Goal: Task Accomplishment & Management: Use online tool/utility

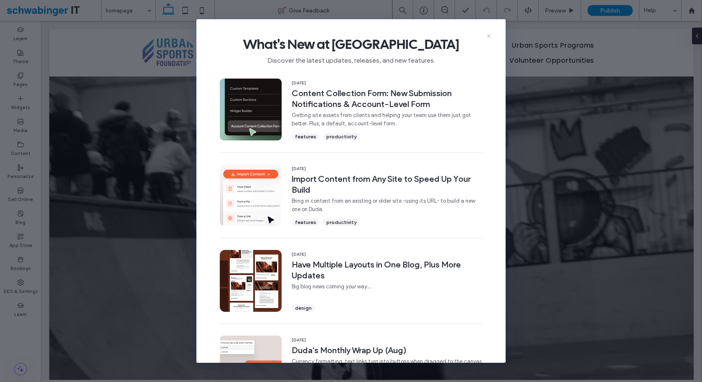
click at [486, 33] on icon at bounding box center [488, 36] width 7 height 7
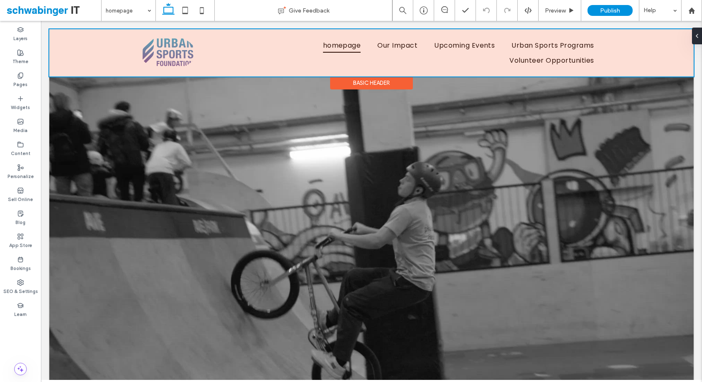
click at [656, 51] on div at bounding box center [371, 52] width 644 height 47
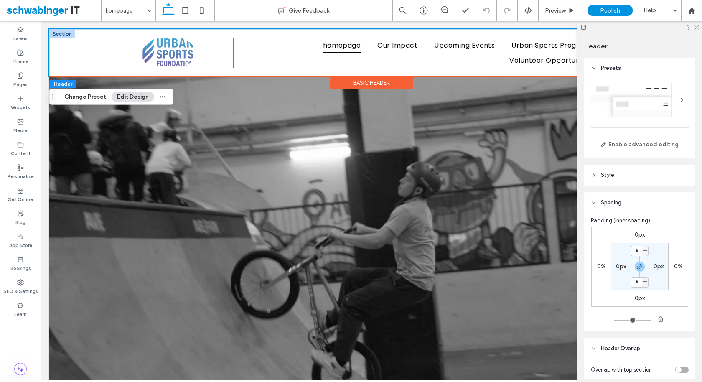
click at [491, 58] on ul "homepage Our Impact Upcoming Events Urban Sports Programs Volunteer Opportuniti…" at bounding box center [417, 53] width 369 height 30
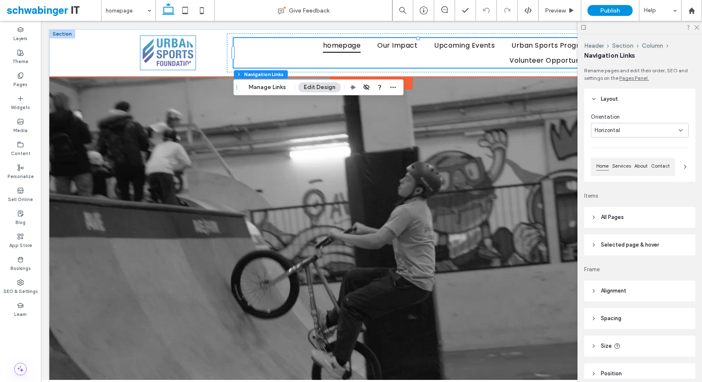
click at [152, 58] on img at bounding box center [167, 53] width 55 height 34
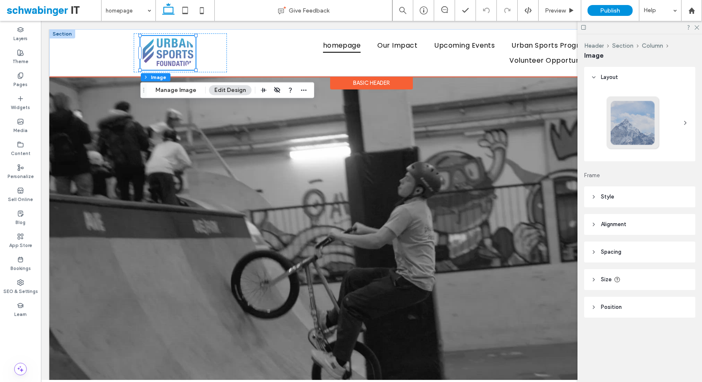
type input "**"
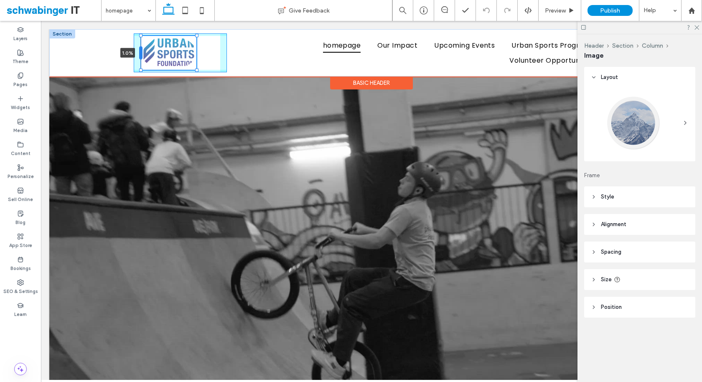
click at [142, 52] on div at bounding box center [140, 52] width 3 height 13
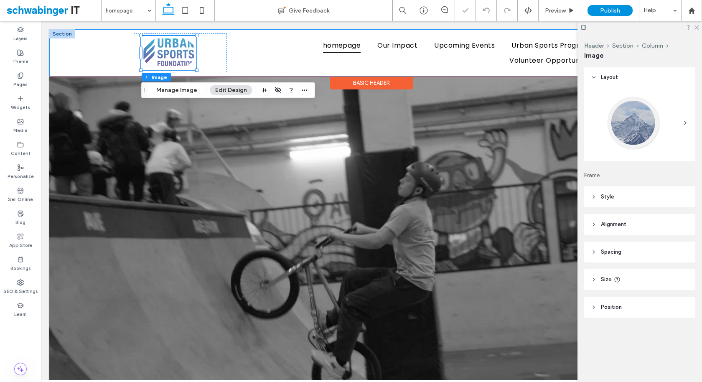
click at [111, 45] on div "1.0% homepage Our Impact Upcoming Events Urban Sports Programs Volunteer Opport…" at bounding box center [371, 52] width 644 height 47
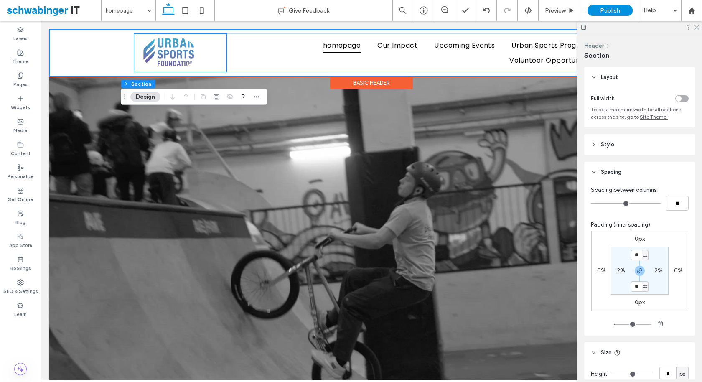
click at [134, 52] on div at bounding box center [180, 52] width 93 height 39
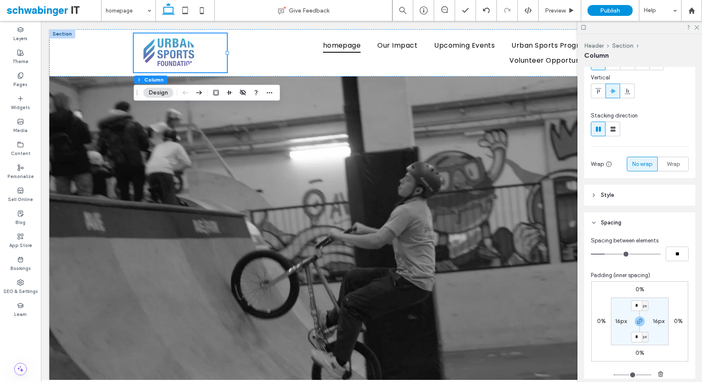
scroll to position [61, 0]
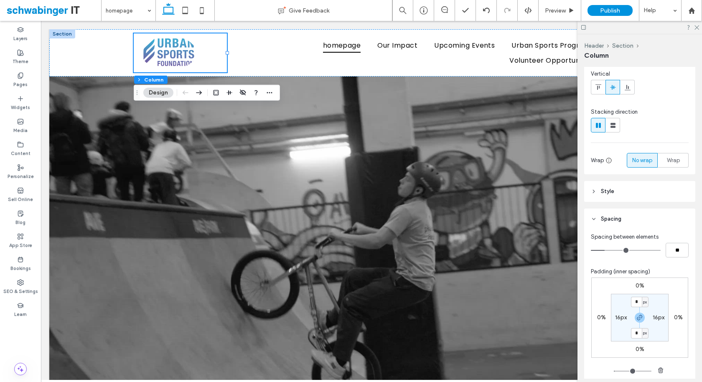
click at [617, 316] on label "16px" at bounding box center [621, 317] width 12 height 7
type input "**"
type input "*"
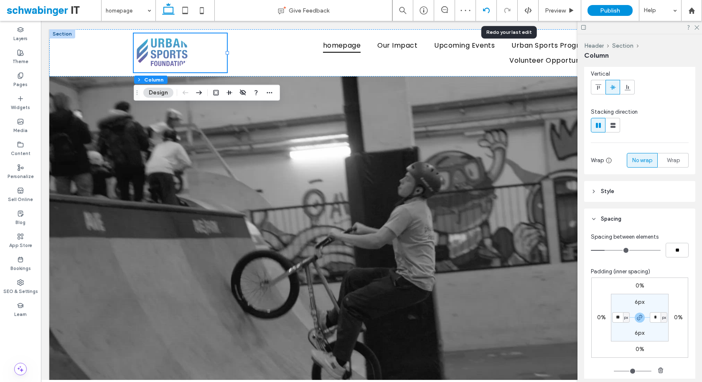
type input "**"
click at [491, 10] on div at bounding box center [486, 10] width 20 height 7
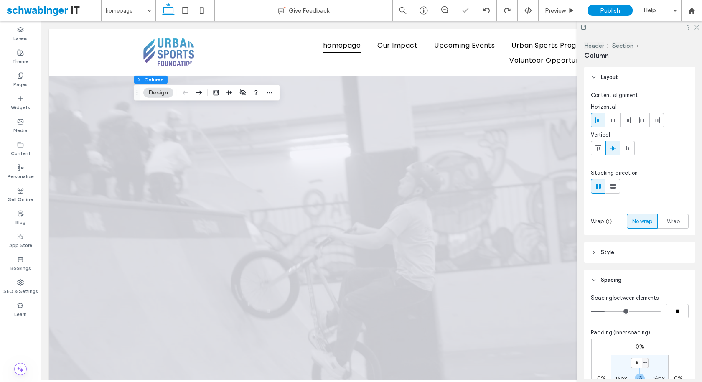
scroll to position [0, 0]
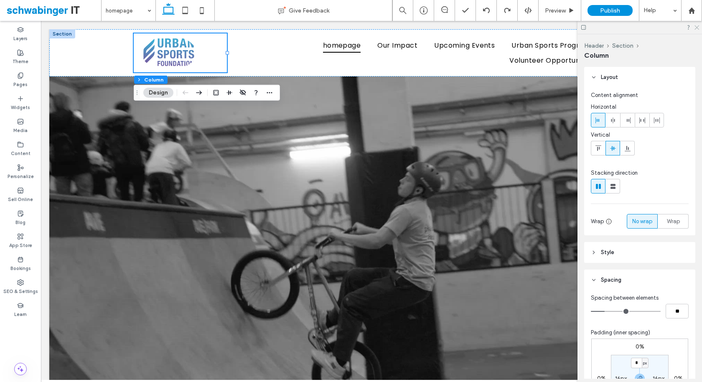
click at [697, 29] on icon at bounding box center [695, 26] width 5 height 5
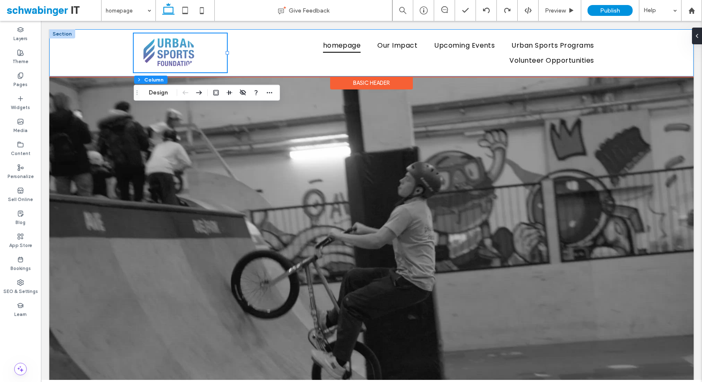
click at [646, 47] on div "homepage Our Impact Upcoming Events Urban Sports Programs Volunteer Opportuniti…" at bounding box center [371, 52] width 644 height 47
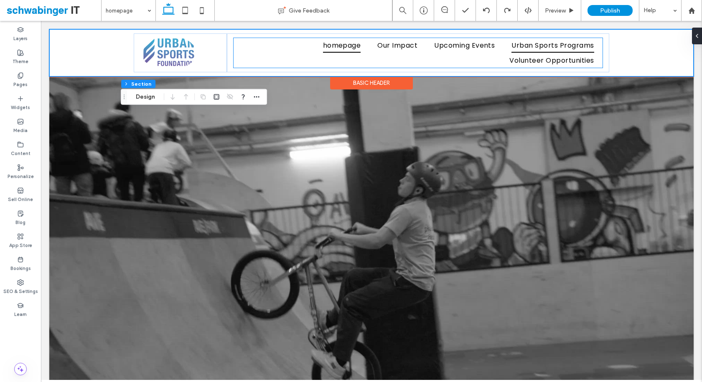
click at [601, 52] on link "Urban Sports Programs" at bounding box center [552, 45] width 99 height 15
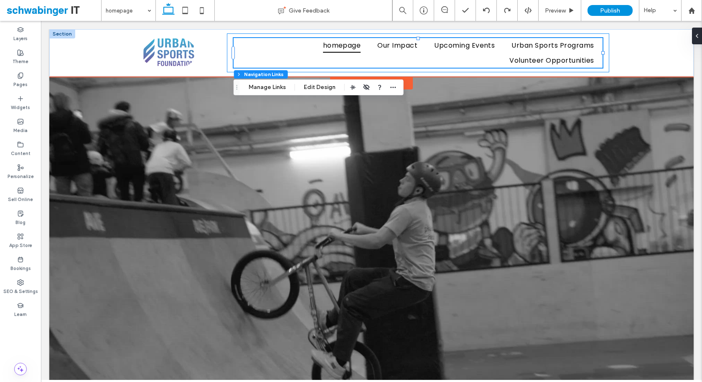
click at [605, 47] on div "homepage Our Impact Upcoming Events Urban Sports Programs Volunteer Opportuniti…" at bounding box center [418, 52] width 382 height 39
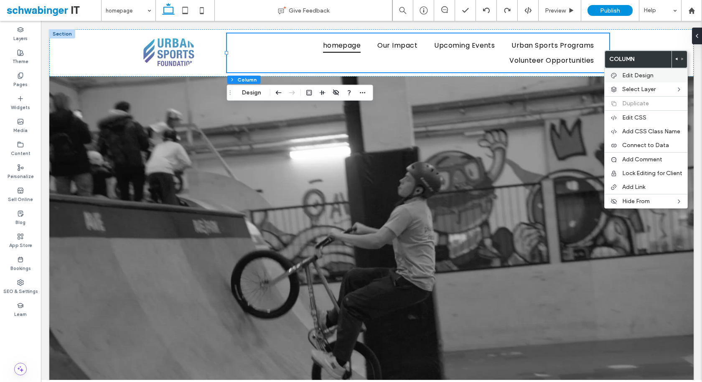
click at [618, 73] on div "Edit Design" at bounding box center [645, 75] width 83 height 14
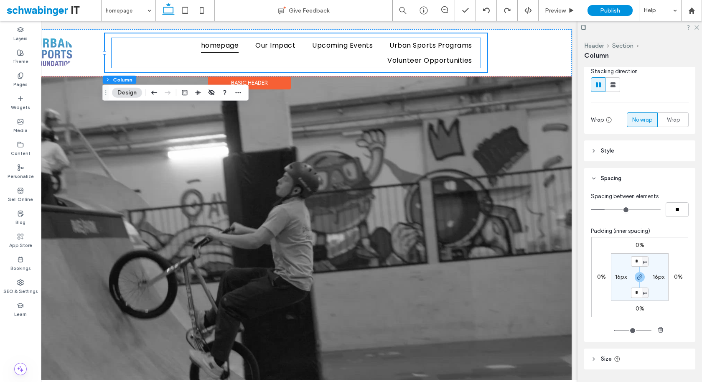
scroll to position [0, 124]
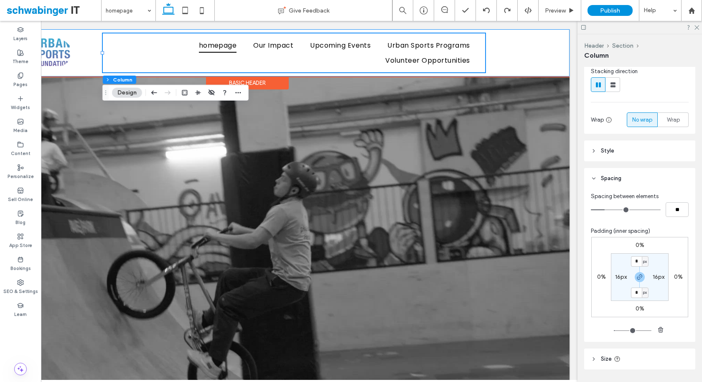
click at [543, 37] on div "homepage Our Impact Upcoming Events Urban Sports Programs Volunteer Opportuniti…" at bounding box center [247, 52] width 644 height 47
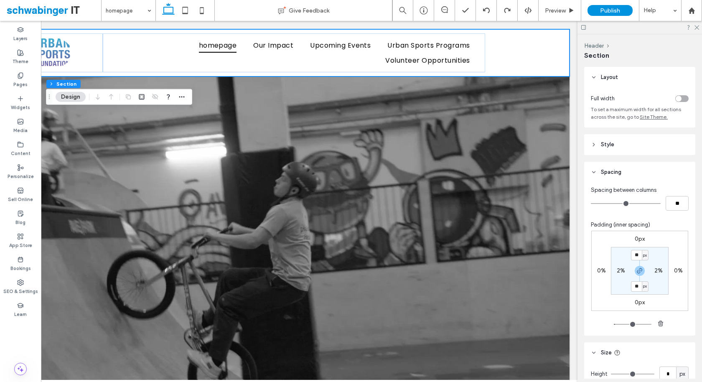
click at [656, 270] on label "2%" at bounding box center [658, 270] width 8 height 7
type input "*"
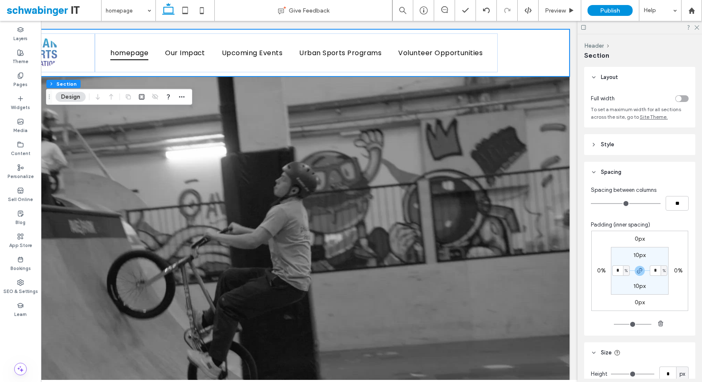
scroll to position [42, 0]
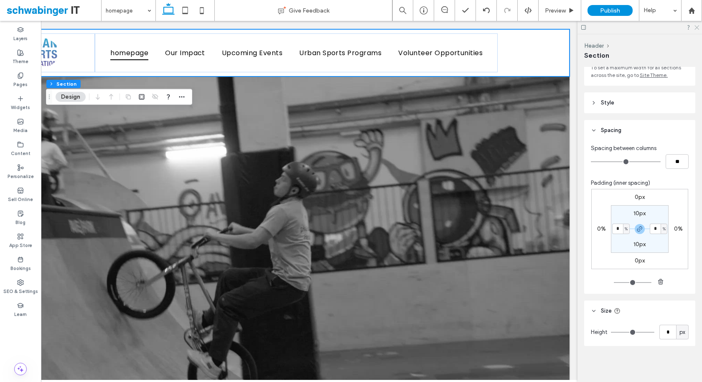
click at [697, 26] on icon at bounding box center [695, 26] width 5 height 5
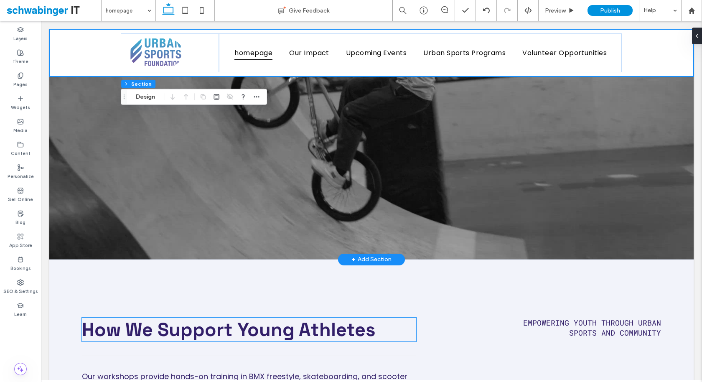
scroll to position [0, 0]
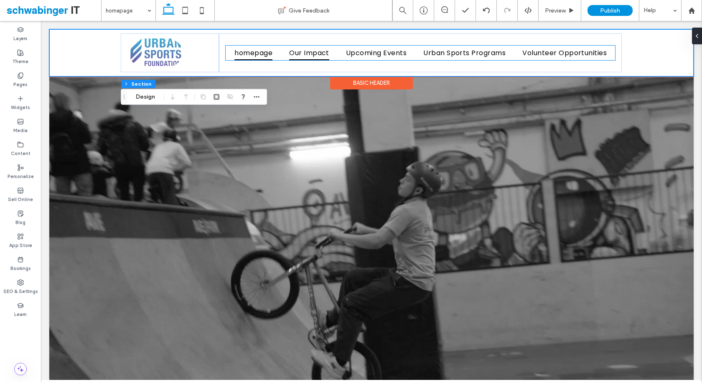
click at [312, 55] on span "Our Impact" at bounding box center [309, 53] width 40 height 15
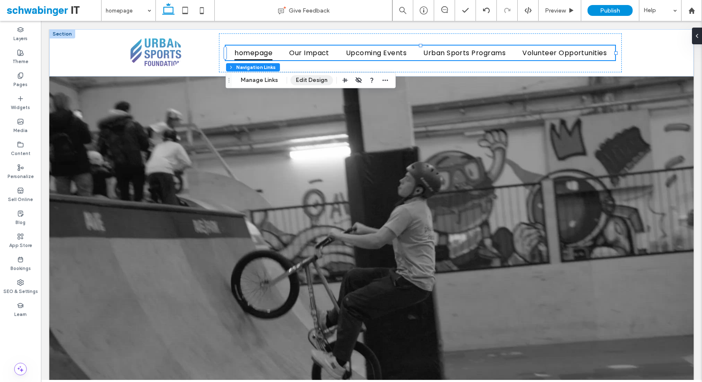
click at [309, 82] on button "Edit Design" at bounding box center [311, 80] width 43 height 10
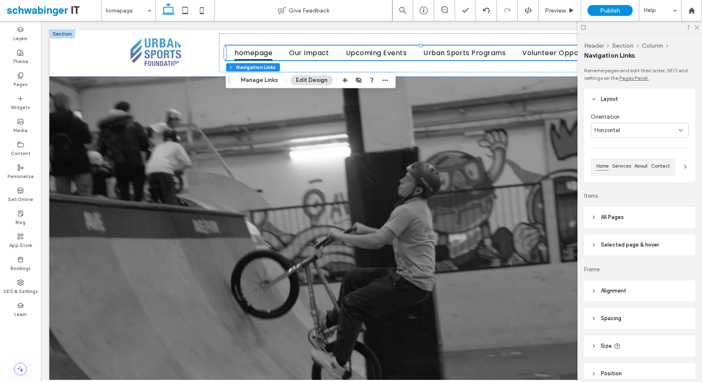
click at [669, 134] on div "Horizontal" at bounding box center [639, 130] width 98 height 15
click at [682, 167] on icon at bounding box center [685, 166] width 7 height 7
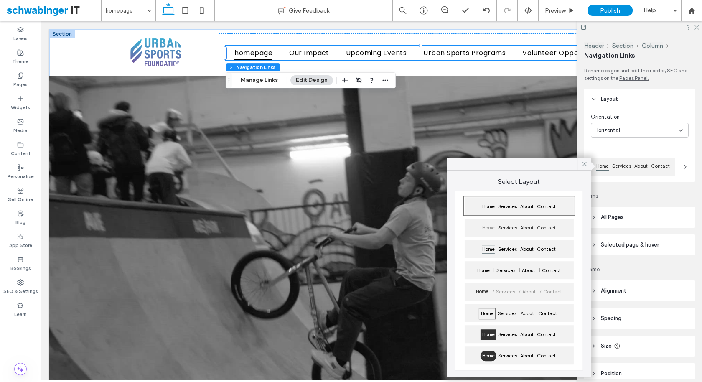
click at [532, 339] on div "About" at bounding box center [526, 336] width 17 height 14
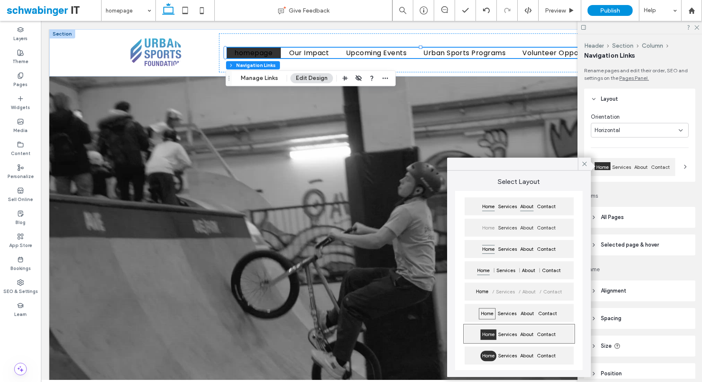
click at [535, 205] on span "About" at bounding box center [526, 206] width 17 height 10
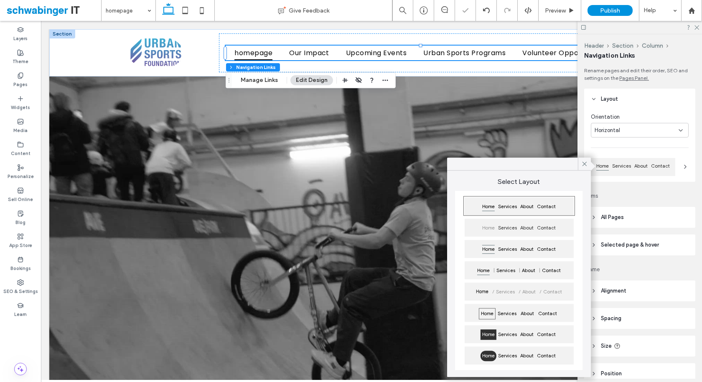
click at [635, 220] on header "All Pages" at bounding box center [639, 217] width 111 height 21
type input "*"
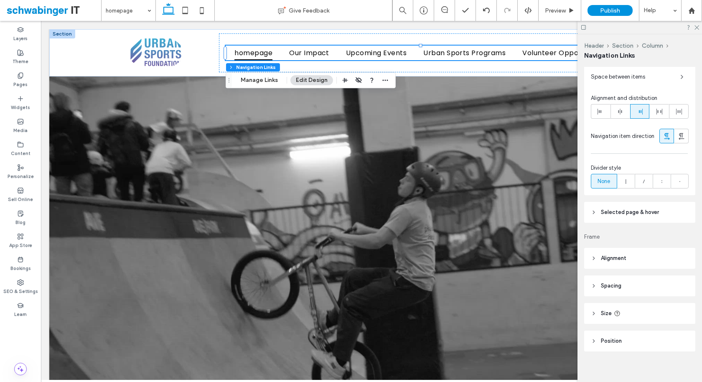
scroll to position [255, 0]
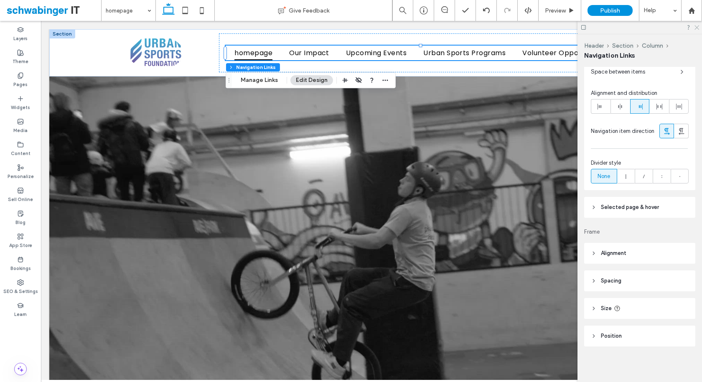
click at [697, 27] on icon at bounding box center [695, 26] width 5 height 5
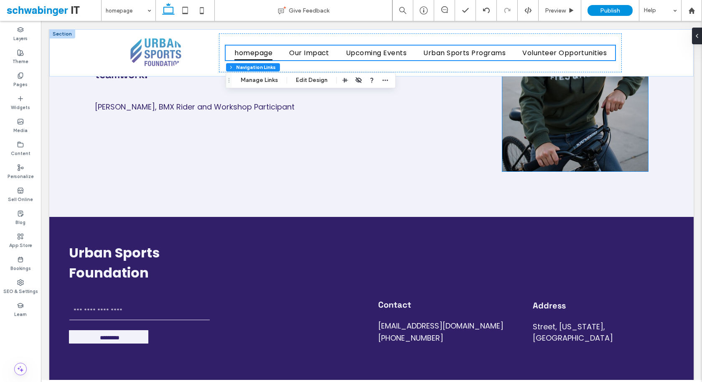
scroll to position [1833, 0]
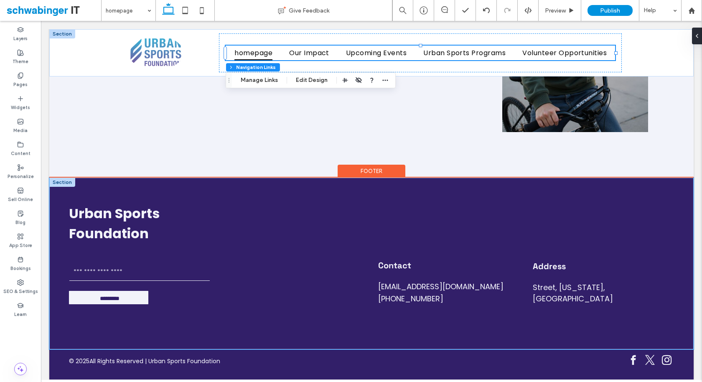
click at [336, 332] on div "Urban Sports Foundation Contact Us Email ********* Thank you for contacting us.…" at bounding box center [371, 263] width 644 height 172
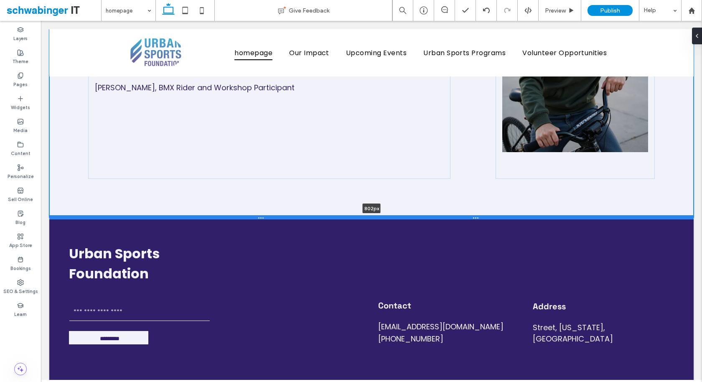
drag, startPoint x: 319, startPoint y: 176, endPoint x: 323, endPoint y: 180, distance: 5.6
click at [323, 215] on div at bounding box center [371, 217] width 644 height 4
type input "***"
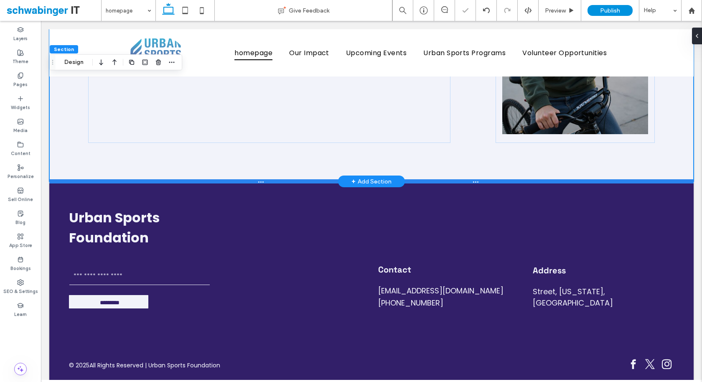
scroll to position [1837, 0]
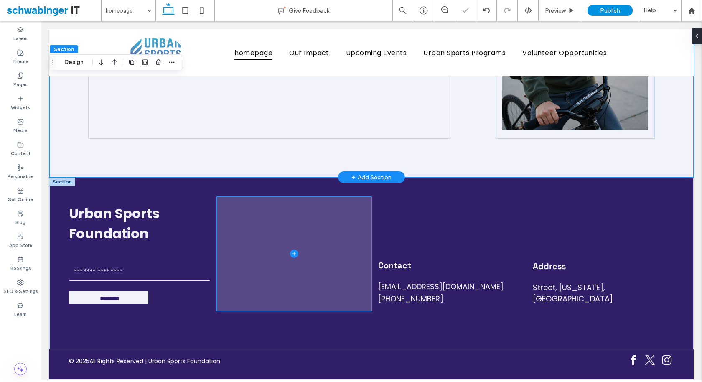
click at [314, 259] on span at bounding box center [294, 254] width 155 height 114
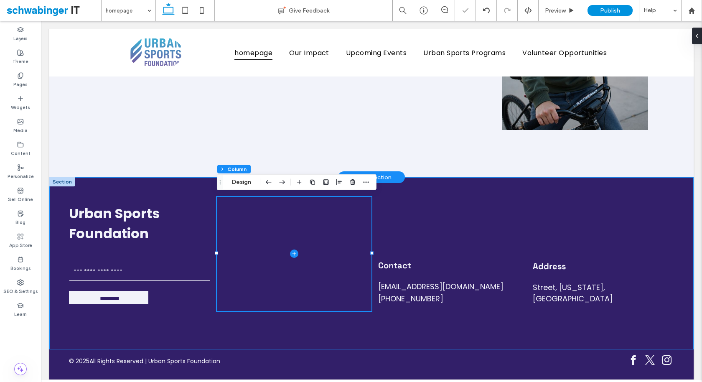
click at [314, 328] on div "Urban Sports Foundation Contact Us Email ********* Thank you for contacting us.…" at bounding box center [371, 263] width 644 height 172
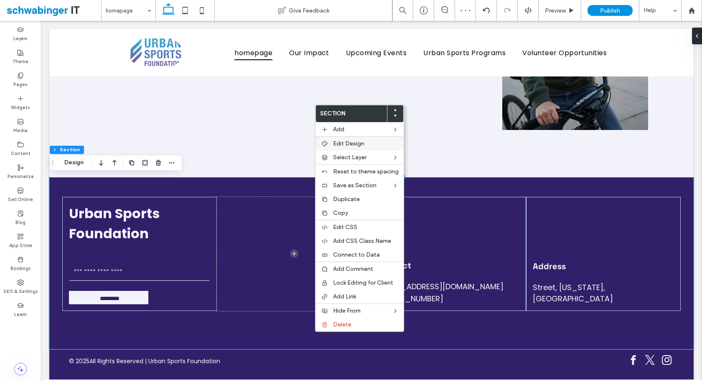
click at [372, 143] on label "Edit Design" at bounding box center [366, 143] width 66 height 7
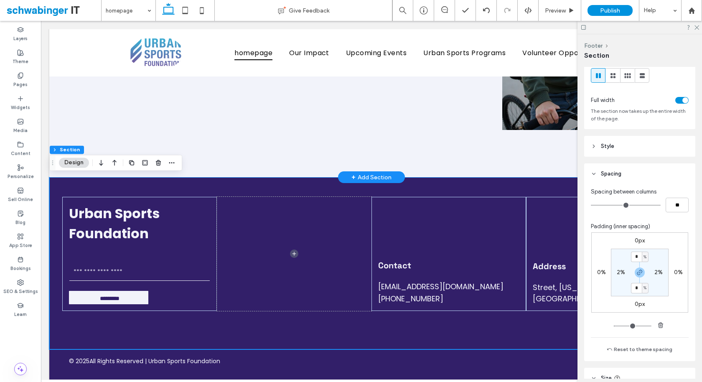
scroll to position [24, 0]
click at [636, 253] on input "*" at bounding box center [636, 256] width 11 height 10
type input "*"
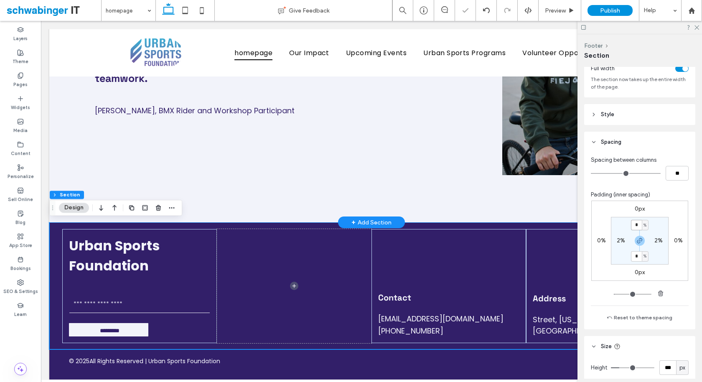
scroll to position [90, 0]
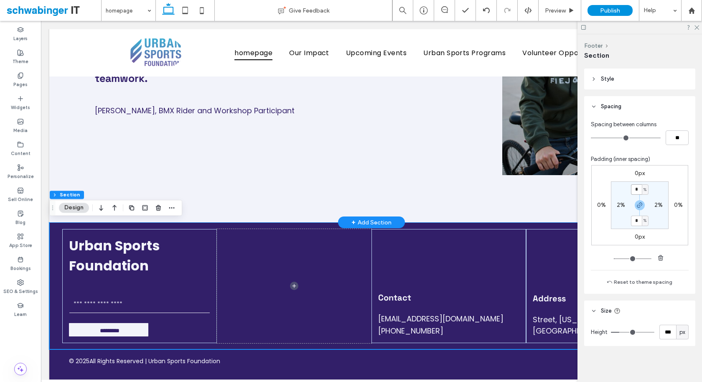
type input "*"
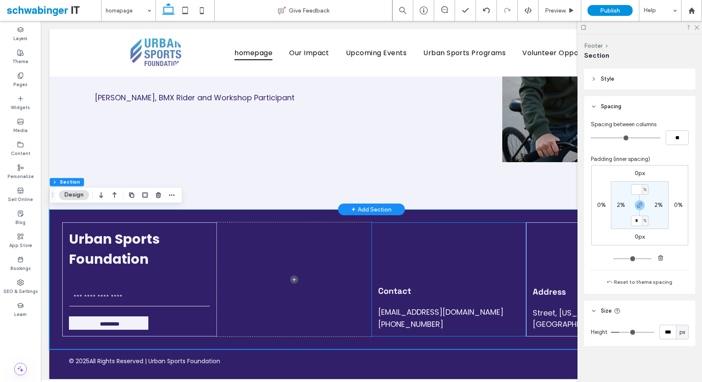
type input "*"
click at [491, 269] on div "Contact mymail@mailservice.com +555 5555 5555" at bounding box center [448, 279] width 155 height 114
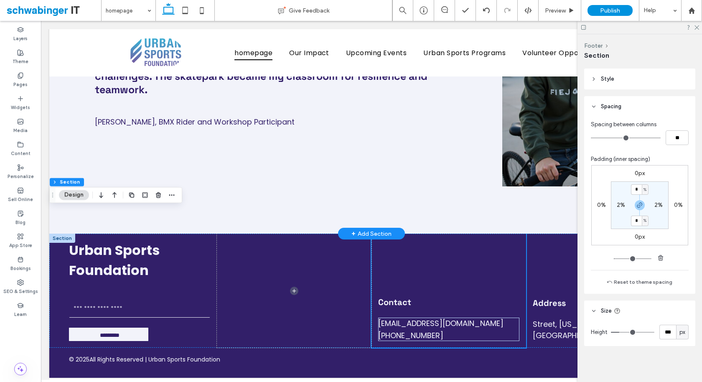
scroll to position [1779, 0]
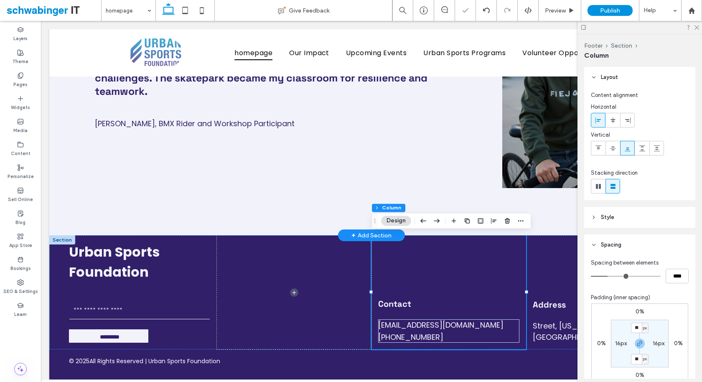
click at [700, 29] on div at bounding box center [639, 27] width 124 height 13
click at [694, 25] on icon at bounding box center [695, 26] width 5 height 5
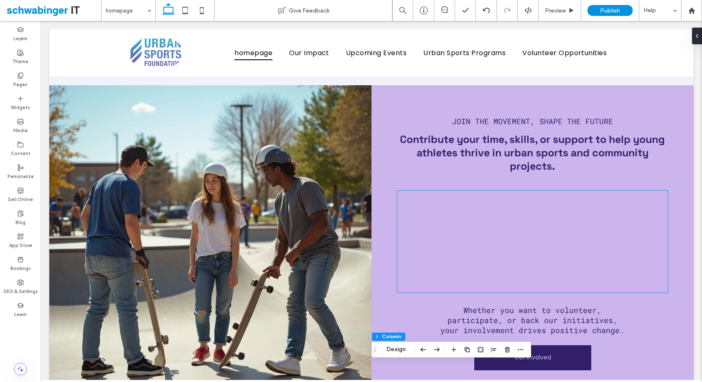
scroll to position [1304, 0]
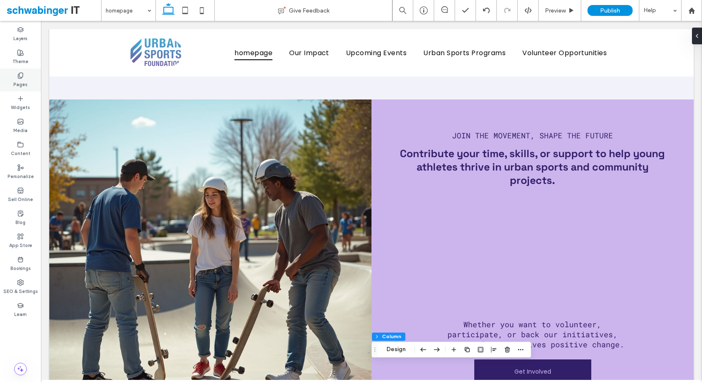
click at [22, 80] on label "Pages" at bounding box center [20, 83] width 14 height 9
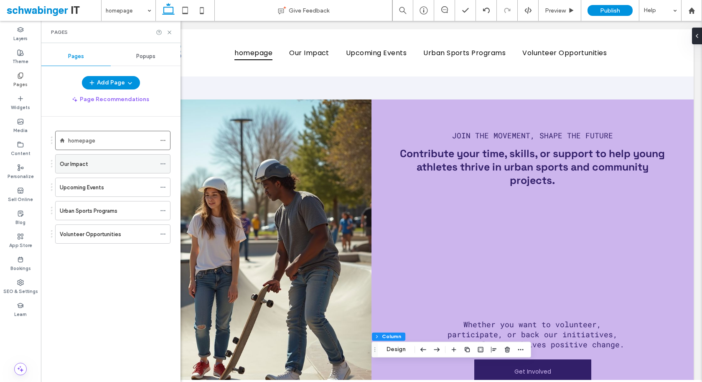
click at [98, 160] on div "Our Impact" at bounding box center [108, 164] width 96 height 9
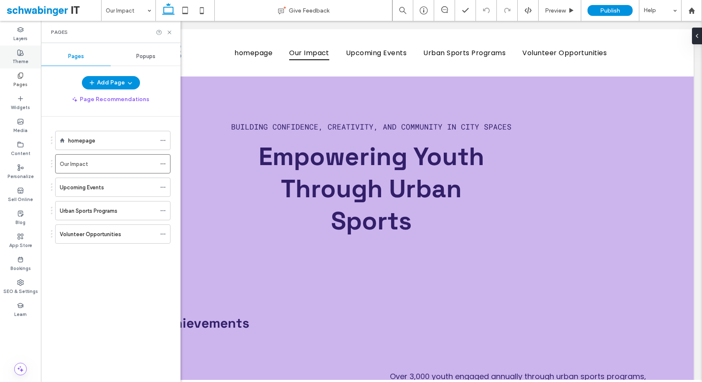
click at [20, 61] on label "Theme" at bounding box center [21, 60] width 16 height 9
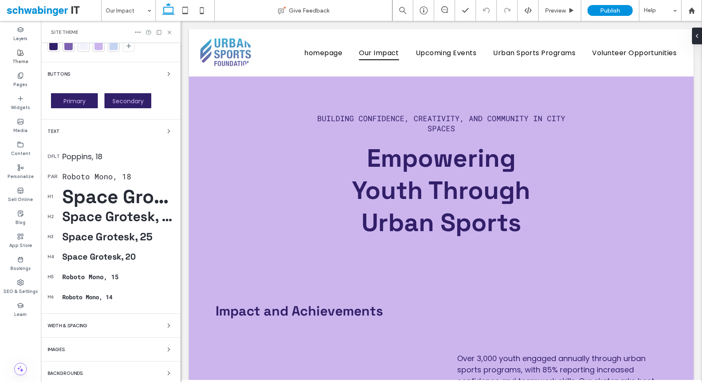
scroll to position [99, 0]
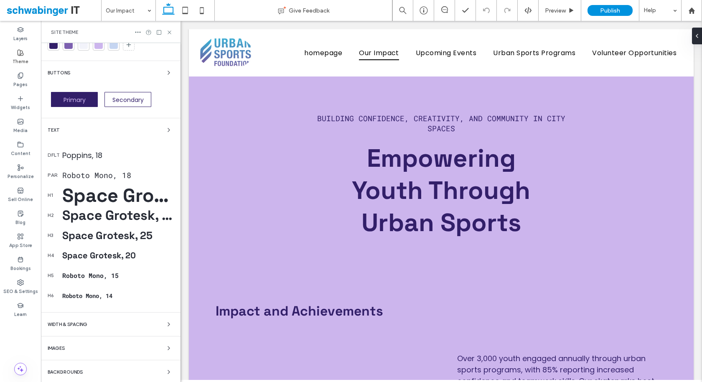
click at [101, 172] on div "Roboto Mono, 18" at bounding box center [117, 175] width 111 height 10
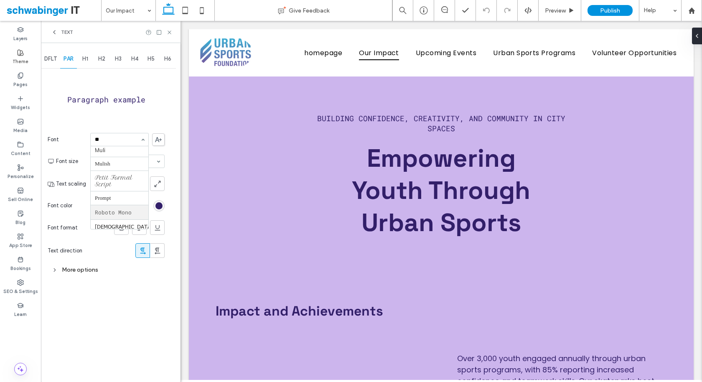
scroll to position [0, 0]
type input "*"
click at [109, 320] on div "DFLT PAR H1 H2 H3 H4 H5 H6 Paragraph example Font Aboreto Abril Fatface Albert …" at bounding box center [110, 212] width 139 height 339
click at [170, 31] on use at bounding box center [168, 31] width 3 height 3
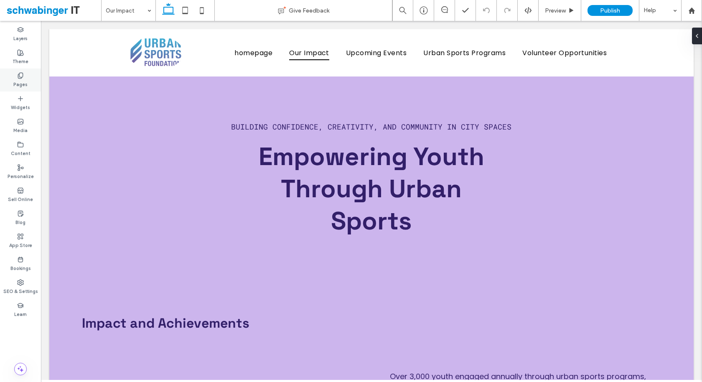
click at [18, 77] on icon at bounding box center [20, 75] width 7 height 7
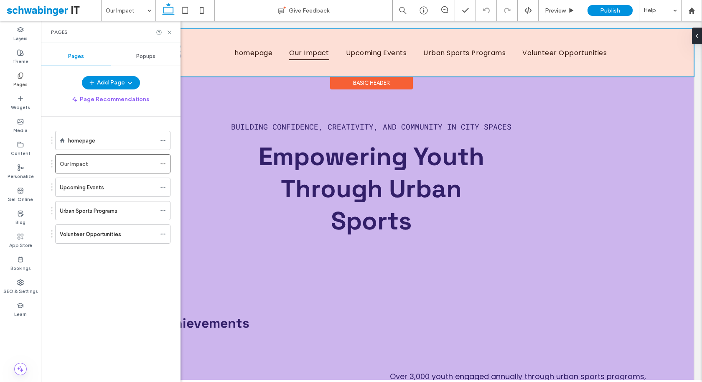
click at [195, 56] on div at bounding box center [371, 52] width 644 height 47
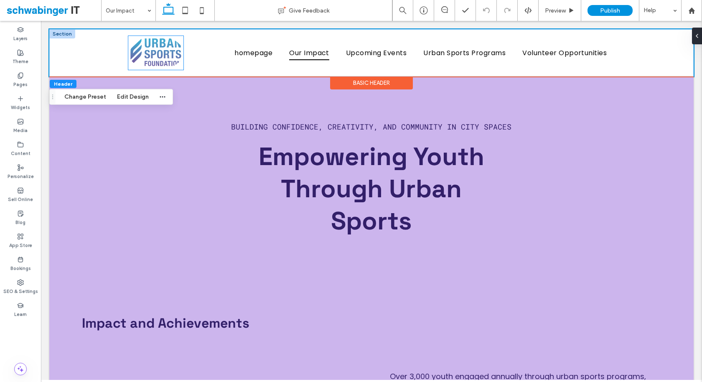
click at [167, 47] on img at bounding box center [155, 53] width 55 height 34
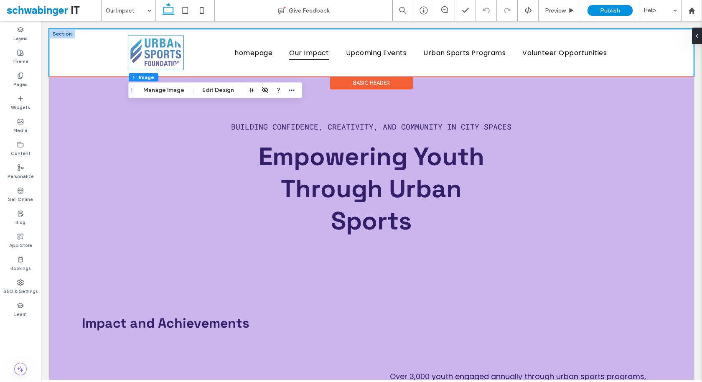
type input "**"
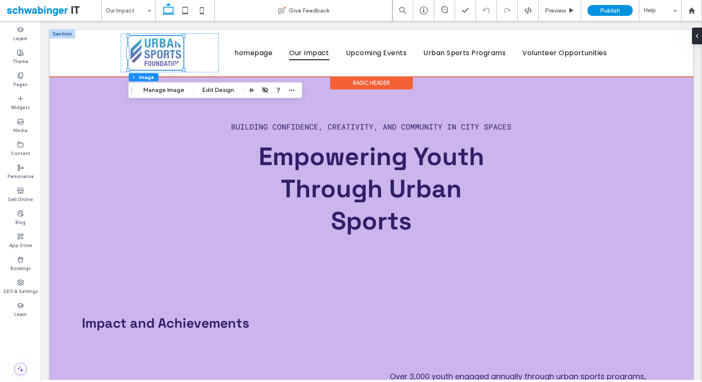
click at [167, 47] on img at bounding box center [155, 53] width 55 height 34
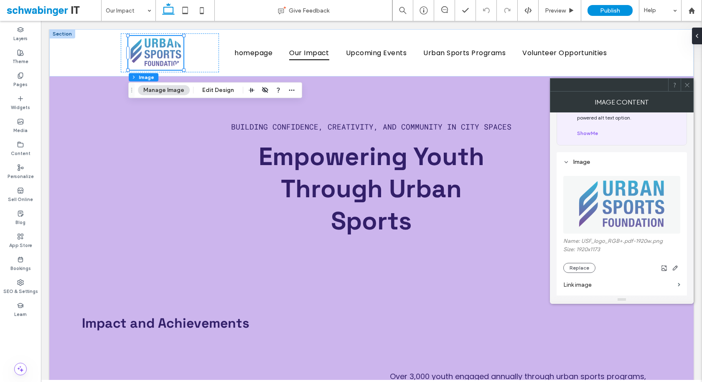
scroll to position [49, 0]
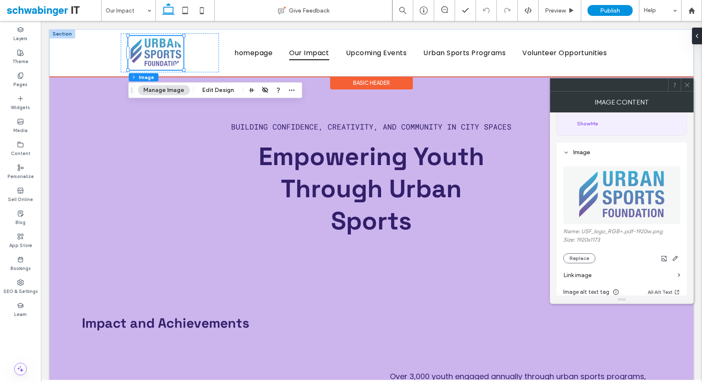
click at [180, 46] on img at bounding box center [155, 53] width 55 height 34
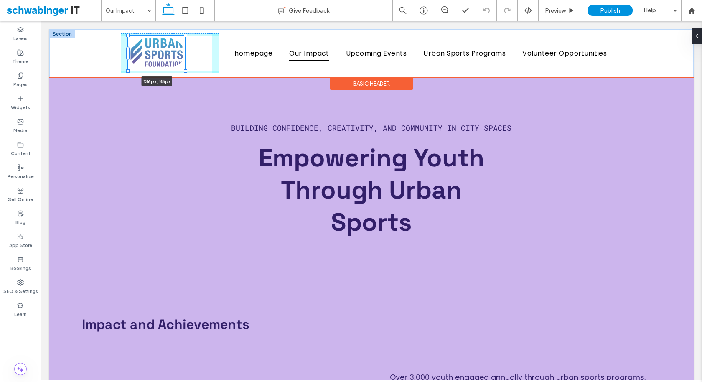
click at [185, 73] on div "136px , 85px homepage Our Impact Upcoming Events Urban Sports Programs Voluntee…" at bounding box center [371, 53] width 501 height 48
type input "***"
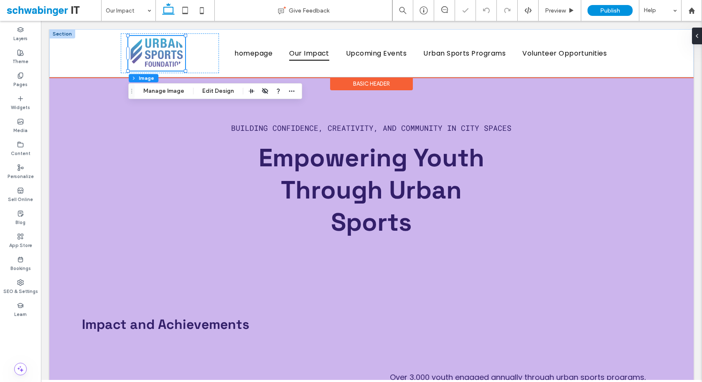
click at [178, 59] on img at bounding box center [156, 53] width 57 height 35
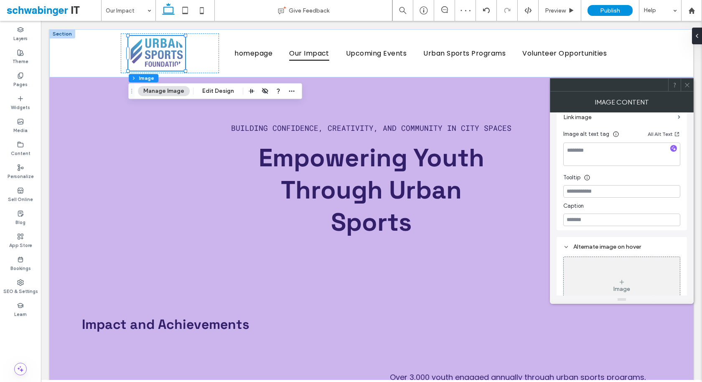
scroll to position [229, 0]
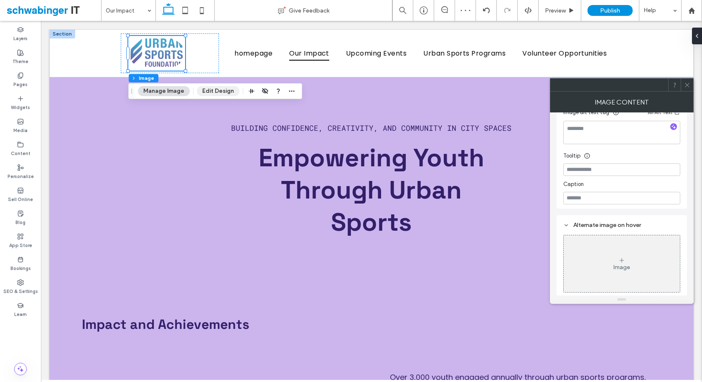
click at [213, 92] on button "Edit Design" at bounding box center [218, 91] width 43 height 10
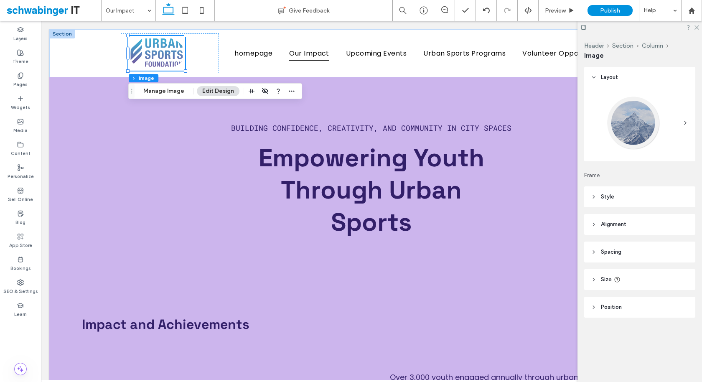
click at [684, 123] on icon at bounding box center [685, 122] width 7 height 7
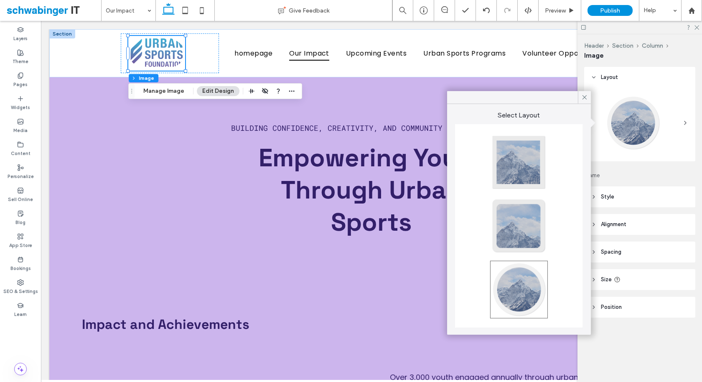
click at [519, 177] on div at bounding box center [518, 162] width 55 height 55
type input "*"
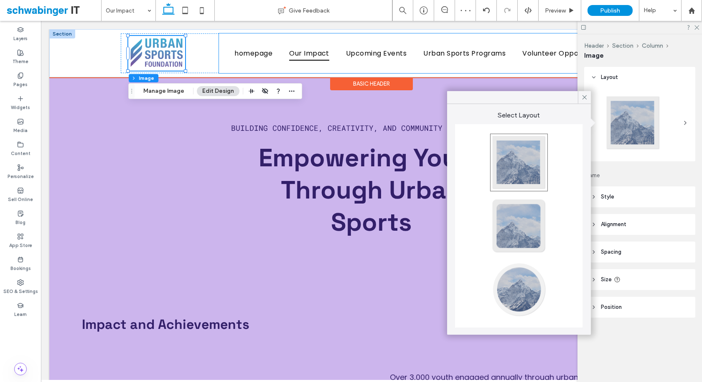
click at [288, 72] on div "homepage Our Impact Upcoming Events Urban Sports Programs Volunteer Opportuniti…" at bounding box center [420, 53] width 403 height 40
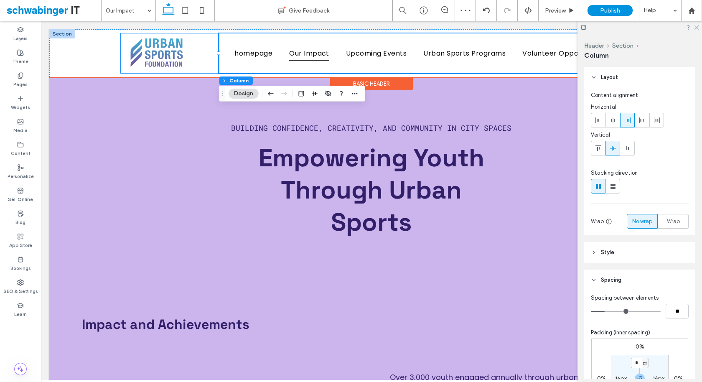
click at [188, 53] on div at bounding box center [170, 53] width 98 height 40
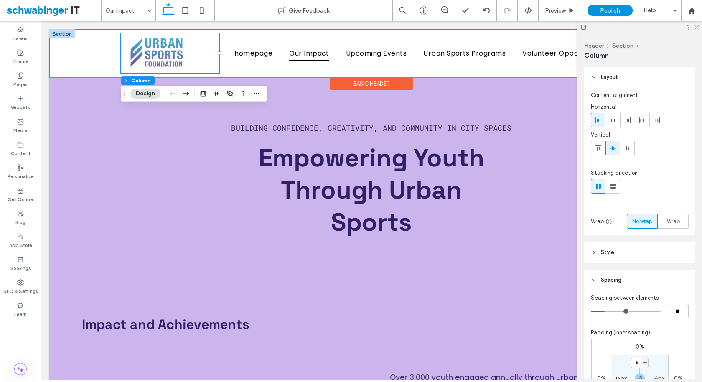
click at [105, 56] on div "homepage Our Impact Upcoming Events Urban Sports Programs Volunteer Opportuniti…" at bounding box center [371, 53] width 644 height 48
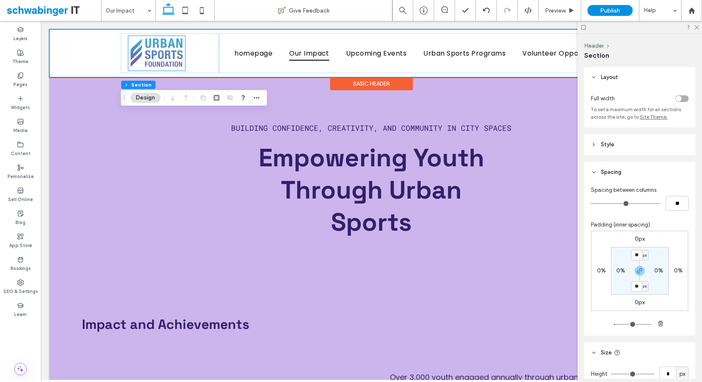
click at [129, 57] on img at bounding box center [156, 53] width 57 height 35
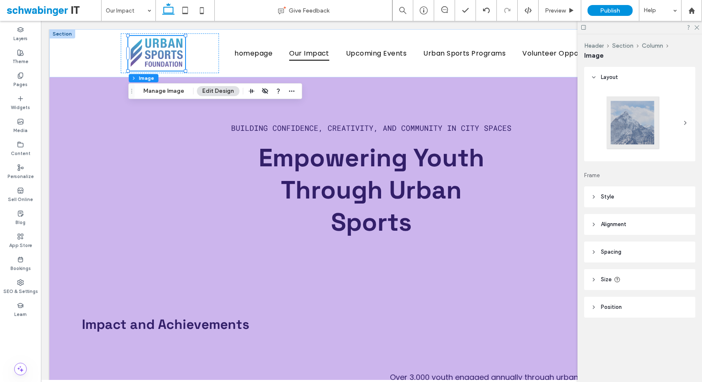
click at [622, 249] on header "Spacing" at bounding box center [639, 251] width 111 height 21
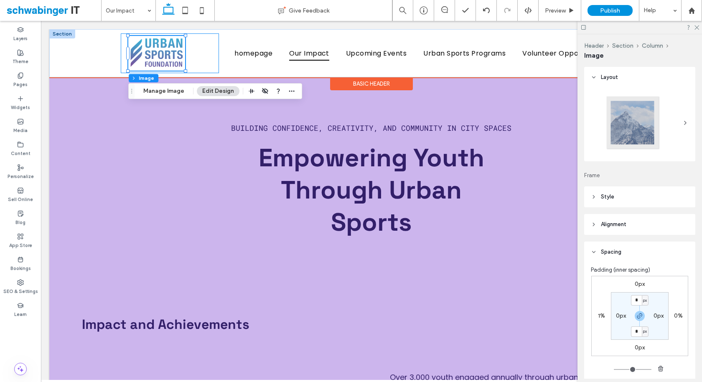
click at [124, 52] on div at bounding box center [170, 53] width 98 height 40
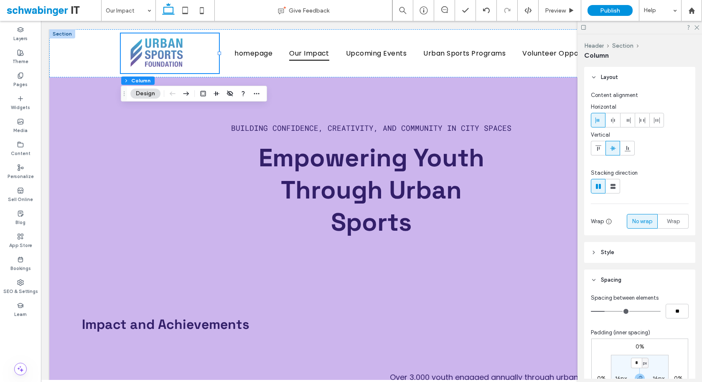
scroll to position [125, 0]
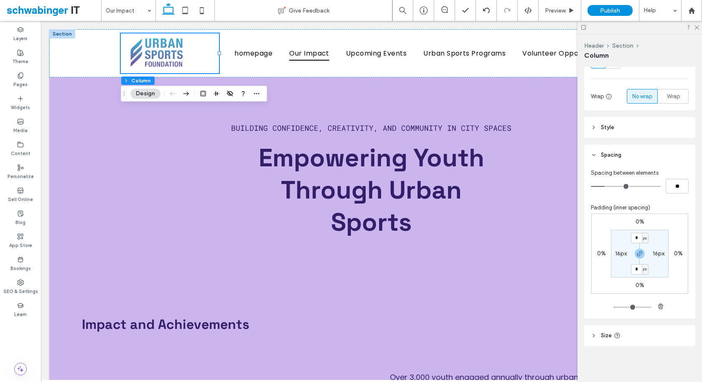
click at [618, 251] on label "16px" at bounding box center [621, 253] width 12 height 7
type input "**"
type input "*"
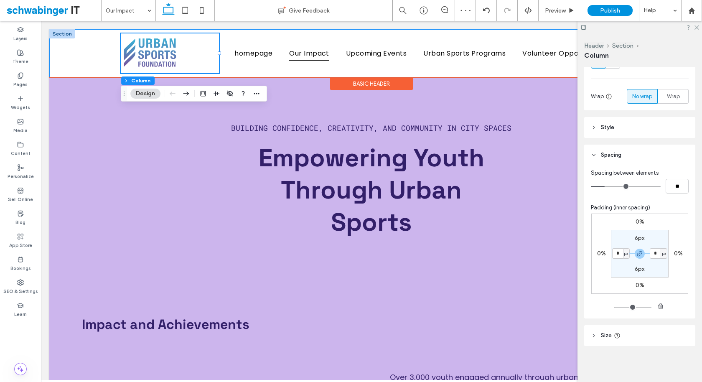
click at [113, 65] on div "homepage Our Impact Upcoming Events Urban Sports Programs Volunteer Opportuniti…" at bounding box center [371, 53] width 644 height 48
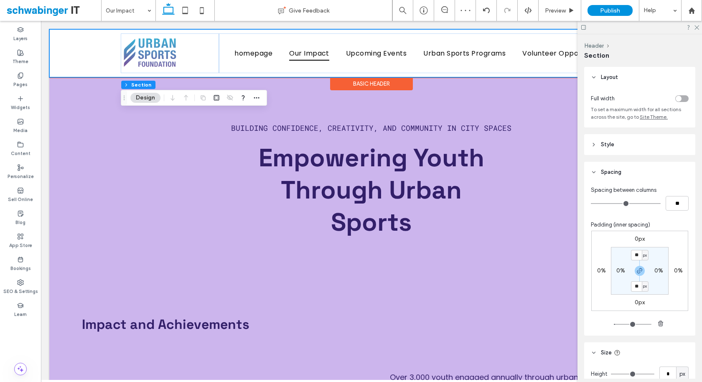
click at [54, 30] on div "homepage Our Impact Upcoming Events Urban Sports Programs Volunteer Opportuniti…" at bounding box center [371, 53] width 644 height 48
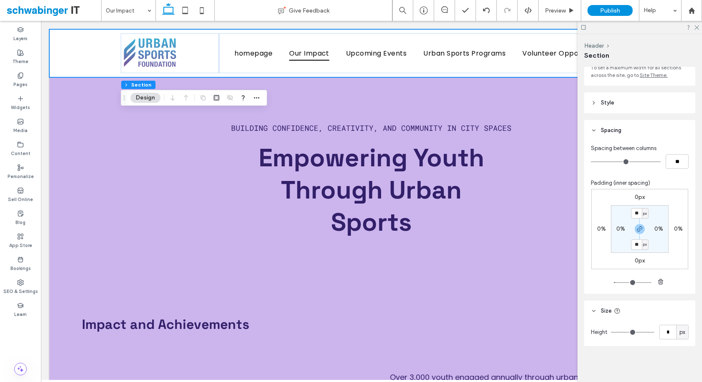
scroll to position [0, 0]
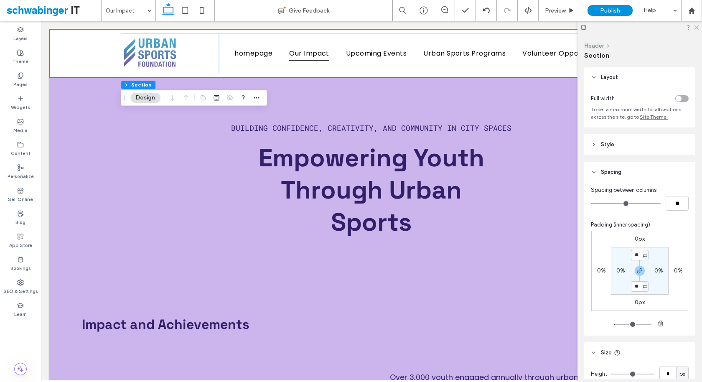
click at [593, 45] on button "Header" at bounding box center [594, 45] width 20 height 7
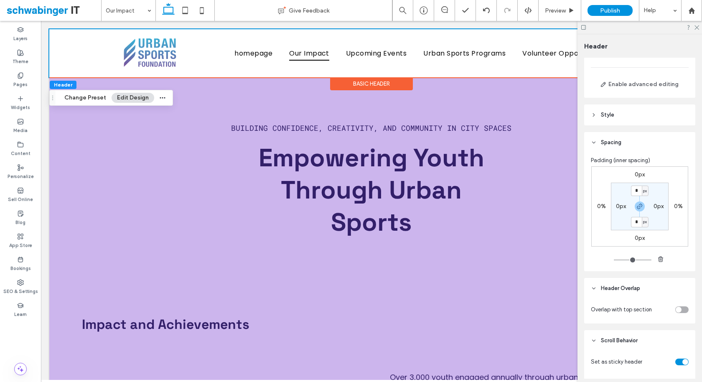
scroll to position [61, 0]
click at [94, 103] on div "Header Change Preset Edit Design" at bounding box center [111, 98] width 124 height 16
click at [92, 97] on button "Change Preset" at bounding box center [85, 98] width 53 height 10
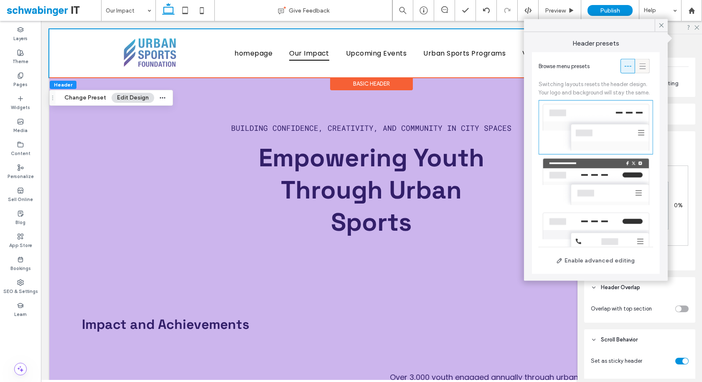
click at [643, 64] on icon at bounding box center [642, 66] width 8 height 8
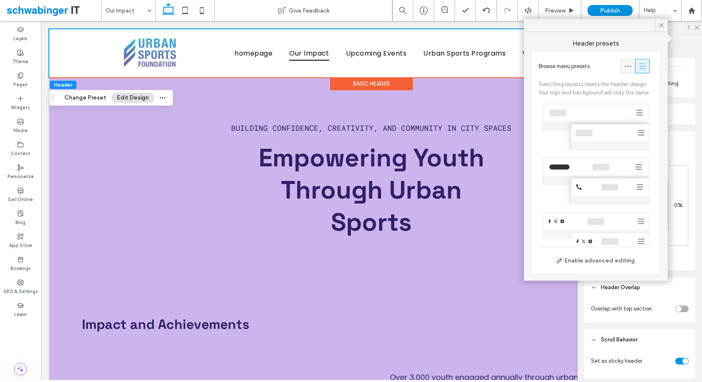
click at [623, 67] on icon at bounding box center [627, 66] width 8 height 8
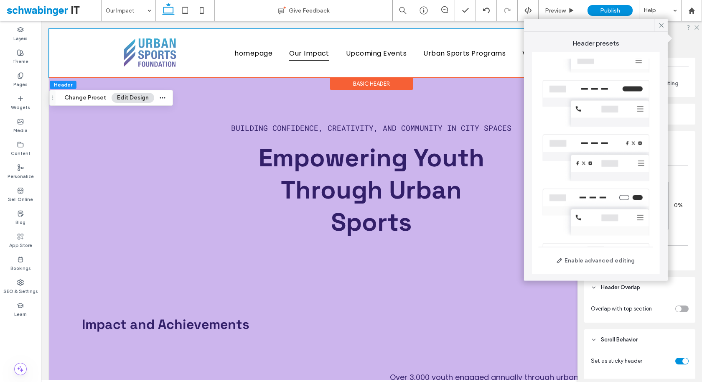
scroll to position [180, 0]
click at [661, 24] on icon at bounding box center [661, 26] width 8 height 8
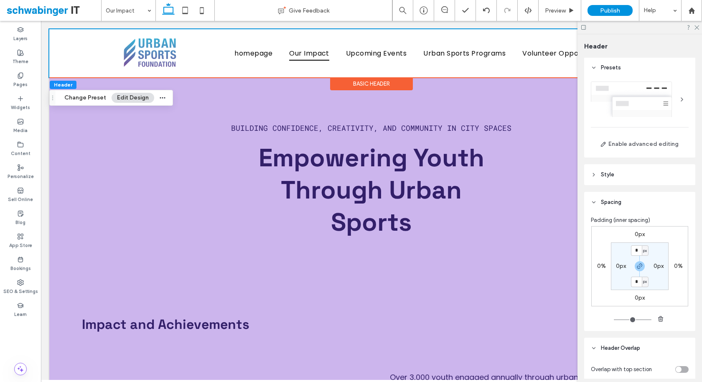
scroll to position [0, 0]
click at [621, 178] on header "Style" at bounding box center [639, 175] width 111 height 21
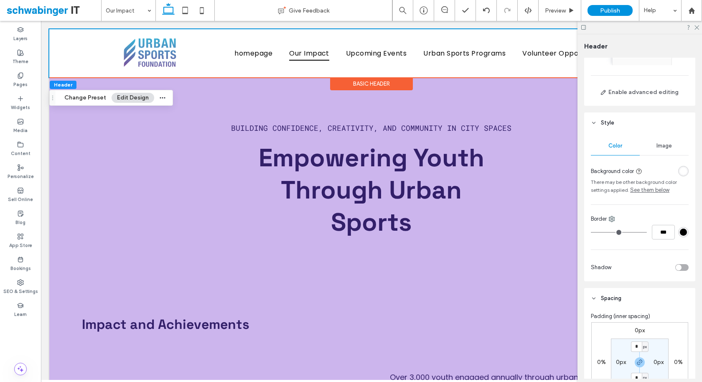
scroll to position [53, 0]
click at [679, 266] on div "toggle" at bounding box center [678, 266] width 6 height 6
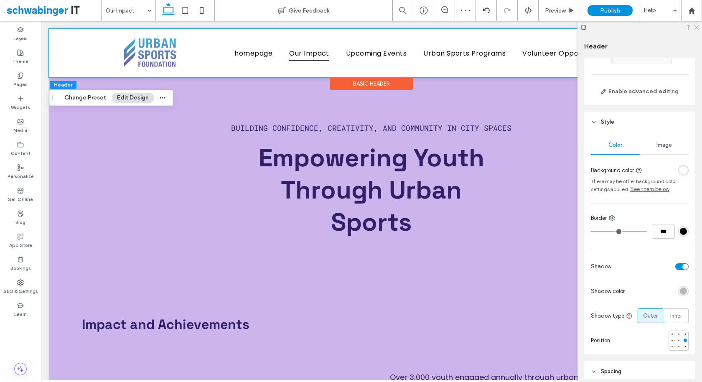
click at [679, 266] on div "toggle" at bounding box center [681, 266] width 13 height 7
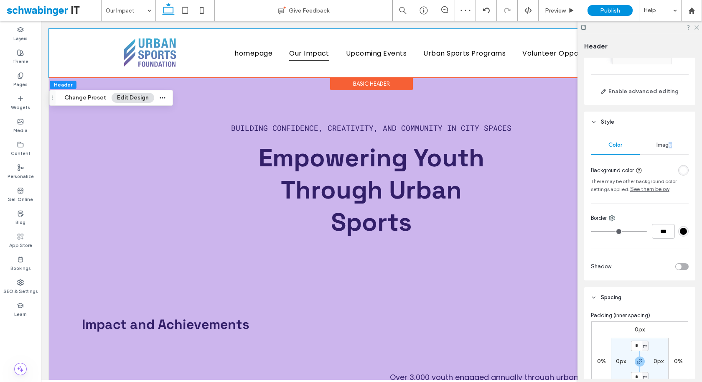
click at [668, 147] on div "Image" at bounding box center [663, 145] width 49 height 18
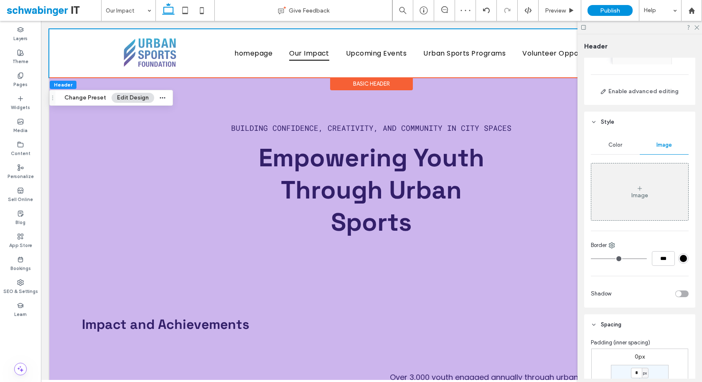
click at [617, 142] on span "Color" at bounding box center [615, 145] width 14 height 7
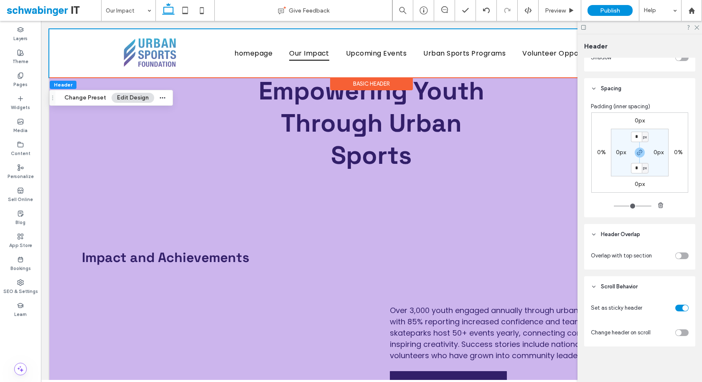
scroll to position [0, 0]
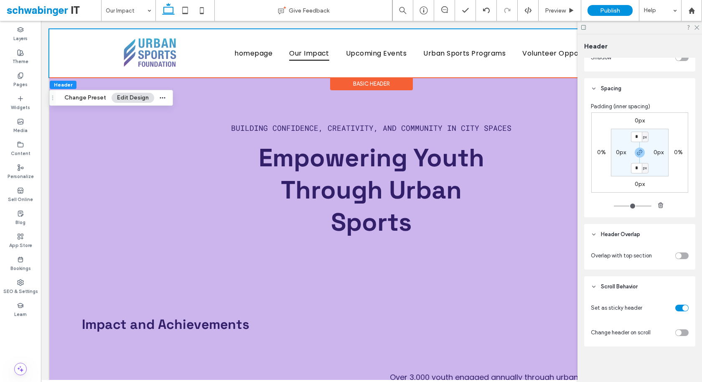
click at [681, 327] on div at bounding box center [671, 332] width 35 height 15
click at [681, 330] on div "toggle" at bounding box center [681, 332] width 13 height 7
click at [680, 355] on div "toggle" at bounding box center [678, 357] width 6 height 6
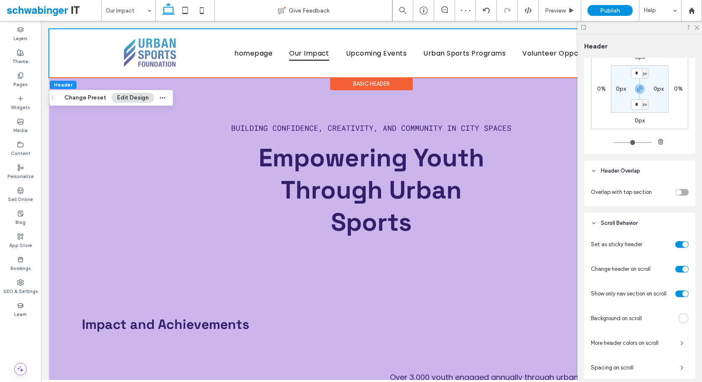
scroll to position [342, 0]
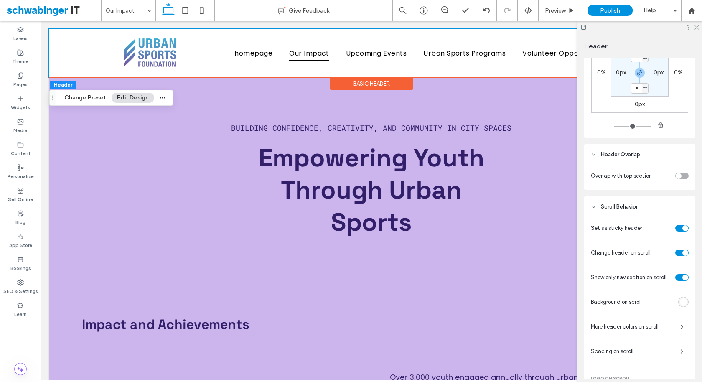
click at [680, 277] on div "toggle" at bounding box center [681, 277] width 13 height 7
click at [683, 302] on div "rgba(255, 255, 255, 1)" at bounding box center [682, 301] width 7 height 7
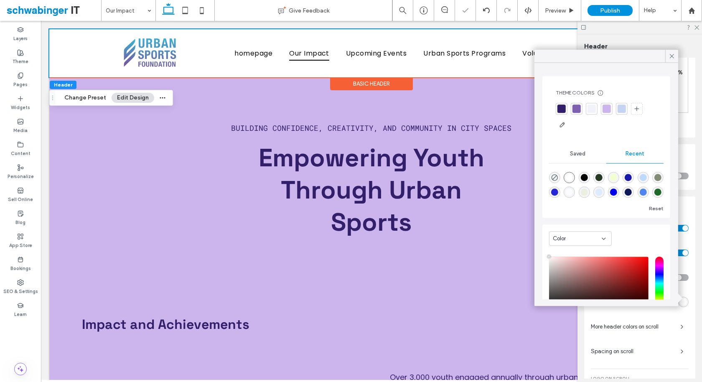
click at [584, 176] on div "rgba(0, 0, 0, 1)" at bounding box center [583, 177] width 7 height 7
type input "*******"
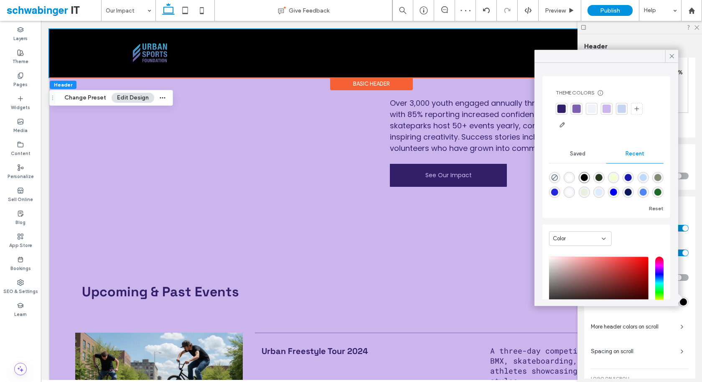
scroll to position [0, 0]
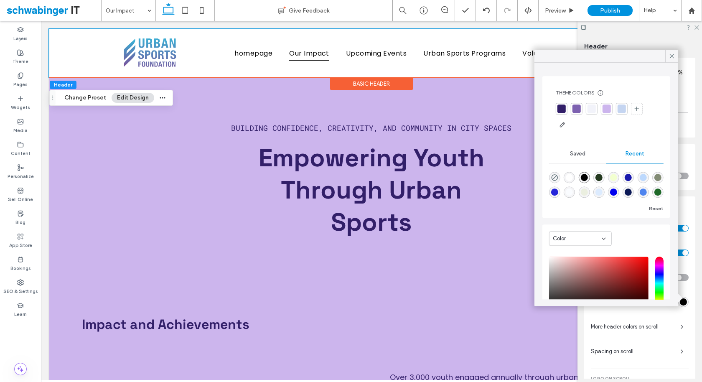
click at [686, 301] on div "rgba(0, 0, 0, 1)" at bounding box center [682, 301] width 7 height 7
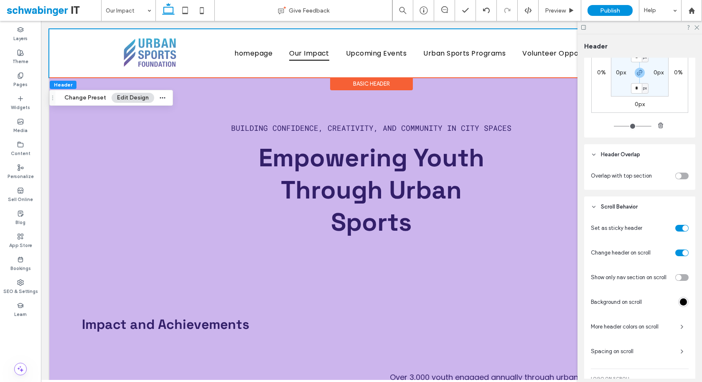
click at [686, 301] on div "rgba(0, 0, 0, 1)" at bounding box center [682, 301] width 7 height 7
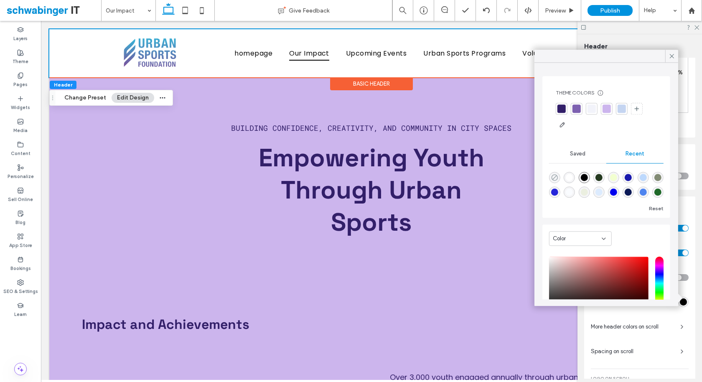
click at [556, 176] on use "rgba(0, 0, 0, 0)" at bounding box center [554, 177] width 6 height 6
type input "*"
type input "**"
click at [655, 313] on div "Set as sticky header Change header on scroll Show only nav section on scroll Ba…" at bounding box center [639, 334] width 98 height 228
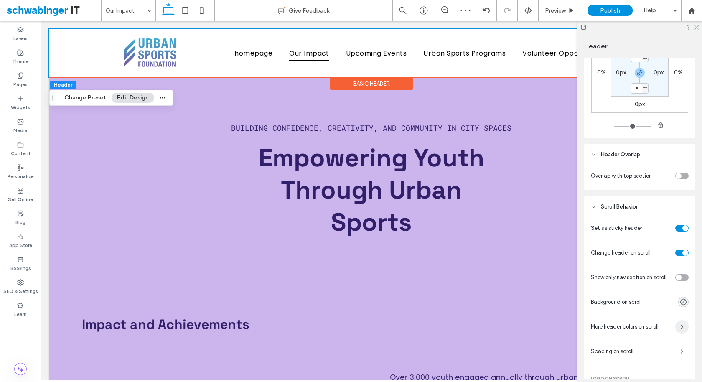
click at [677, 327] on span "button" at bounding box center [681, 326] width 13 height 13
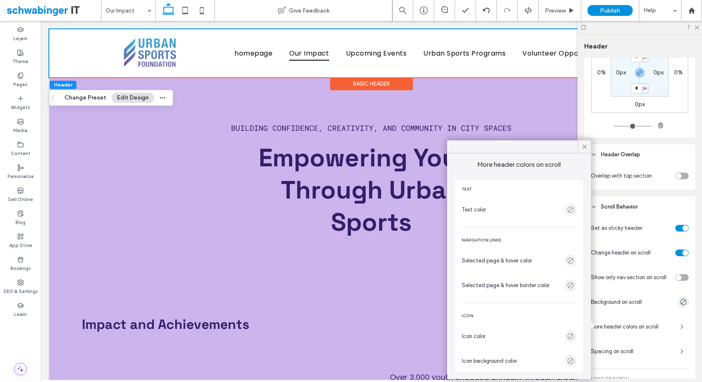
click at [663, 332] on div "More header colors on scroll" at bounding box center [639, 326] width 98 height 15
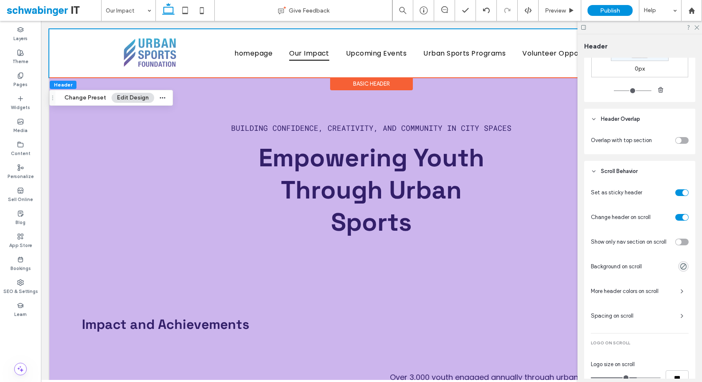
scroll to position [380, 0]
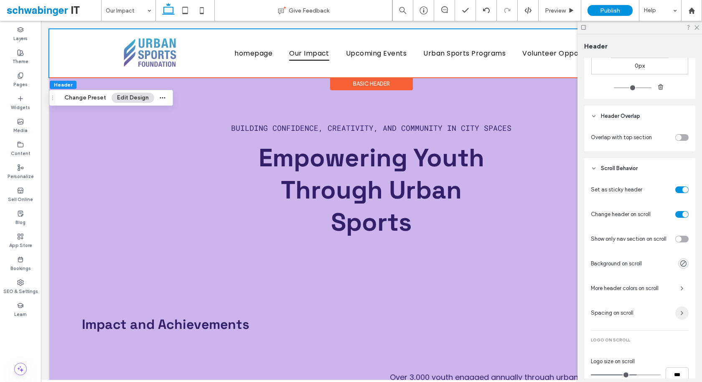
click at [675, 315] on span "button" at bounding box center [681, 312] width 13 height 13
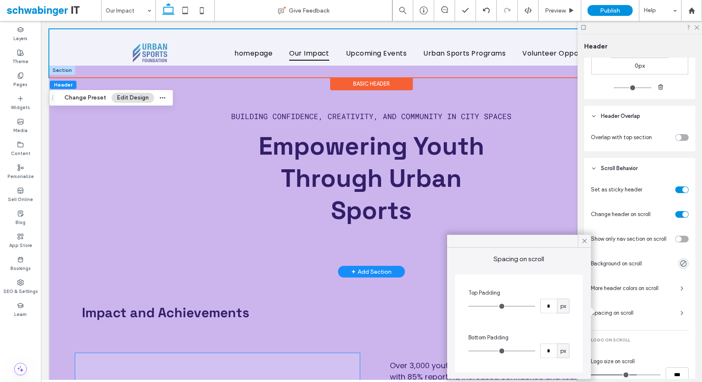
scroll to position [10, 0]
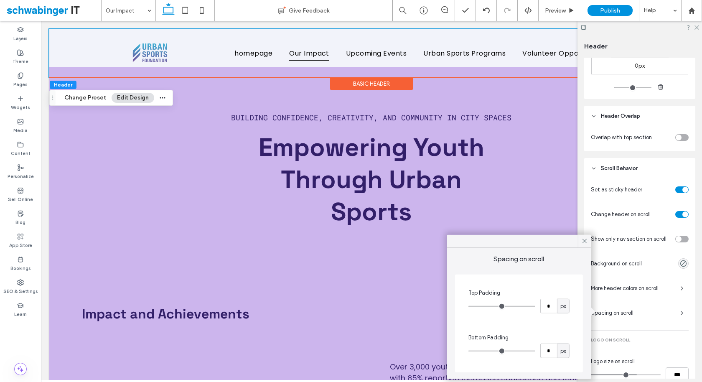
click at [646, 334] on div "Set as sticky header Change header on scroll Show only nav section on scroll Ba…" at bounding box center [639, 296] width 98 height 228
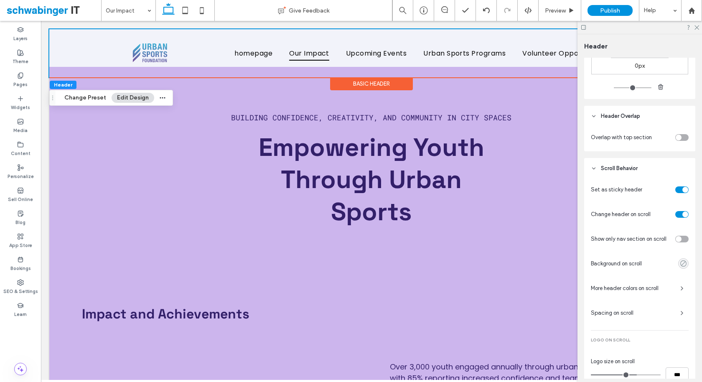
click at [686, 264] on icon "rgba(0, 0, 0, 0)" at bounding box center [682, 263] width 7 height 7
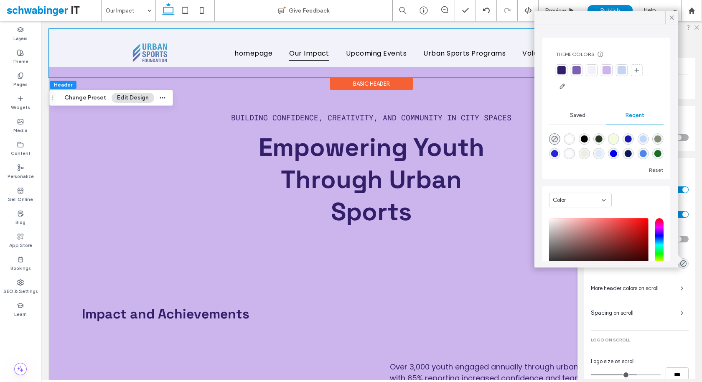
click at [566, 139] on div "rgba(255, 255, 255, 1)" at bounding box center [568, 138] width 7 height 7
type input "*******"
type input "***"
type input "****"
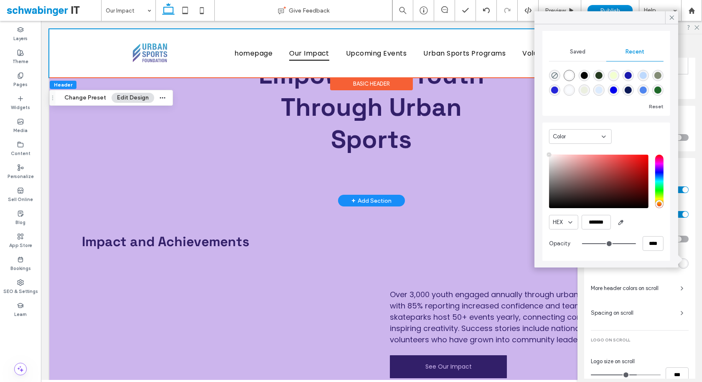
scroll to position [0, 0]
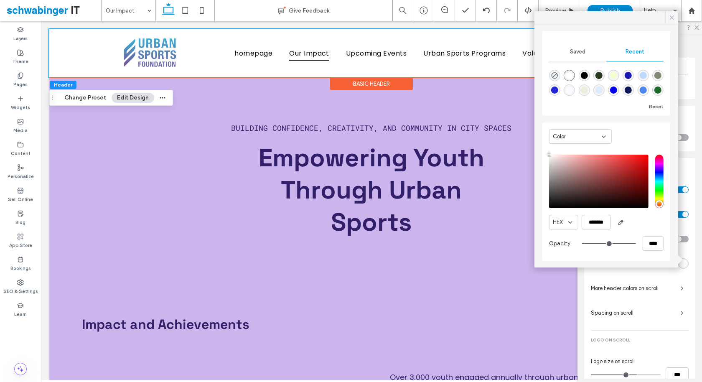
click at [671, 18] on use at bounding box center [671, 17] width 4 height 4
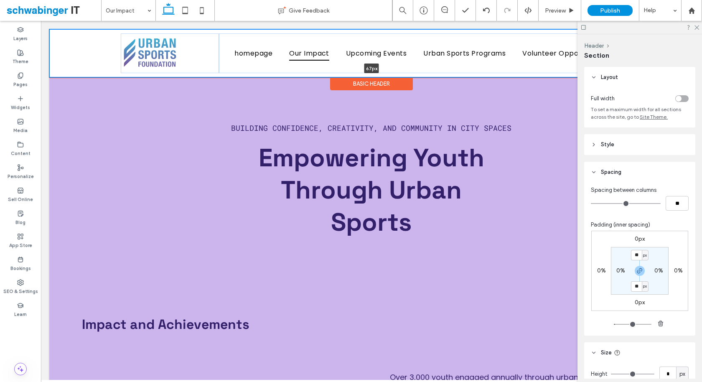
drag, startPoint x: 215, startPoint y: 78, endPoint x: 214, endPoint y: 48, distance: 30.1
click at [214, 49] on div "homepage Our Impact Upcoming Events Urban Sports Programs Volunteer Opportuniti…" at bounding box center [371, 53] width 644 height 48
type input "**"
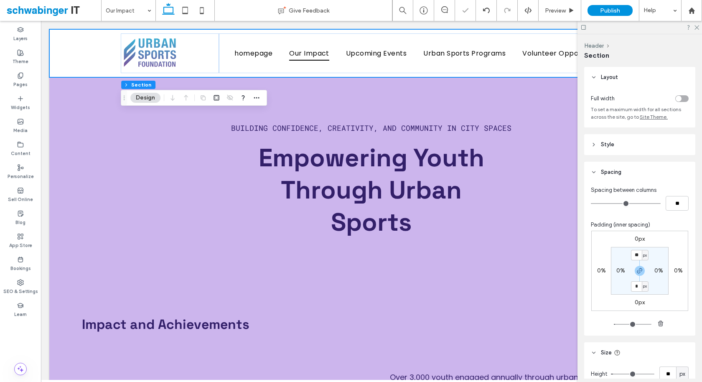
type input "*"
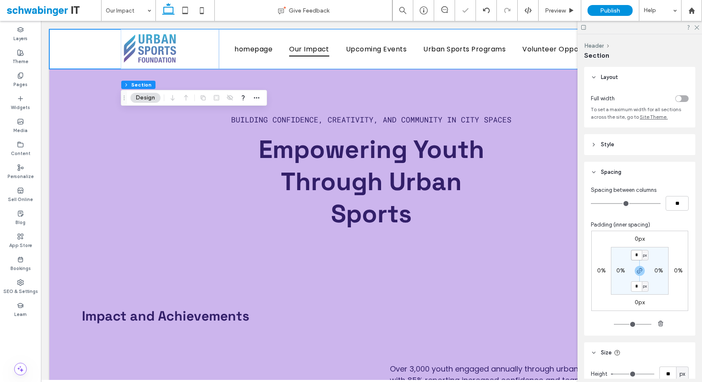
click at [637, 254] on input "*" at bounding box center [636, 255] width 11 height 10
type input "*"
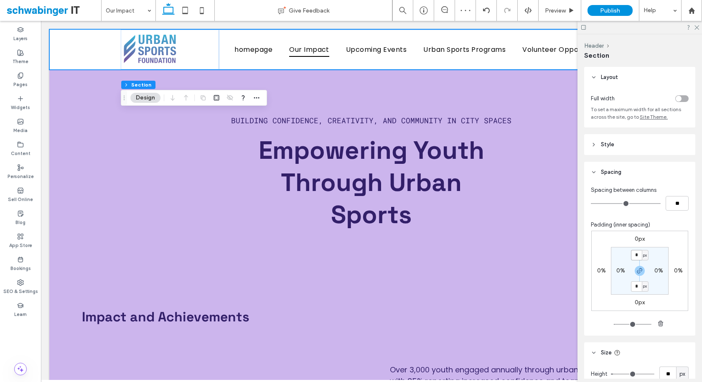
type input "*"
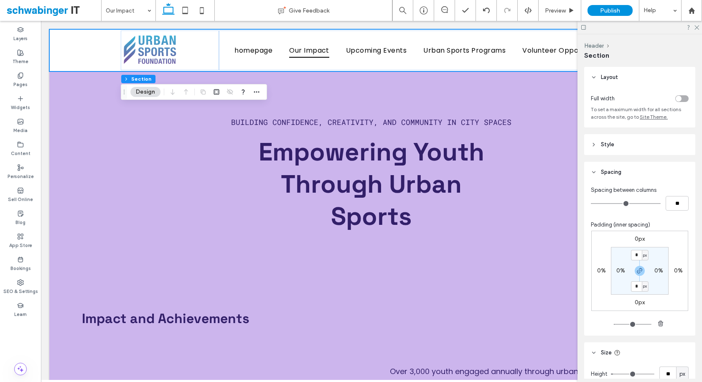
click at [626, 146] on header "Style" at bounding box center [639, 144] width 111 height 21
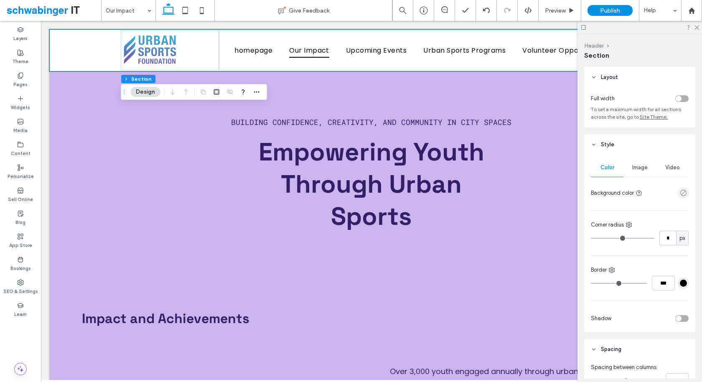
click at [591, 46] on button "Header" at bounding box center [594, 45] width 20 height 7
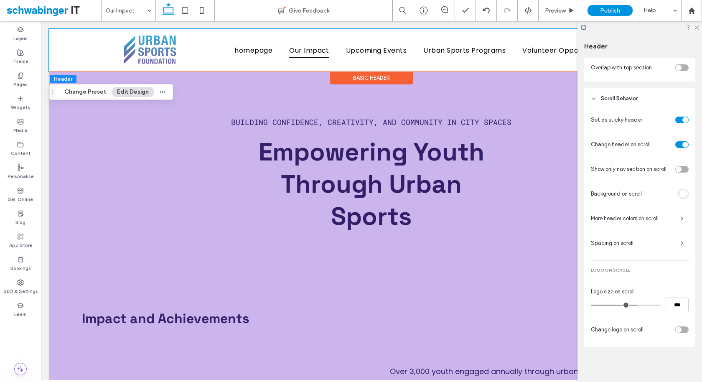
click at [681, 331] on div "toggle" at bounding box center [681, 329] width 13 height 7
click at [682, 328] on div "toggle" at bounding box center [685, 330] width 6 height 6
type input "**"
type input "***"
type input "**"
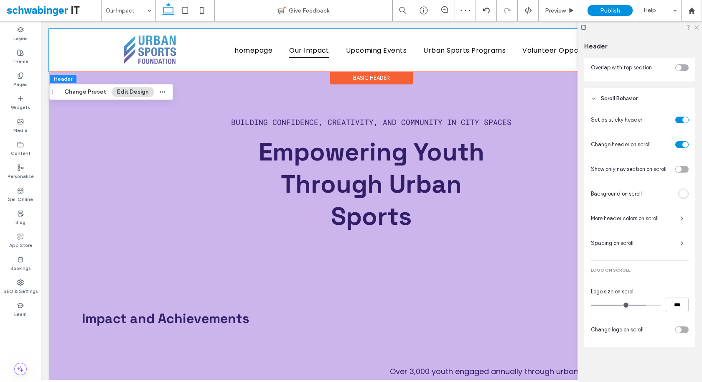
click at [643, 304] on input "range" at bounding box center [625, 304] width 70 height 1
click at [678, 69] on div "toggle" at bounding box center [678, 68] width 6 height 6
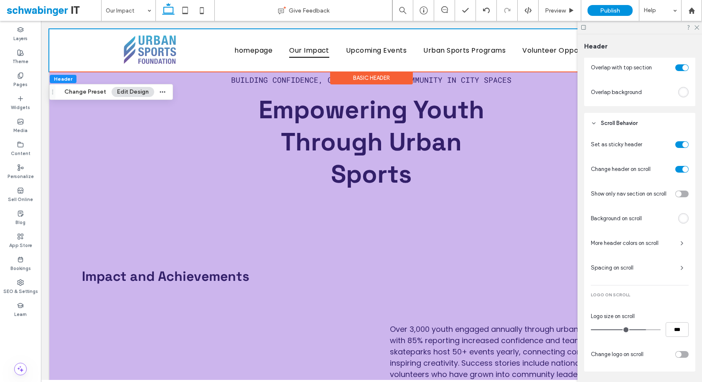
click at [685, 65] on div "toggle" at bounding box center [685, 68] width 6 height 6
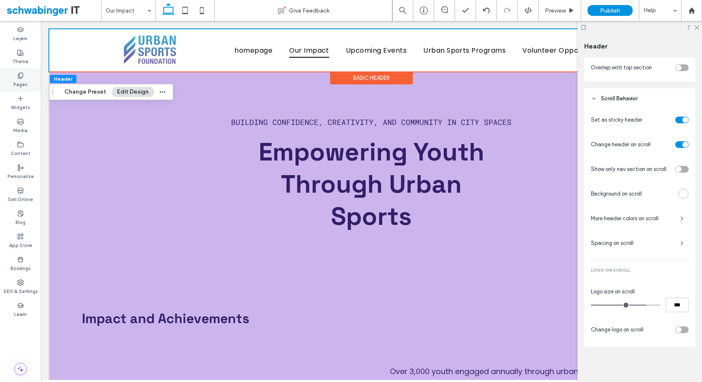
click at [20, 85] on label "Pages" at bounding box center [20, 83] width 14 height 9
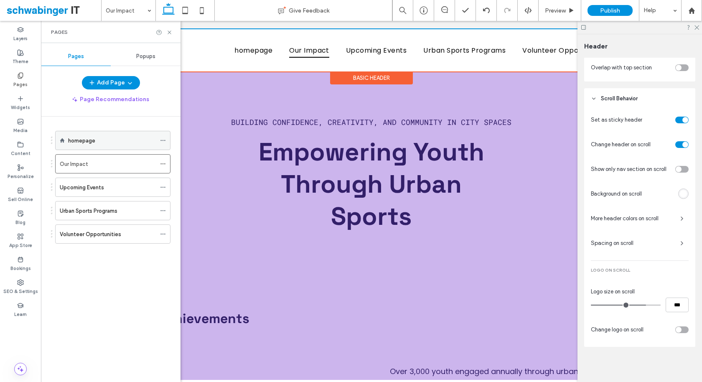
click at [91, 140] on label "homepage" at bounding box center [81, 140] width 27 height 15
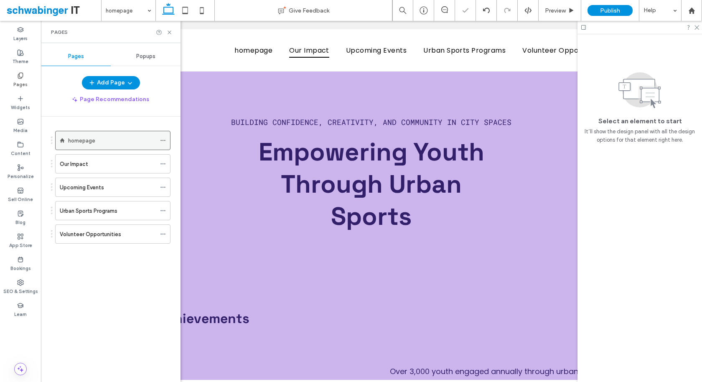
click at [161, 139] on icon at bounding box center [163, 140] width 6 height 6
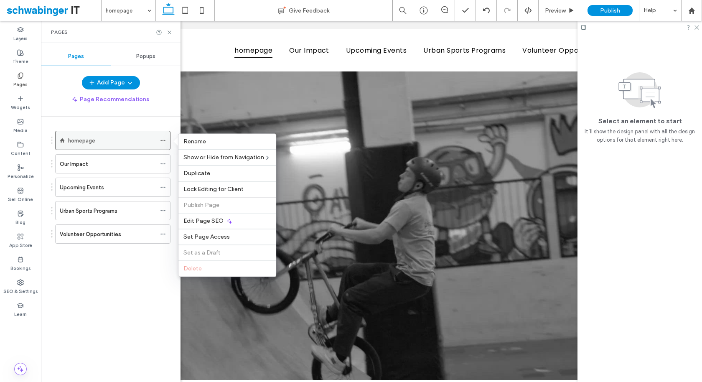
click at [165, 141] on icon at bounding box center [163, 140] width 6 height 6
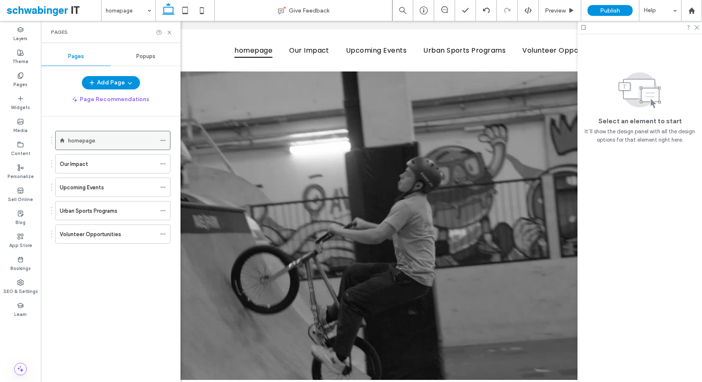
click at [163, 140] on use at bounding box center [162, 140] width 5 height 1
click at [104, 141] on div "homepage" at bounding box center [112, 140] width 88 height 9
click at [0, 0] on div at bounding box center [0, 0] width 0 height 0
click at [78, 138] on div "homepage Give Feedback Preview Publish Help Design Panel Site Comments Team & C…" at bounding box center [351, 191] width 702 height 382
click at [162, 139] on icon at bounding box center [163, 140] width 6 height 6
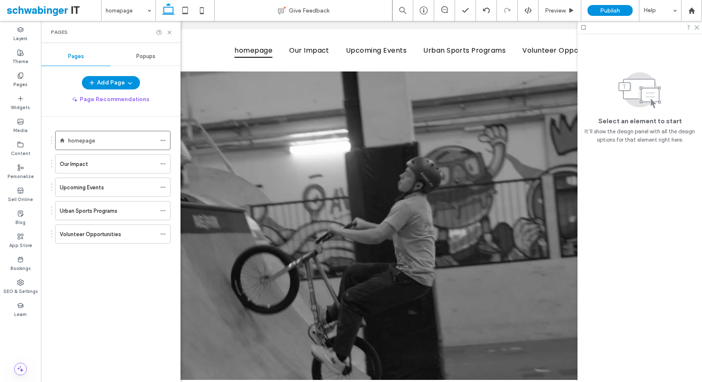
click at [148, 48] on div "Popups" at bounding box center [146, 56] width 70 height 18
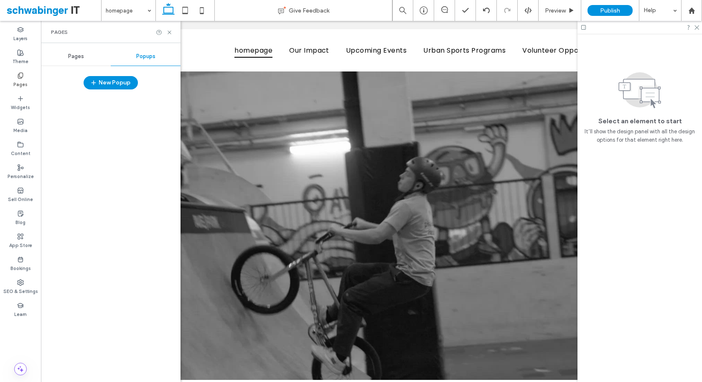
click at [63, 56] on div "Pages" at bounding box center [76, 56] width 70 height 18
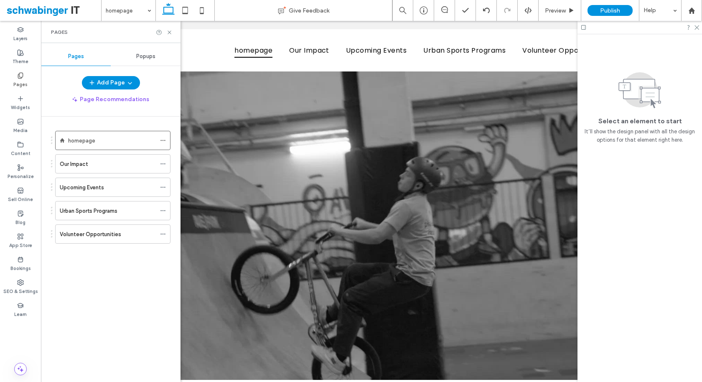
click at [155, 60] on div "Popups" at bounding box center [146, 56] width 70 height 18
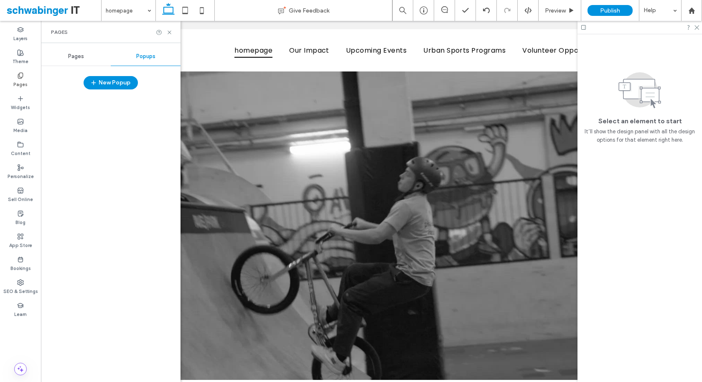
click at [80, 59] on span "Pages" at bounding box center [76, 56] width 16 height 7
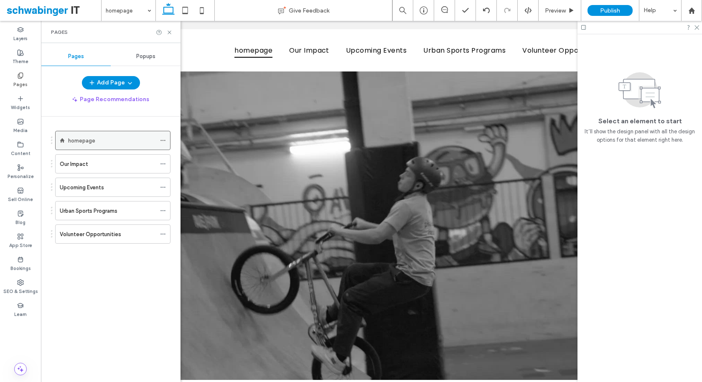
click at [165, 144] on span at bounding box center [163, 140] width 6 height 13
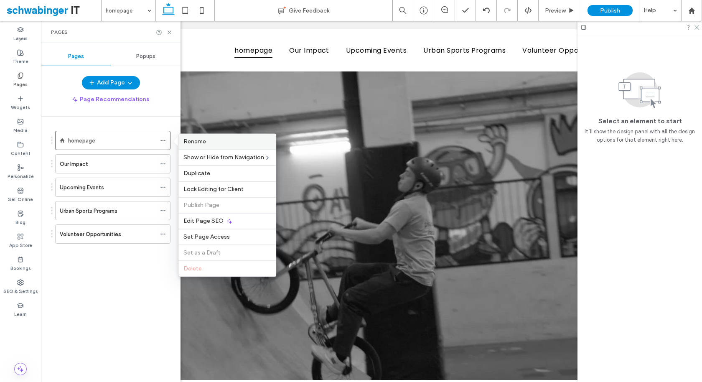
click at [215, 144] on label "Rename" at bounding box center [226, 141] width 87 height 7
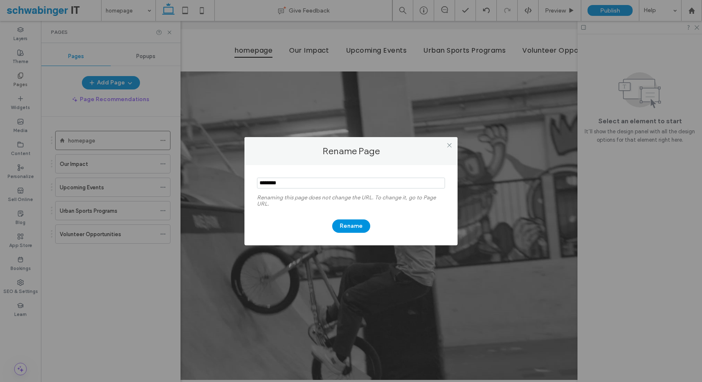
drag, startPoint x: 295, startPoint y: 181, endPoint x: 175, endPoint y: 186, distance: 119.9
click at [177, 185] on div "Rename Page Renaming this page does not change the URL. To change it, go to Pag…" at bounding box center [351, 191] width 702 height 382
type input "********"
click at [348, 228] on button "Rename" at bounding box center [351, 225] width 38 height 13
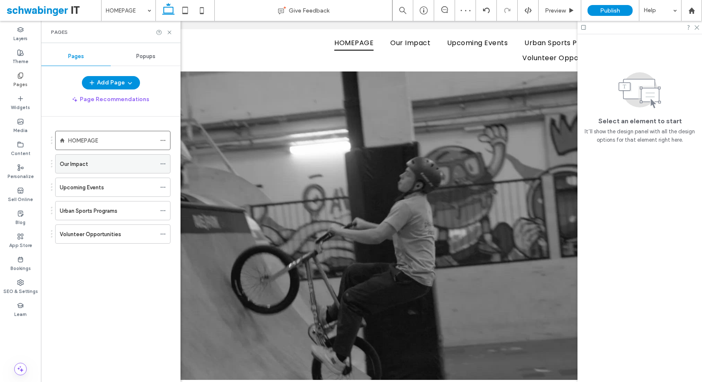
click at [163, 163] on use at bounding box center [162, 163] width 5 height 1
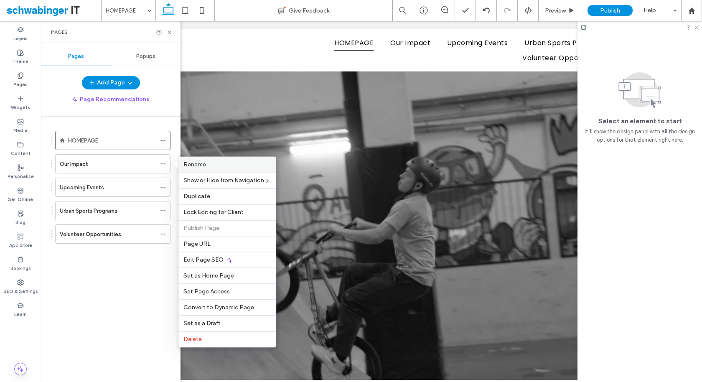
click at [188, 164] on span "Rename" at bounding box center [194, 164] width 23 height 7
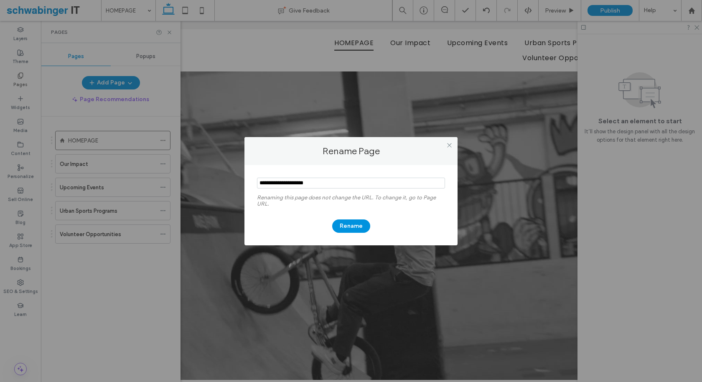
drag, startPoint x: 290, startPoint y: 184, endPoint x: 243, endPoint y: 185, distance: 46.8
click at [243, 185] on div "Rename Page Renaming this page does not change the URL. To change it, go to Pag…" at bounding box center [351, 191] width 702 height 382
type input "**********"
click at [346, 228] on button "Rename" at bounding box center [351, 225] width 38 height 13
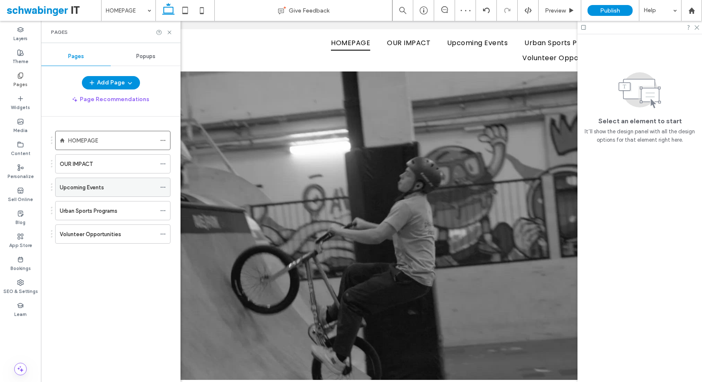
click at [161, 187] on use at bounding box center [162, 187] width 5 height 1
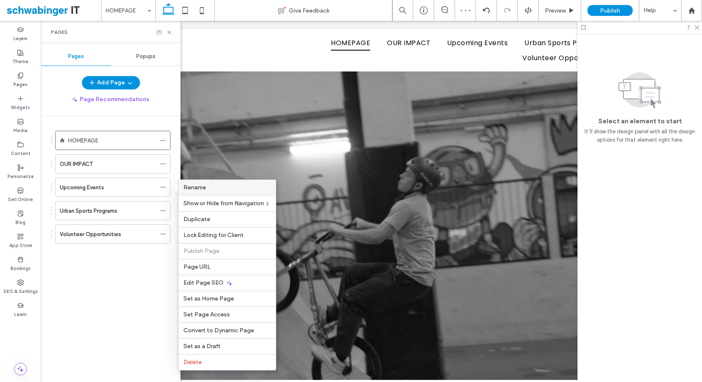
click at [197, 188] on span "Rename" at bounding box center [194, 187] width 23 height 7
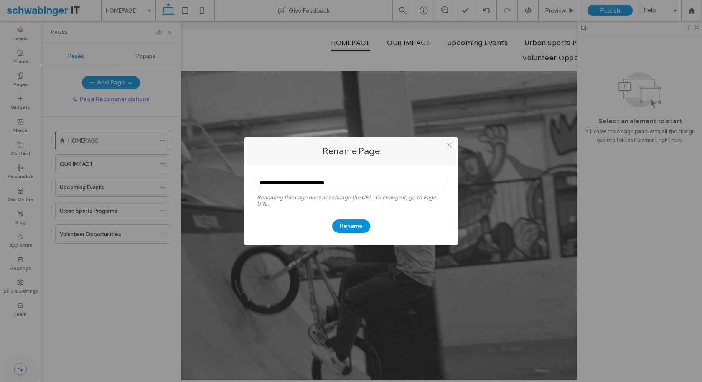
click at [305, 182] on input "notEmpty" at bounding box center [351, 182] width 188 height 11
drag, startPoint x: 305, startPoint y: 182, endPoint x: 221, endPoint y: 191, distance: 84.9
click at [221, 191] on div "Rename Page Renaming this page does not change the URL. To change it, go to Pag…" at bounding box center [351, 191] width 702 height 382
click at [293, 186] on input "notEmpty" at bounding box center [351, 182] width 188 height 11
drag, startPoint x: 305, startPoint y: 181, endPoint x: 239, endPoint y: 183, distance: 66.4
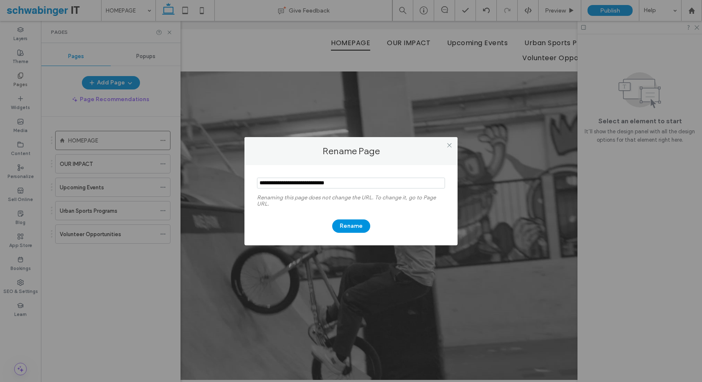
click at [239, 183] on div "Rename Page Renaming this page does not change the URL. To change it, go to Pag…" at bounding box center [351, 191] width 702 height 382
type input "**********"
click at [348, 223] on button "Rename" at bounding box center [351, 225] width 38 height 13
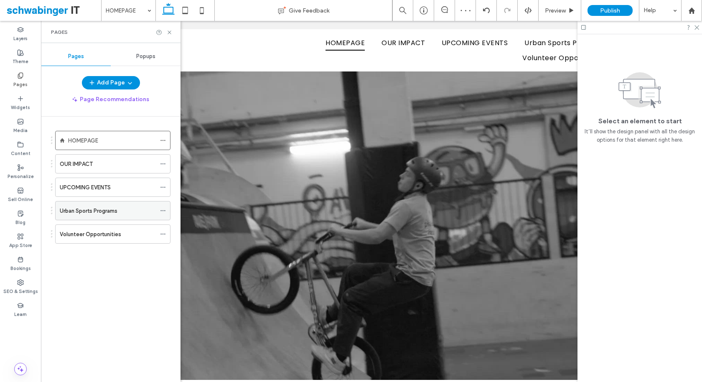
click at [162, 209] on icon at bounding box center [163, 211] width 6 height 6
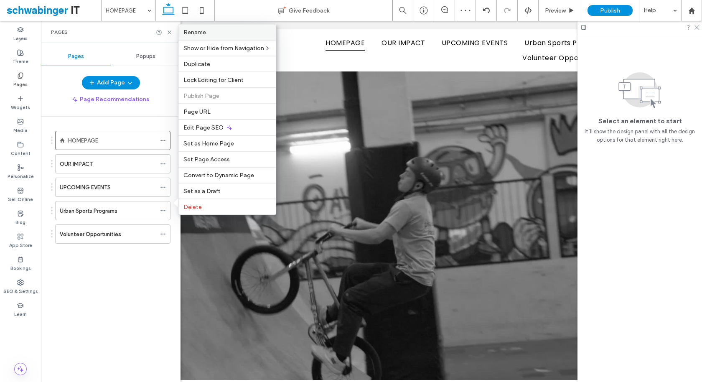
click at [222, 36] on label "Rename" at bounding box center [226, 32] width 87 height 7
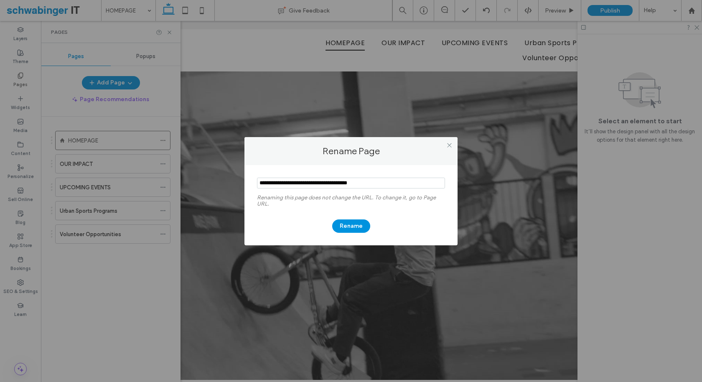
drag, startPoint x: 317, startPoint y: 183, endPoint x: 259, endPoint y: 185, distance: 57.2
click at [259, 185] on input "notEmpty" at bounding box center [351, 182] width 188 height 11
type input "**********"
click at [351, 228] on button "Rename" at bounding box center [351, 225] width 38 height 13
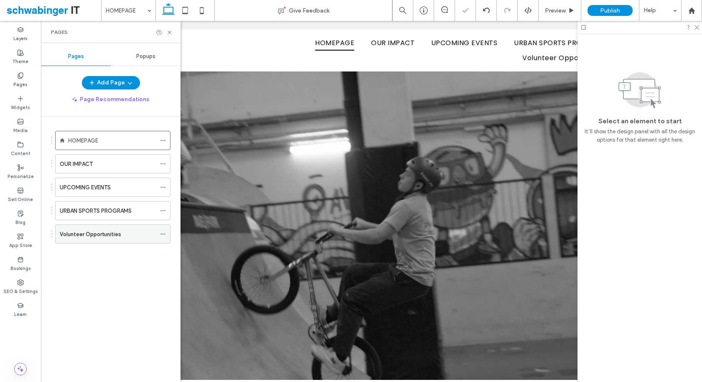
click at [162, 234] on icon at bounding box center [163, 234] width 6 height 6
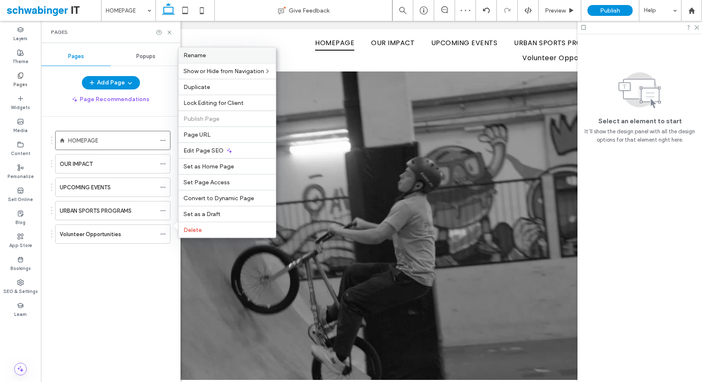
click at [240, 58] on label "Rename" at bounding box center [226, 55] width 87 height 7
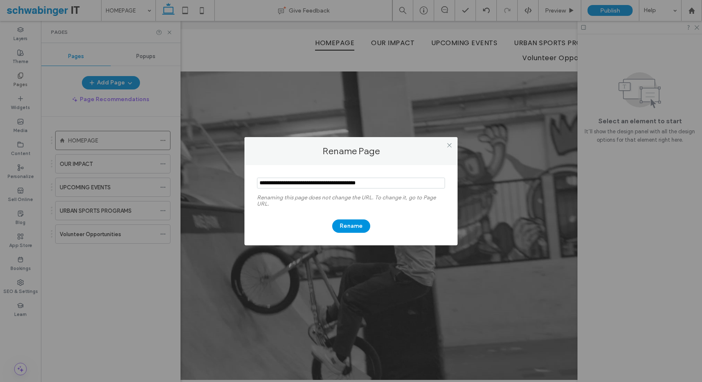
drag, startPoint x: 321, startPoint y: 184, endPoint x: 234, endPoint y: 186, distance: 86.9
click at [234, 186] on div "Rename Page Renaming this page does not change the URL. To change it, go to Pag…" at bounding box center [351, 191] width 702 height 382
click at [308, 187] on input "notEmpty" at bounding box center [351, 182] width 188 height 11
drag, startPoint x: 320, startPoint y: 183, endPoint x: 251, endPoint y: 181, distance: 69.4
click at [251, 181] on div "Renaming this page does not change the URL. To change it, go to Page URL. Rename" at bounding box center [350, 205] width 213 height 80
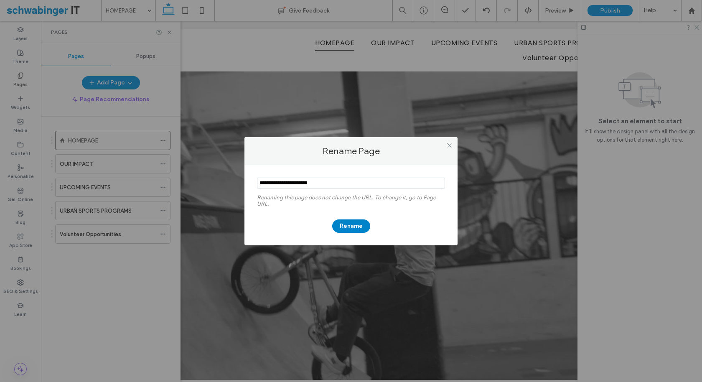
type input "**********"
click at [355, 225] on button "Rename" at bounding box center [351, 225] width 38 height 13
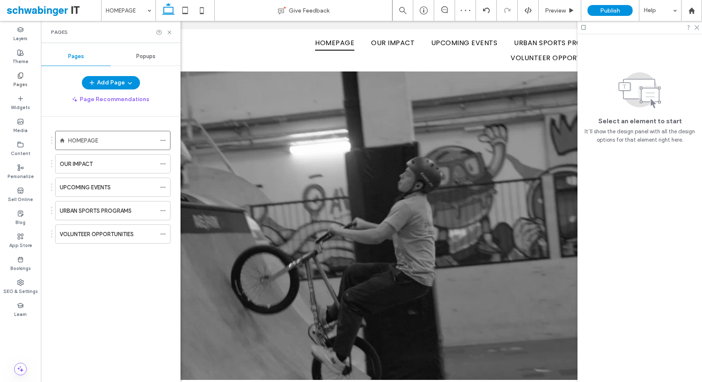
click at [174, 33] on div "Pages" at bounding box center [110, 32] width 139 height 22
click at [169, 30] on icon at bounding box center [169, 32] width 6 height 6
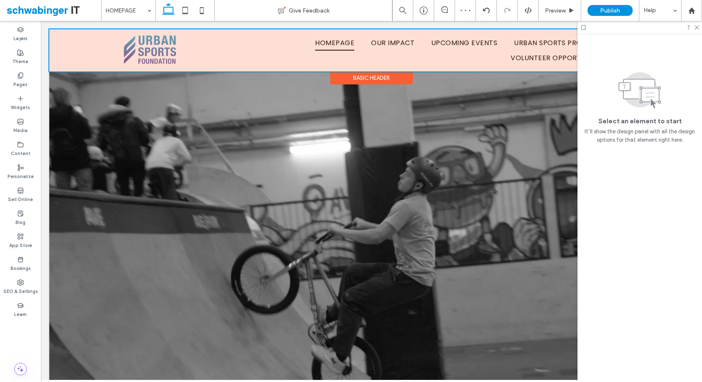
click at [337, 49] on div at bounding box center [371, 50] width 644 height 42
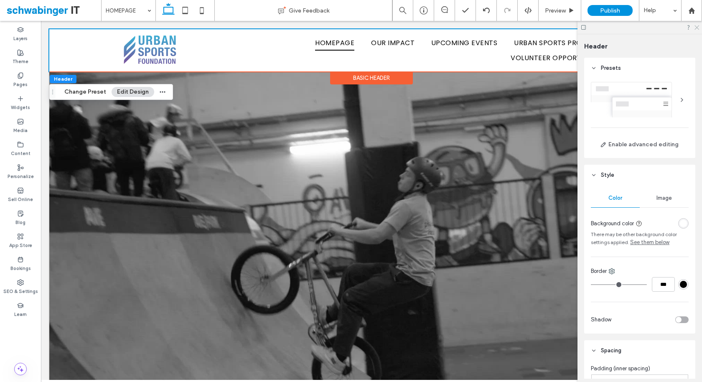
click at [697, 25] on icon at bounding box center [695, 26] width 5 height 5
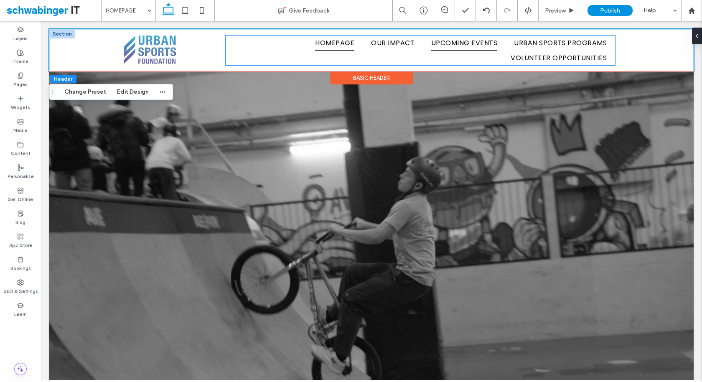
click at [457, 42] on span "UPCOMING EVENTS" at bounding box center [464, 42] width 66 height 15
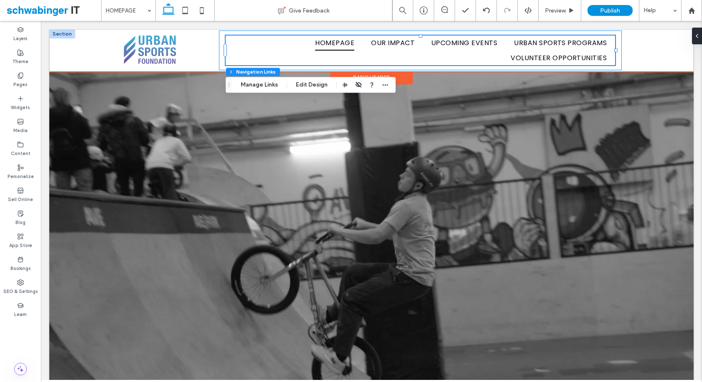
click at [221, 51] on div "HOMEPAGE OUR IMPACT UPCOMING EVENTS URBAN SPORTS PROGRAMS VOLUNTEER OPPORTUNITI…" at bounding box center [420, 50] width 403 height 40
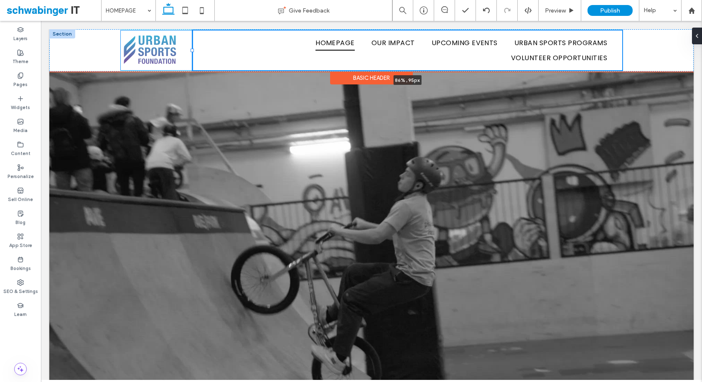
drag, startPoint x: 218, startPoint y: 50, endPoint x: 191, endPoint y: 50, distance: 26.7
click at [191, 50] on div at bounding box center [191, 50] width 3 height 3
type input "**"
type input "*****"
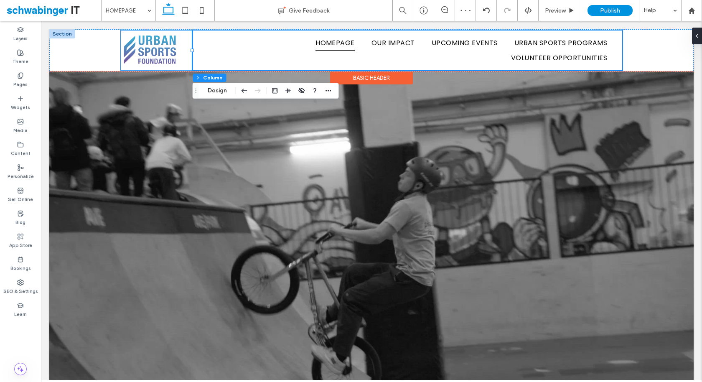
click at [189, 54] on div at bounding box center [157, 50] width 72 height 40
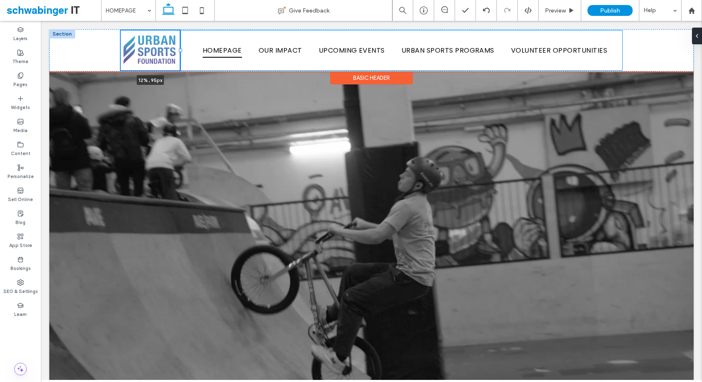
drag, startPoint x: 193, startPoint y: 50, endPoint x: 180, endPoint y: 51, distance: 12.6
click at [180, 51] on div at bounding box center [180, 50] width 3 height 3
type input "**"
type input "*****"
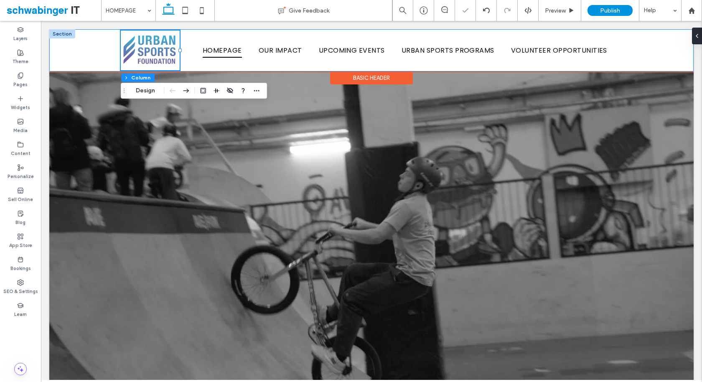
click at [650, 62] on div "12% , 95px HOMEPAGE OUR IMPACT UPCOMING EVENTS URBAN SPORTS PROGRAMS VOLUNTEER …" at bounding box center [371, 50] width 644 height 42
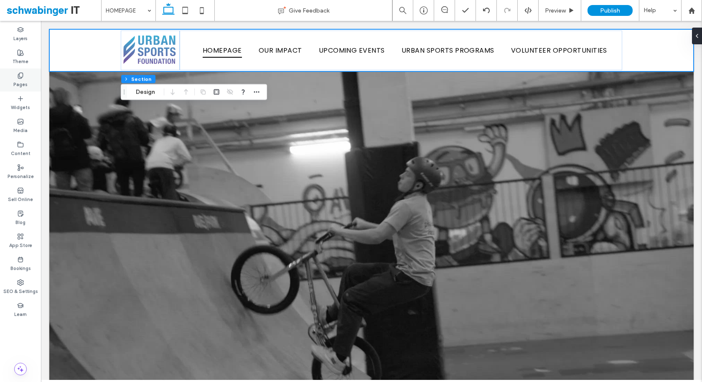
click at [25, 81] on label "Pages" at bounding box center [20, 83] width 14 height 9
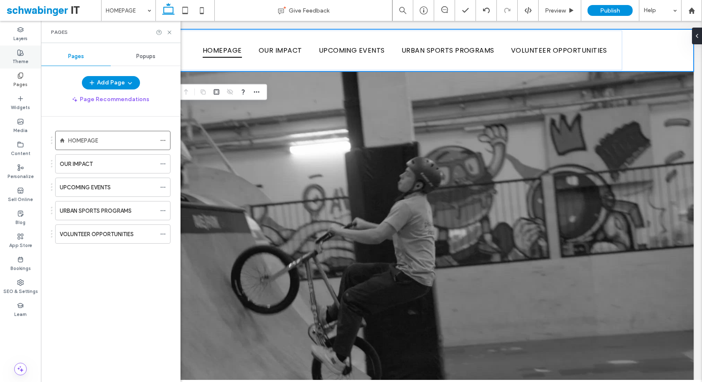
click at [20, 58] on label "Theme" at bounding box center [21, 60] width 16 height 9
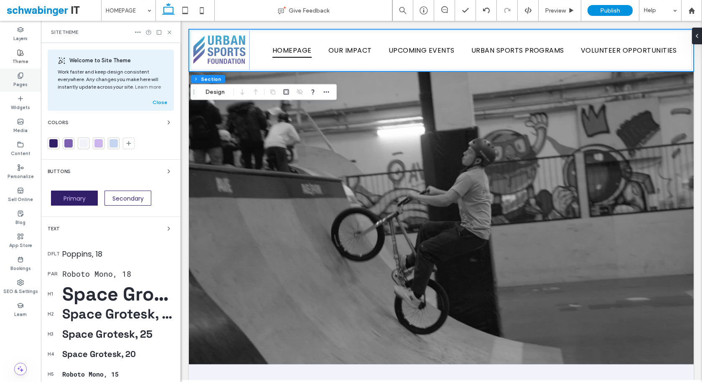
click at [24, 82] on label "Pages" at bounding box center [20, 83] width 14 height 9
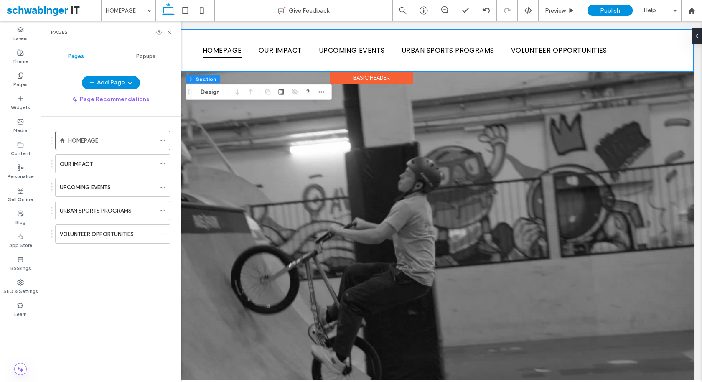
click at [213, 33] on div "HOMEPAGE OUR IMPACT UPCOMING EVENTS URBAN SPORTS PROGRAMS VOLUNTEER OPPORTUNITI…" at bounding box center [401, 50] width 442 height 40
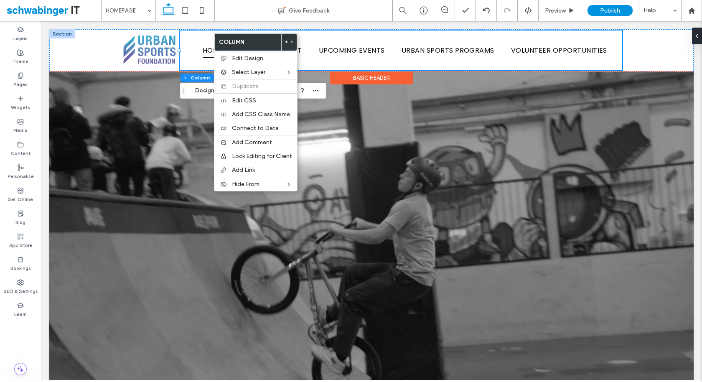
click at [351, 75] on div "Basic Header" at bounding box center [371, 77] width 83 height 13
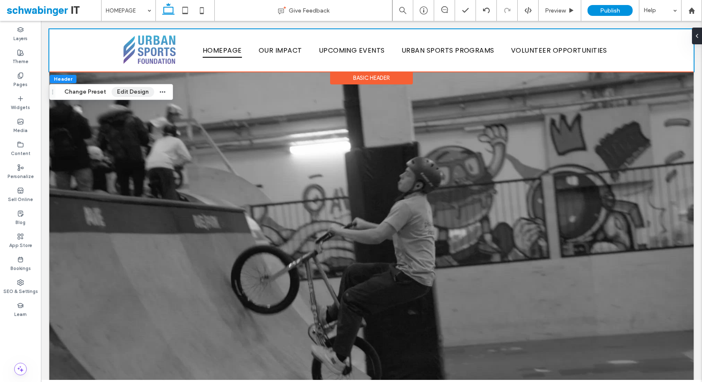
click at [121, 93] on button "Edit Design" at bounding box center [132, 92] width 43 height 10
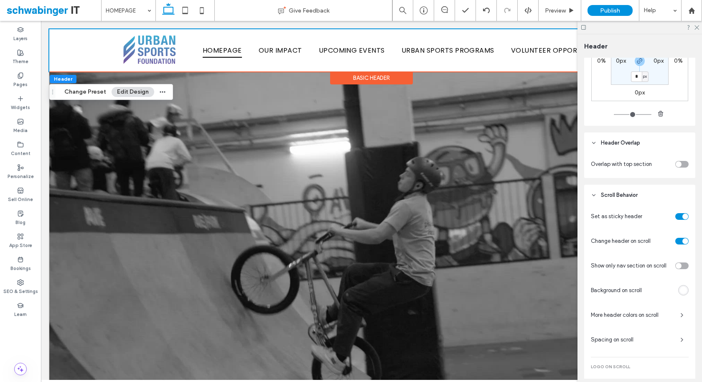
scroll to position [370, 0]
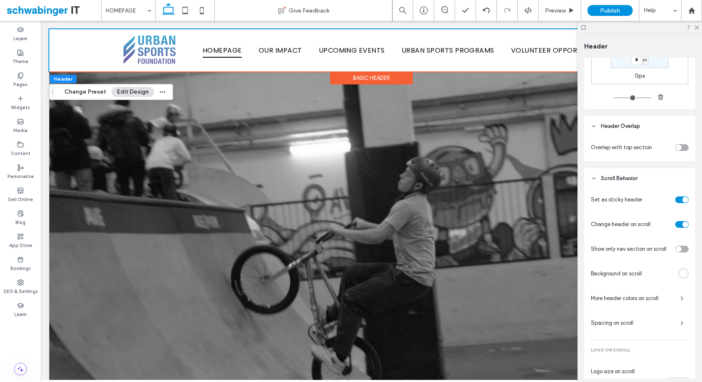
click at [676, 145] on div "toggle" at bounding box center [678, 147] width 6 height 6
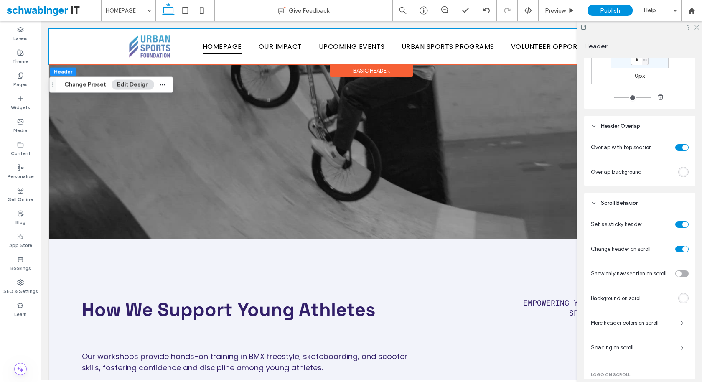
scroll to position [0, 0]
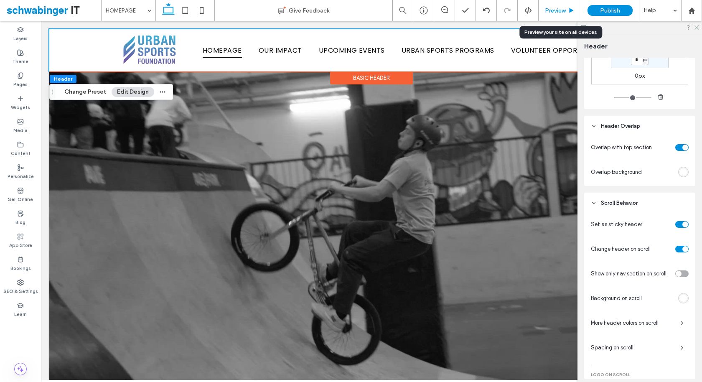
click at [559, 5] on div "Preview" at bounding box center [559, 10] width 43 height 21
click at [558, 9] on span "Preview" at bounding box center [555, 10] width 21 height 7
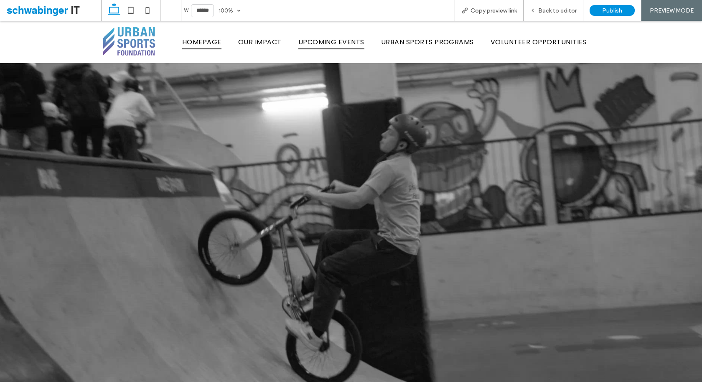
click at [328, 45] on span "UPCOMING EVENTS" at bounding box center [331, 42] width 66 height 15
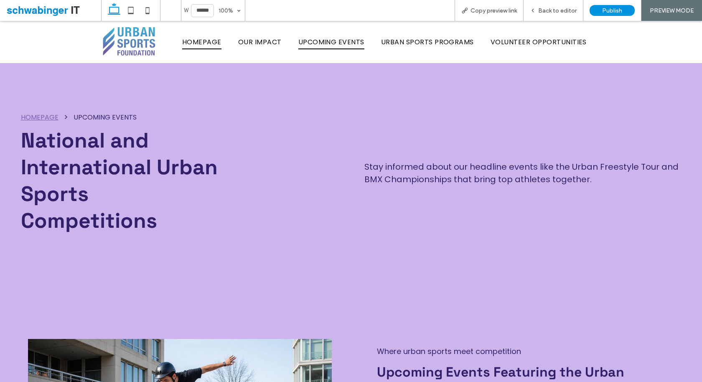
click at [213, 43] on span "HOMEPAGE" at bounding box center [201, 42] width 39 height 15
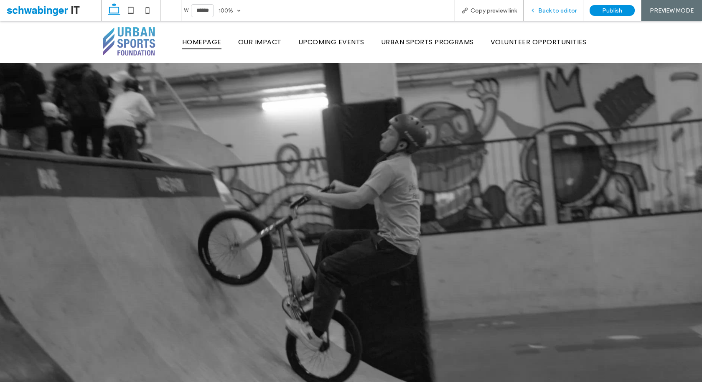
click at [558, 13] on span "Back to editor" at bounding box center [557, 10] width 38 height 7
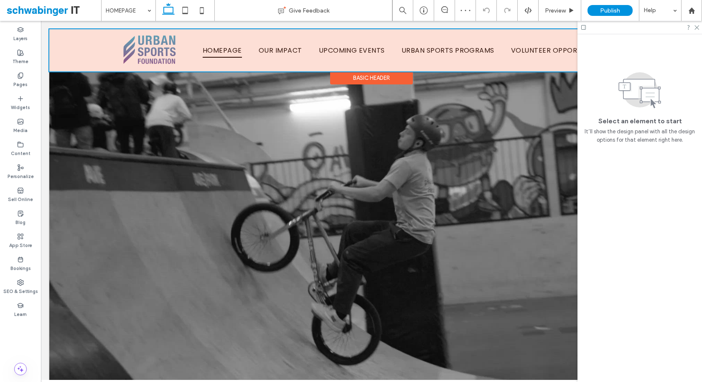
click at [192, 64] on div at bounding box center [371, 50] width 644 height 42
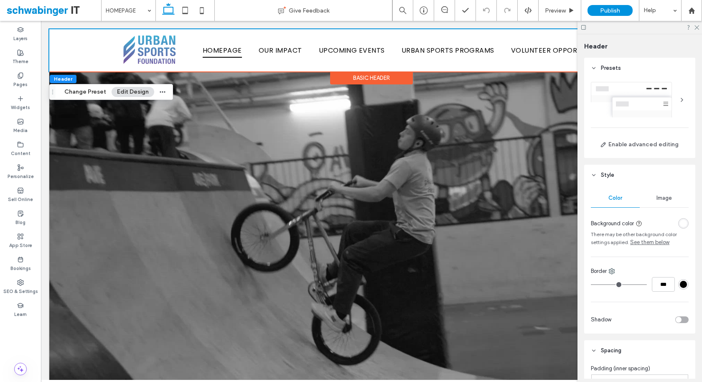
click at [370, 78] on div "Basic Header" at bounding box center [371, 77] width 83 height 13
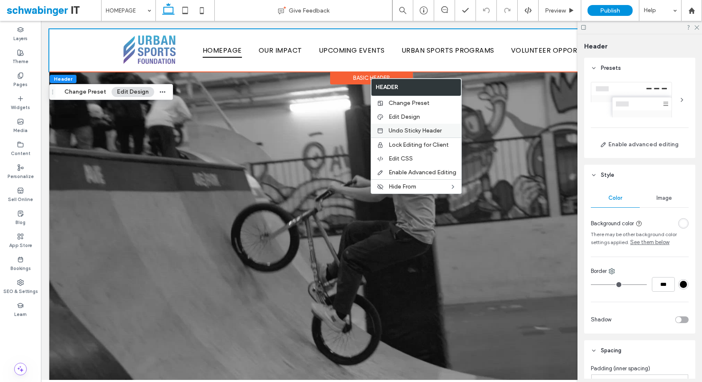
click at [406, 130] on span "Undo Sticky Header" at bounding box center [414, 130] width 53 height 7
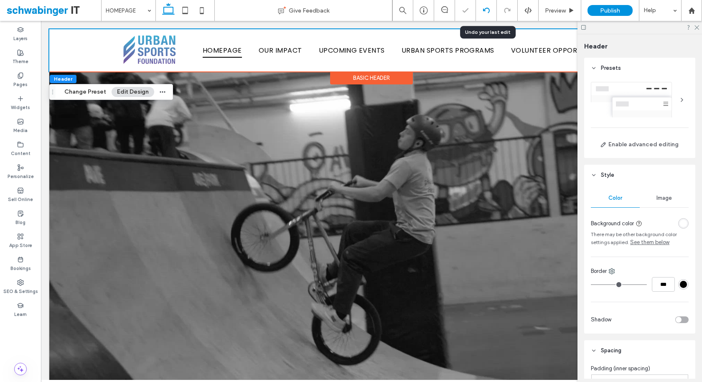
click at [489, 15] on div at bounding box center [486, 10] width 21 height 21
click at [380, 82] on div "Basic Header" at bounding box center [371, 77] width 83 height 13
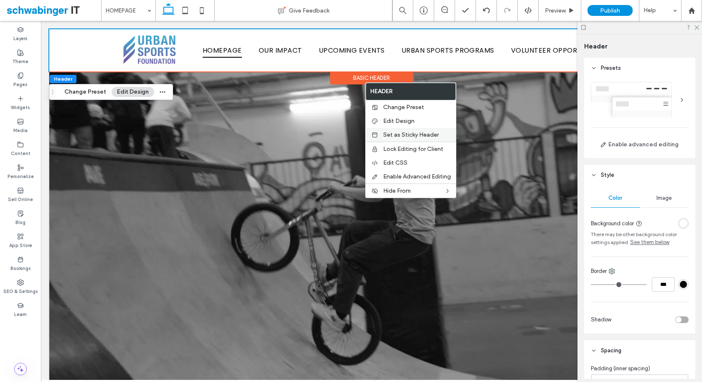
click at [413, 137] on span "Set as Sticky Header" at bounding box center [411, 134] width 56 height 7
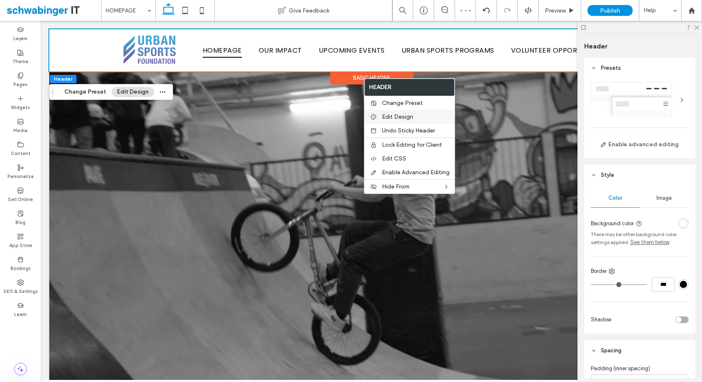
click at [399, 113] on span "Edit Design" at bounding box center [397, 116] width 31 height 7
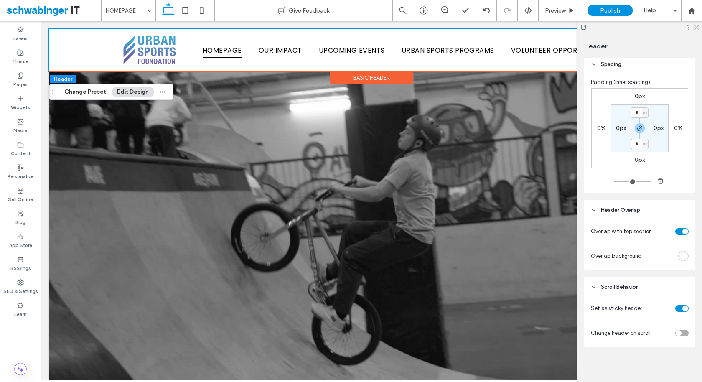
scroll to position [286, 0]
click at [683, 231] on div "toggle" at bounding box center [685, 231] width 6 height 6
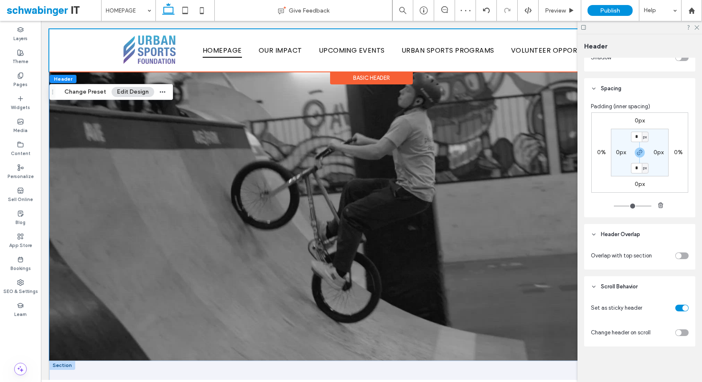
scroll to position [0, 0]
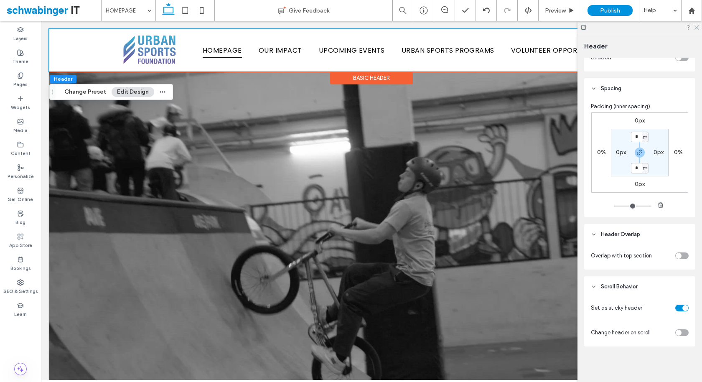
click at [679, 254] on div "toggle" at bounding box center [678, 256] width 6 height 6
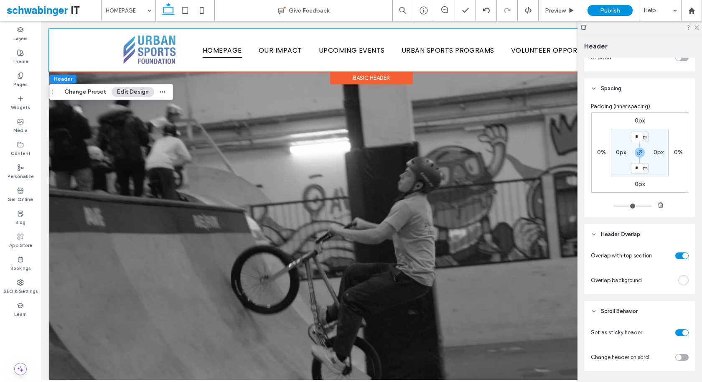
scroll to position [286, 0]
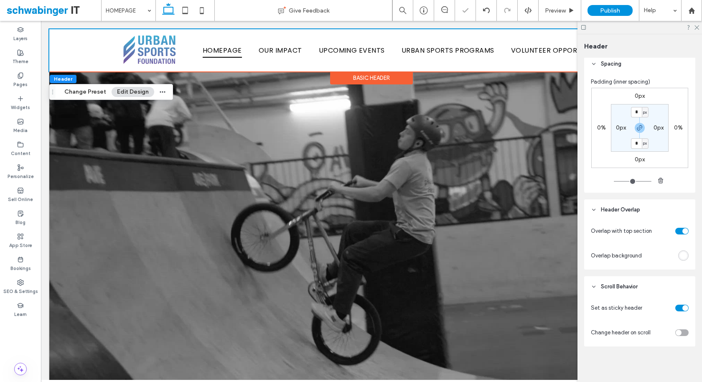
click at [683, 253] on div "rgba(255, 255, 255, 1)" at bounding box center [682, 255] width 7 height 7
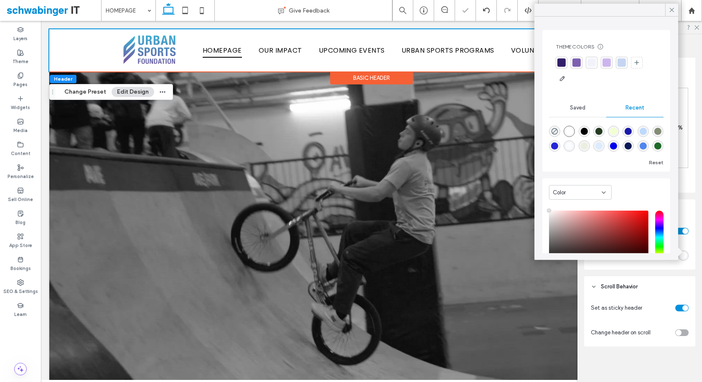
click at [687, 259] on div at bounding box center [683, 255] width 10 height 10
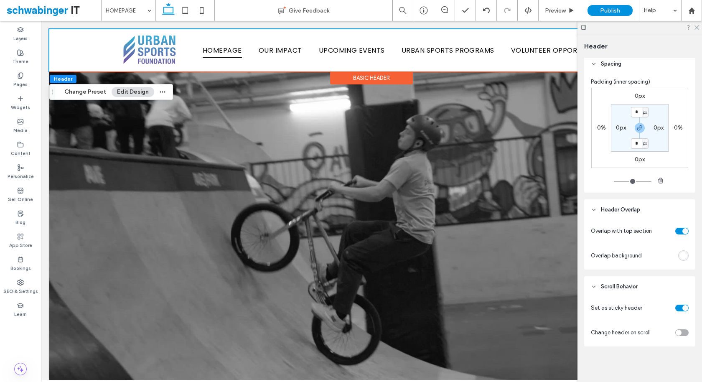
click at [678, 332] on div "toggle" at bounding box center [678, 332] width 6 height 6
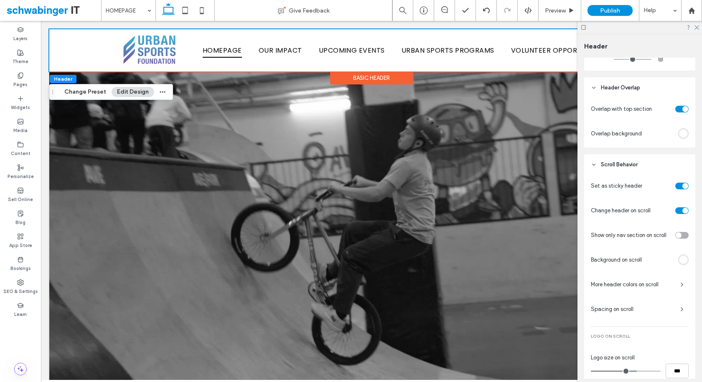
scroll to position [421, 0]
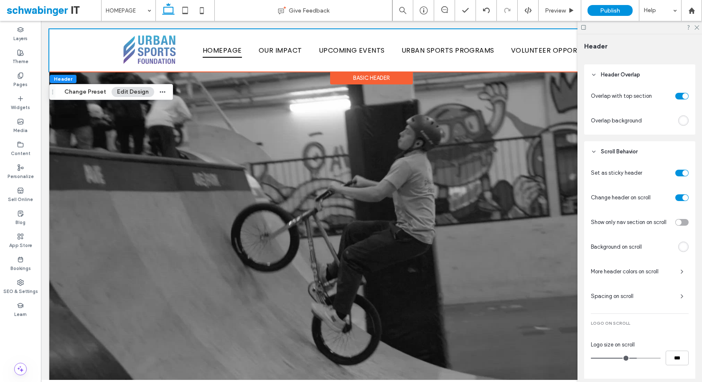
click at [649, 294] on span "Spacing on scroll" at bounding box center [631, 296] width 83 height 8
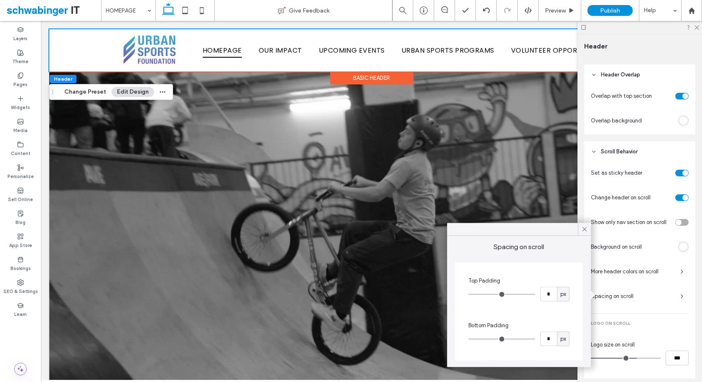
click at [685, 195] on div "toggle" at bounding box center [685, 198] width 6 height 6
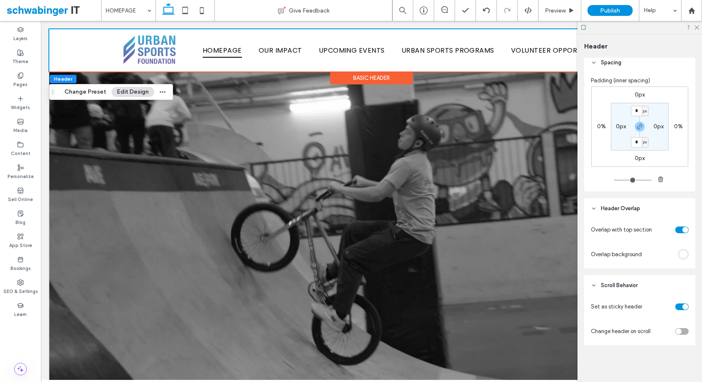
scroll to position [286, 0]
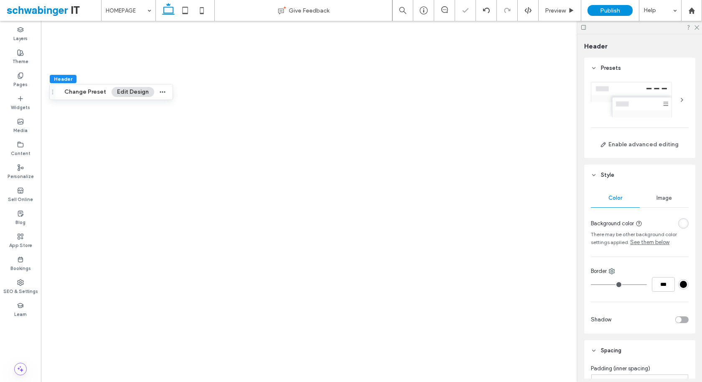
click at [698, 26] on icon at bounding box center [695, 26] width 5 height 5
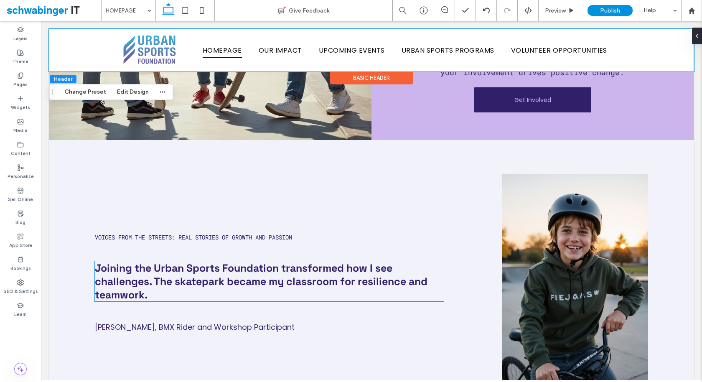
scroll to position [1515, 0]
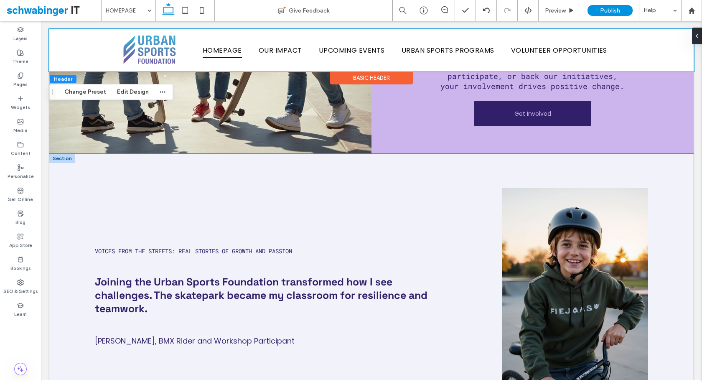
click at [645, 163] on div "Voices from the Streets: Real Stories of Growth and Passion Joining the Urban S…" at bounding box center [371, 303] width 644 height 299
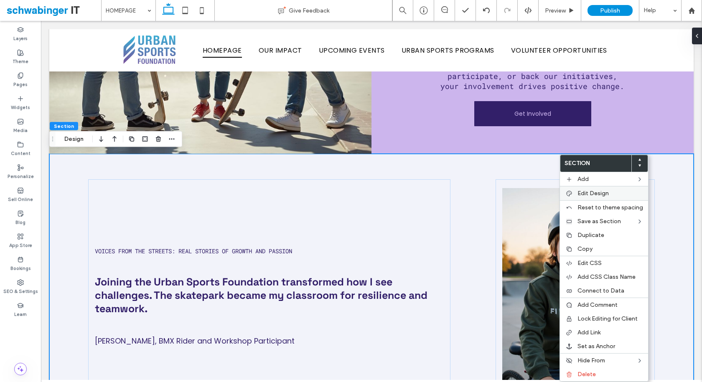
click at [615, 193] on label "Edit Design" at bounding box center [610, 193] width 66 height 7
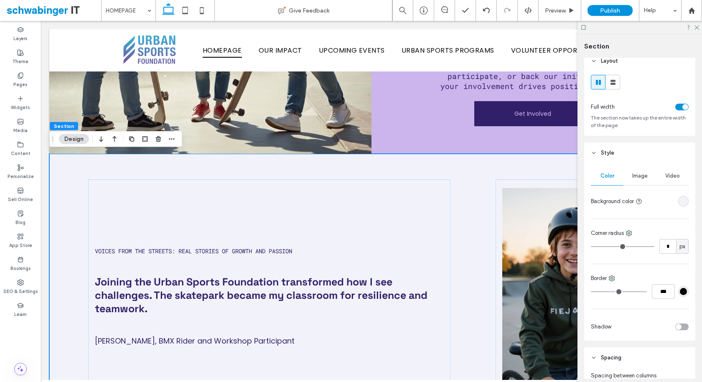
scroll to position [0, 0]
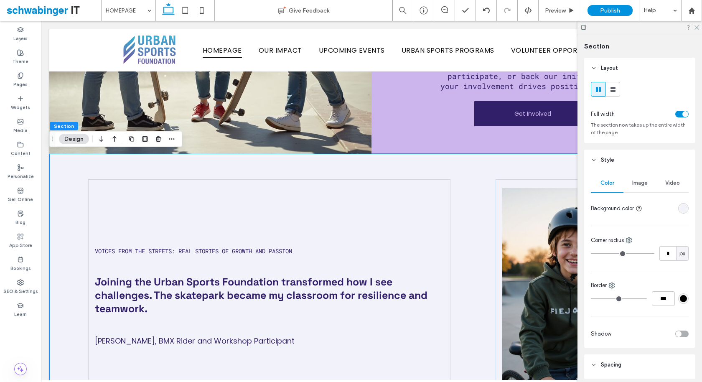
click at [636, 183] on span "Image" at bounding box center [639, 183] width 15 height 7
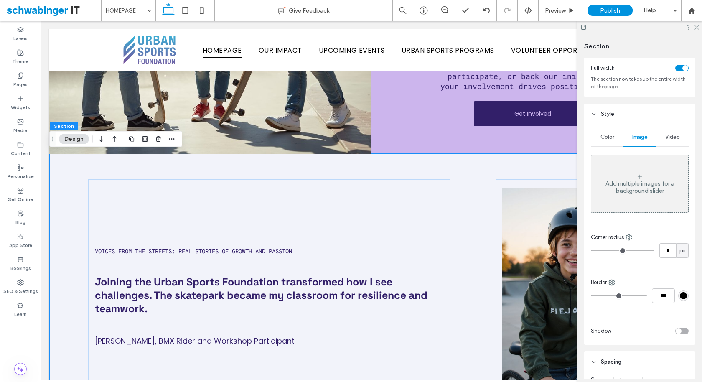
scroll to position [49, 0]
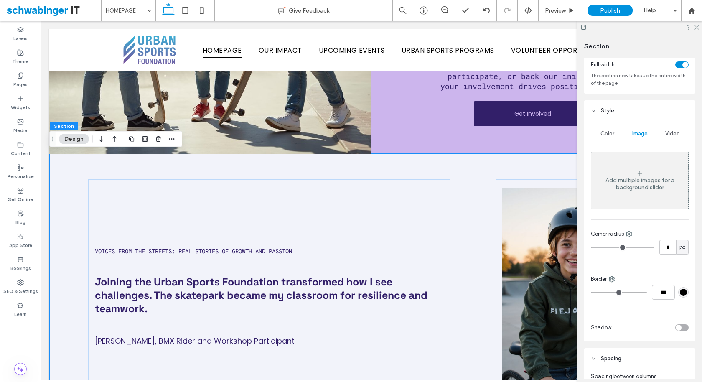
click at [643, 177] on div "Add multiple images for a background slider" at bounding box center [639, 184] width 97 height 14
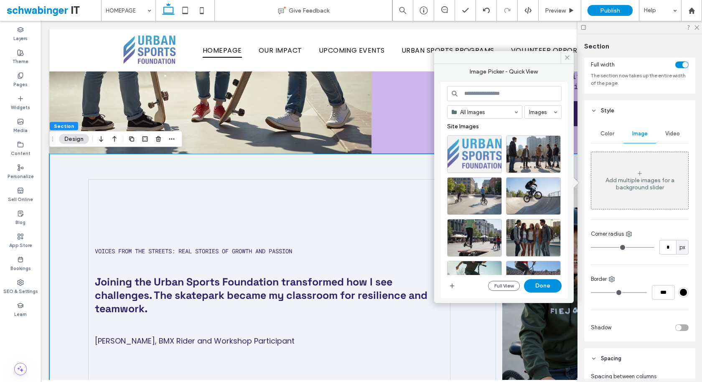
click at [516, 89] on input at bounding box center [504, 93] width 114 height 15
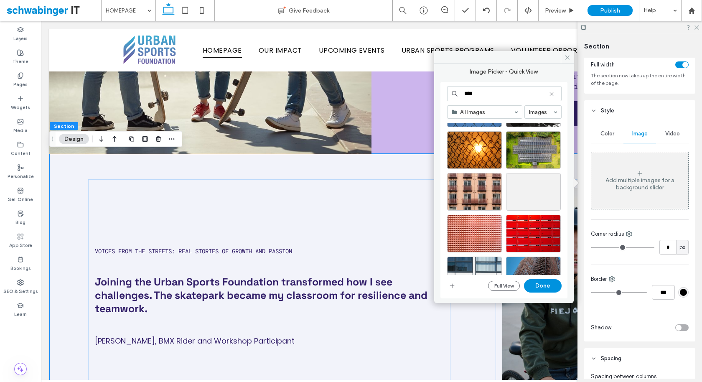
scroll to position [869, 0]
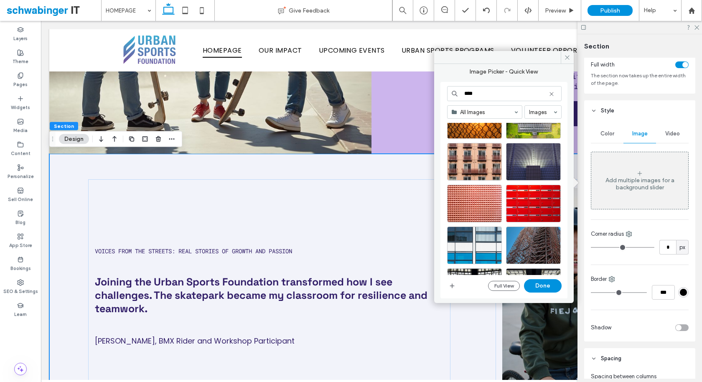
type input "****"
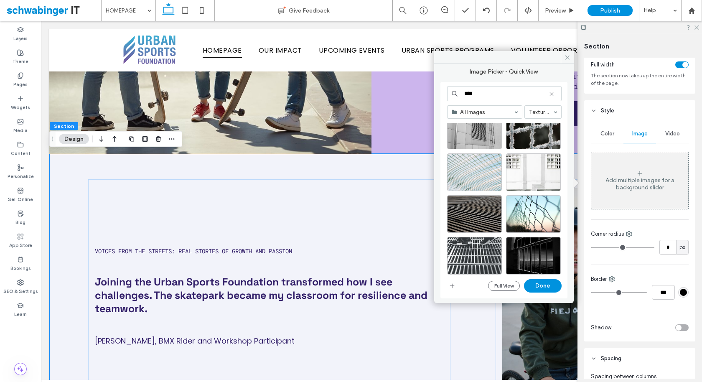
scroll to position [4878, 0]
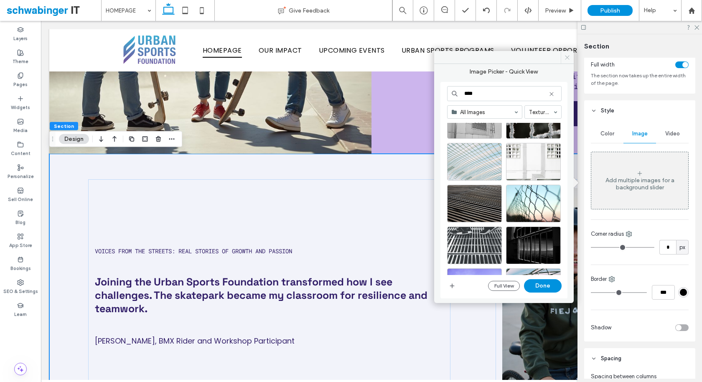
click at [568, 57] on icon at bounding box center [567, 57] width 6 height 6
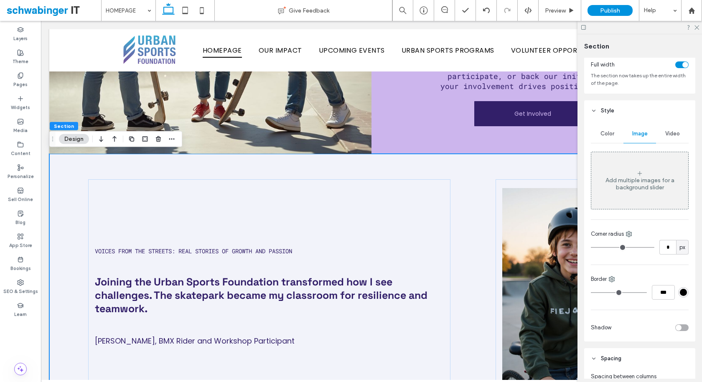
click at [699, 27] on div at bounding box center [639, 27] width 124 height 13
click at [697, 30] on div at bounding box center [639, 27] width 124 height 13
click at [696, 28] on icon at bounding box center [695, 26] width 5 height 5
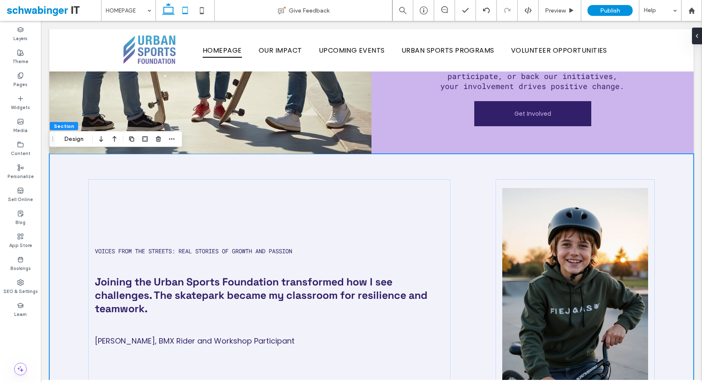
click at [185, 17] on icon at bounding box center [185, 10] width 17 height 17
type input "*"
type input "**"
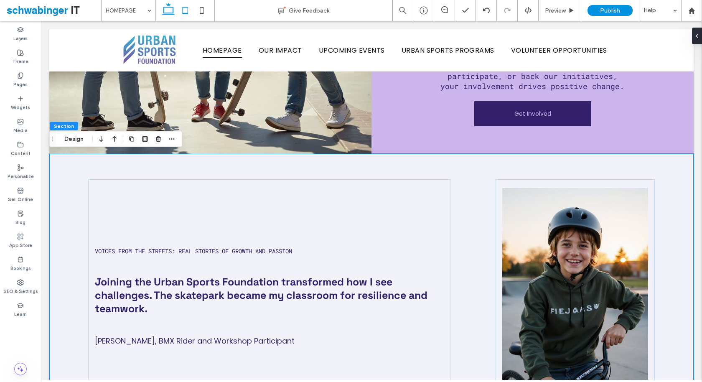
type input "**"
type input "***"
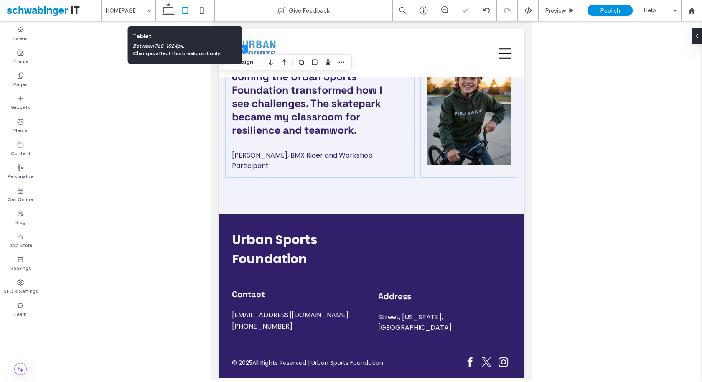
scroll to position [1035, 0]
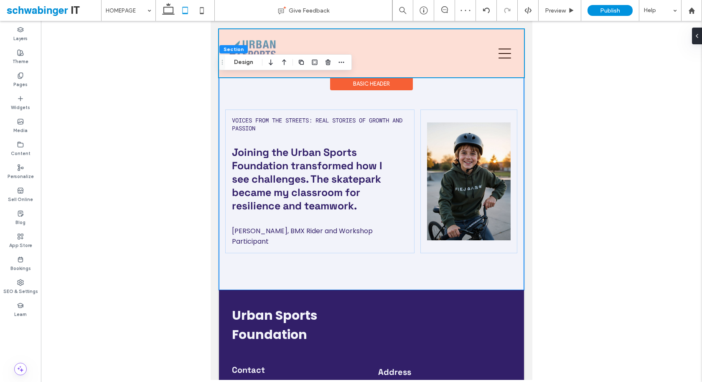
click at [506, 56] on div at bounding box center [371, 53] width 305 height 48
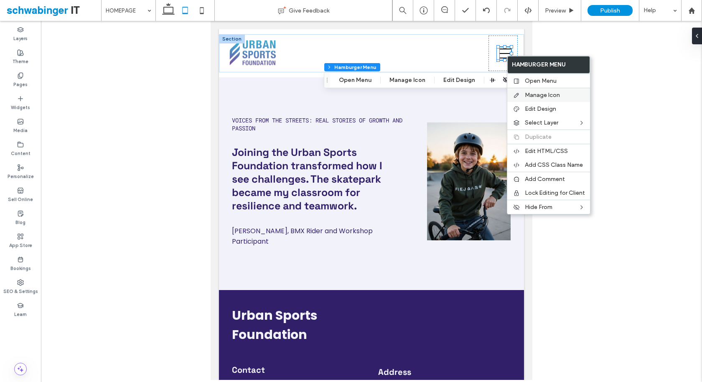
click at [555, 96] on span "Manage Icon" at bounding box center [541, 94] width 35 height 7
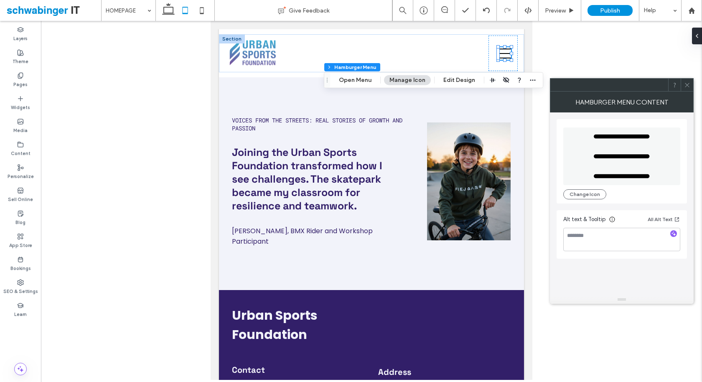
click at [685, 82] on icon at bounding box center [687, 85] width 6 height 6
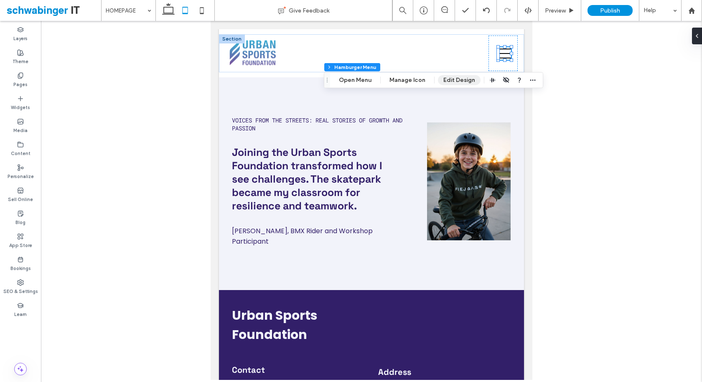
click at [455, 81] on button "Edit Design" at bounding box center [459, 80] width 43 height 10
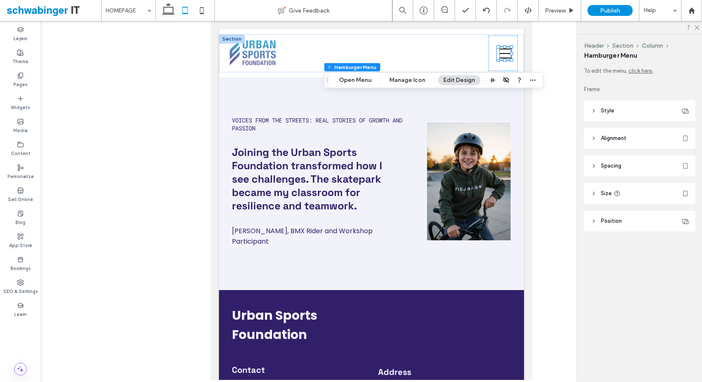
click at [635, 112] on header "Style" at bounding box center [639, 110] width 111 height 21
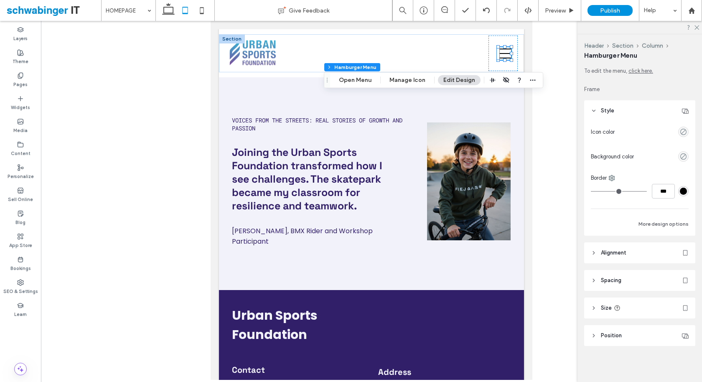
click at [623, 254] on span "Alignment" at bounding box center [612, 252] width 25 height 8
click at [630, 47] on button "Section" at bounding box center [622, 45] width 21 height 7
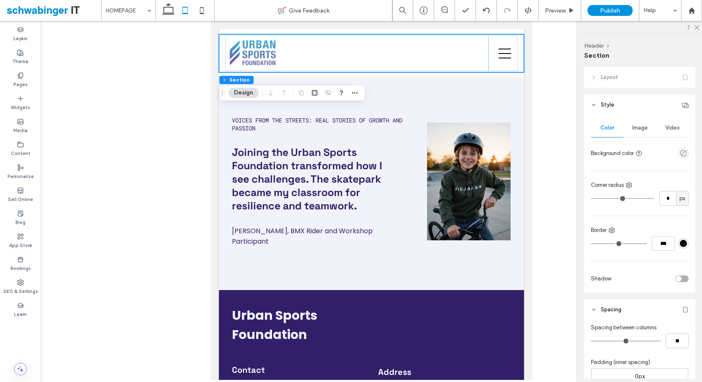
click at [624, 77] on div "Layout" at bounding box center [639, 77] width 111 height 21
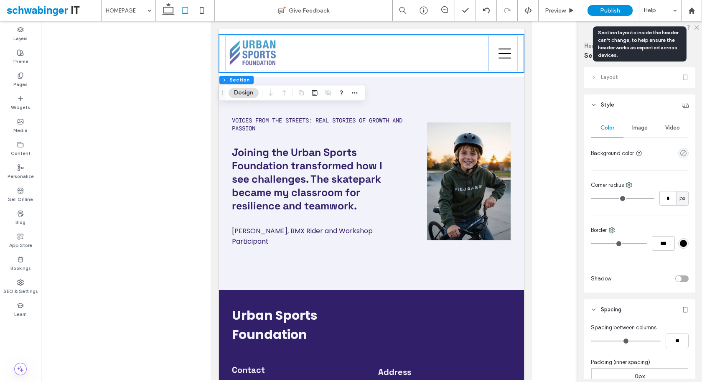
click at [595, 73] on div "Layout" at bounding box center [639, 77] width 111 height 21
click at [665, 76] on div "Layout" at bounding box center [639, 77] width 111 height 21
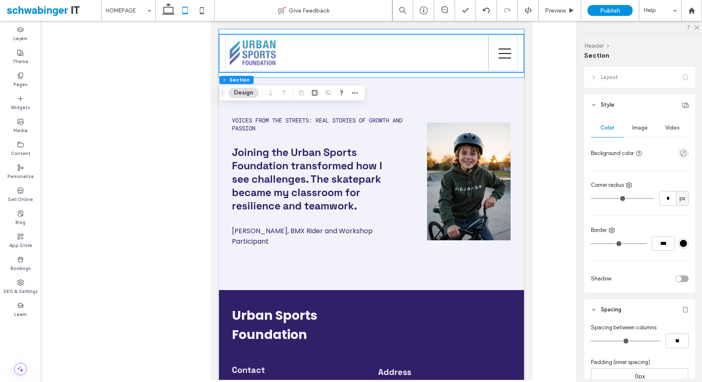
click at [595, 47] on button "Header" at bounding box center [594, 45] width 20 height 7
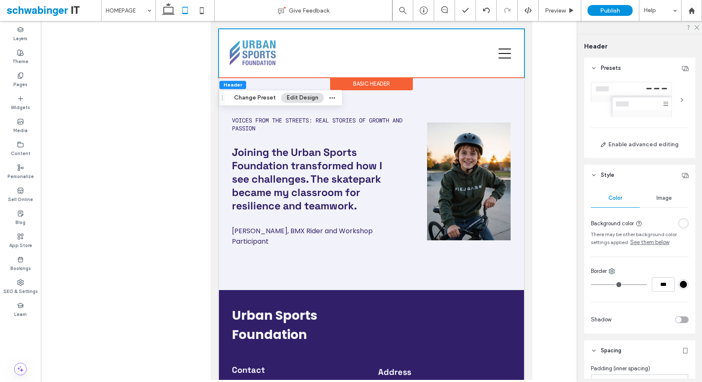
click at [684, 101] on div at bounding box center [681, 99] width 13 height 13
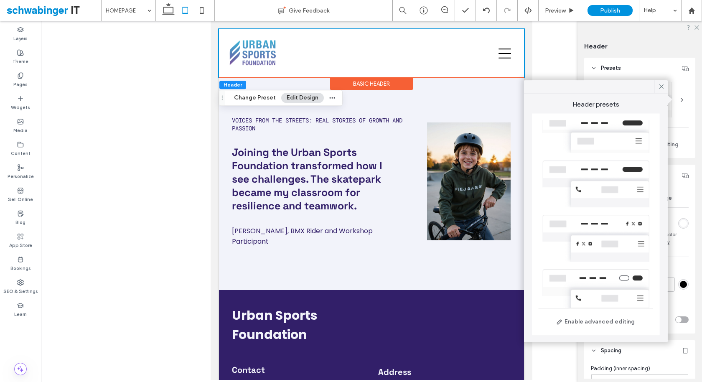
scroll to position [180, 0]
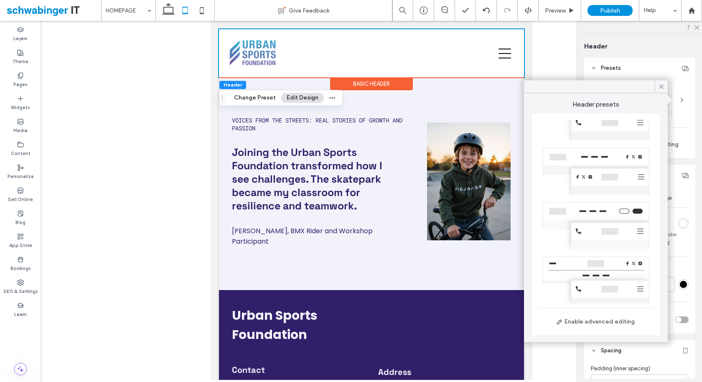
click at [106, 92] on div at bounding box center [371, 200] width 661 height 359
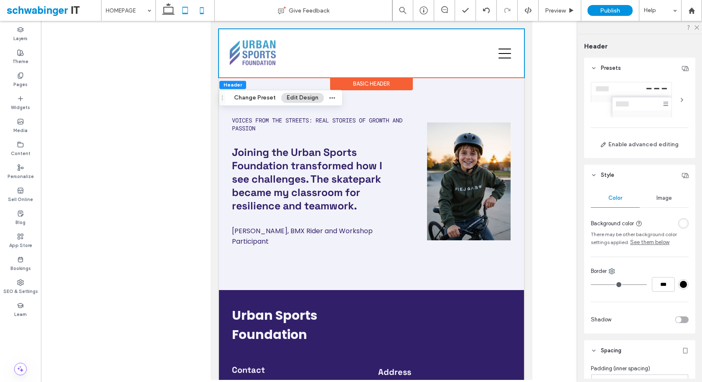
click at [203, 8] on use at bounding box center [202, 10] width 4 height 7
type input "*"
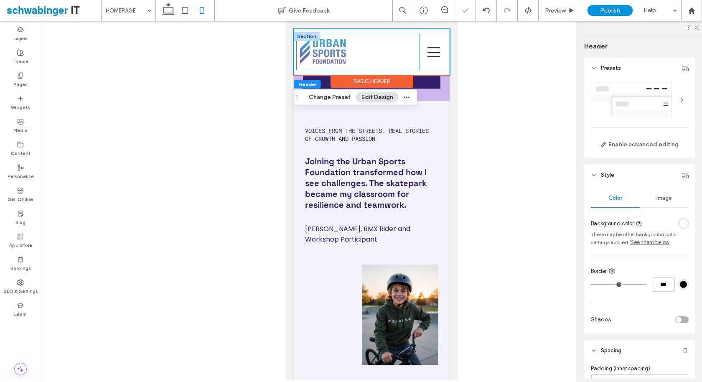
click at [390, 57] on div at bounding box center [357, 51] width 123 height 35
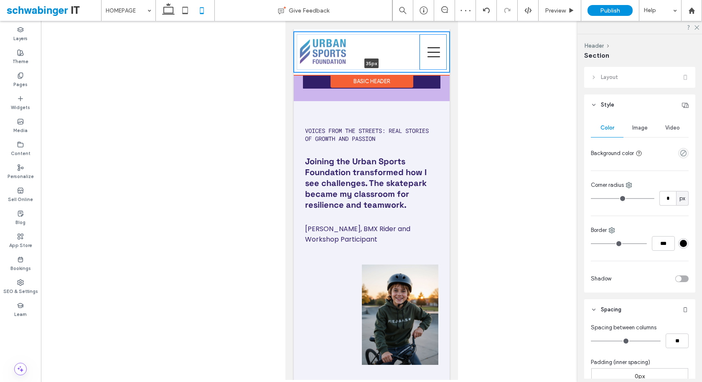
drag, startPoint x: 430, startPoint y: 73, endPoint x: 429, endPoint y: 44, distance: 28.8
click at [429, 44] on div "HOMEPAGE OUR IMPACT UPCOMING EVENTS URBAN SPORTS PROGRAMS VOLUNTEER OPPORTUNITI…" at bounding box center [371, 52] width 156 height 41
type input "**"
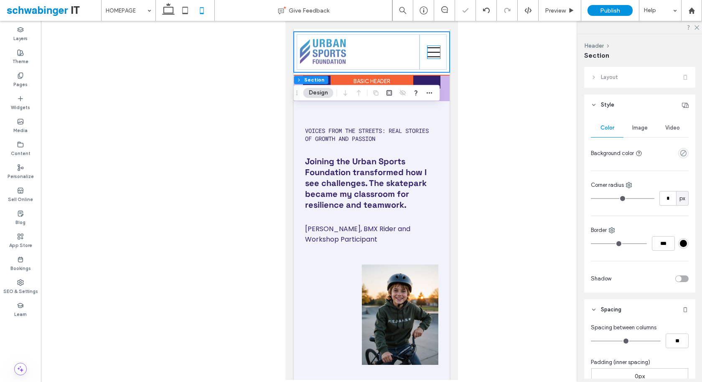
click at [431, 53] on icon at bounding box center [433, 52] width 13 height 13
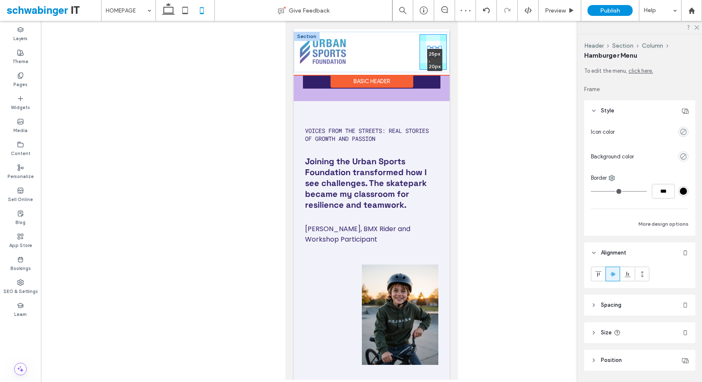
click at [437, 58] on div "HOMEPAGE OUR IMPACT UPCOMING EVENTS URBAN SPORTS PROGRAMS VOLUNTEER OPPORTUNITI…" at bounding box center [371, 52] width 156 height 41
type input "**"
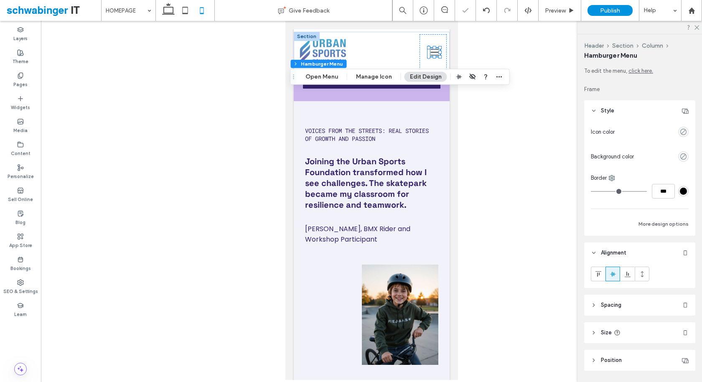
click at [477, 71] on div at bounding box center [479, 76] width 50 height 15
click at [385, 40] on div at bounding box center [357, 51] width 123 height 35
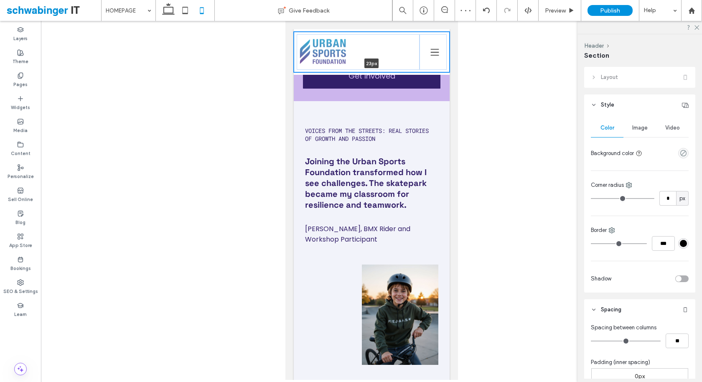
drag, startPoint x: 430, startPoint y: 71, endPoint x: 429, endPoint y: 15, distance: 56.8
type input "*"
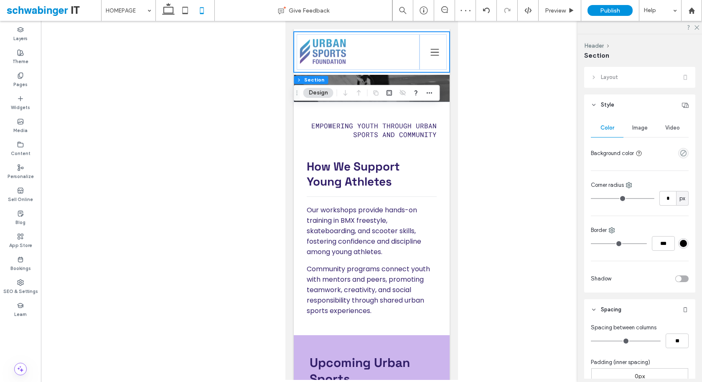
scroll to position [0, 0]
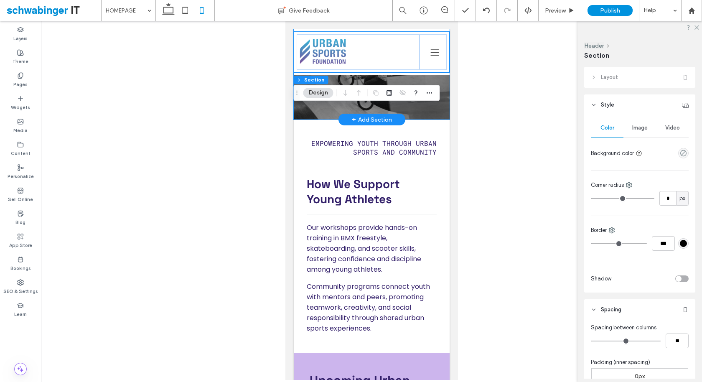
click at [431, 110] on div "This is paragraph text. Click it or hit the Manage Text button to change the fo…" at bounding box center [371, 74] width 156 height 90
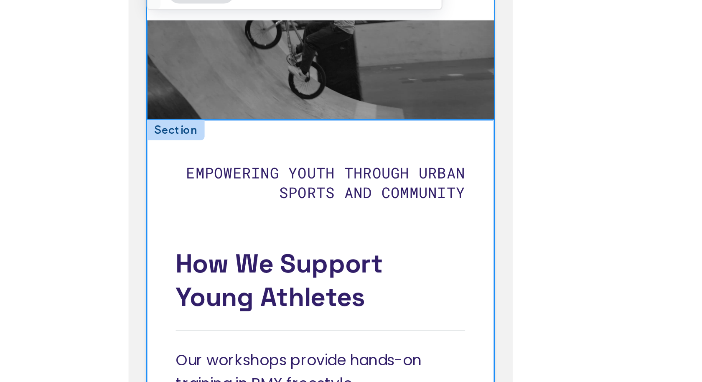
click at [266, 0] on div "Empowering Youth Through Urban Sports and Community Our workshops provide hands…" at bounding box center [214, 115] width 156 height 233
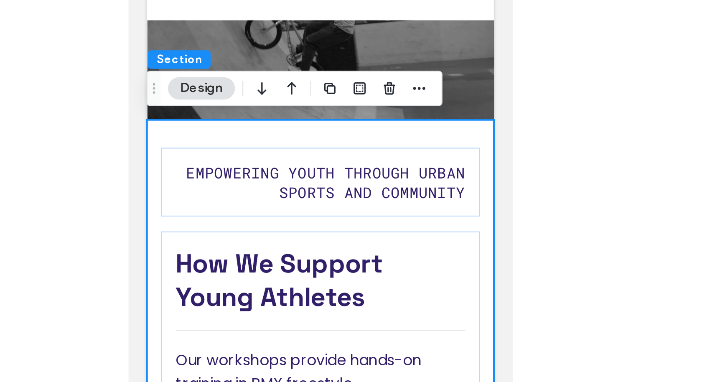
click at [265, 0] on div "Empowering Youth Through Urban Sports and Community Our workshops provide hands…" at bounding box center [214, 115] width 156 height 233
click at [264, 0] on div "Empowering Youth Through Urban Sports and Community Our workshops provide hands…" at bounding box center [214, 115] width 156 height 233
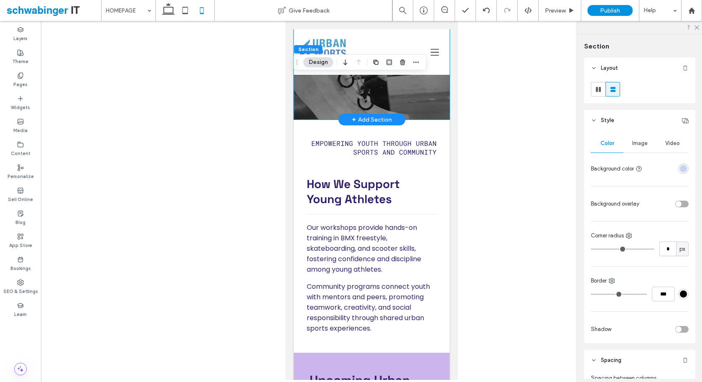
click at [431, 101] on div "This is paragraph text. Click it or hit the Manage Text button to change the fo…" at bounding box center [371, 74] width 156 height 90
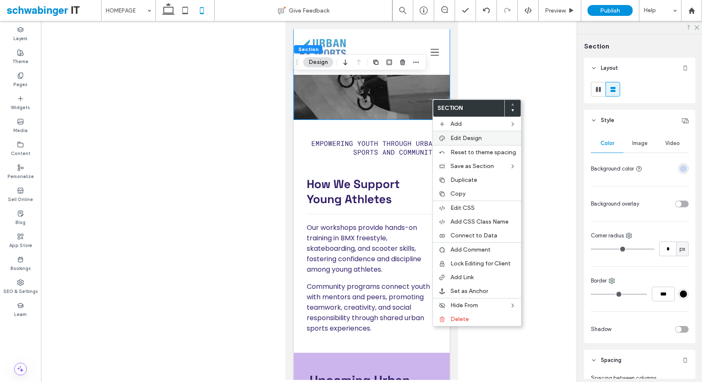
click at [464, 137] on span "Edit Design" at bounding box center [465, 137] width 31 height 7
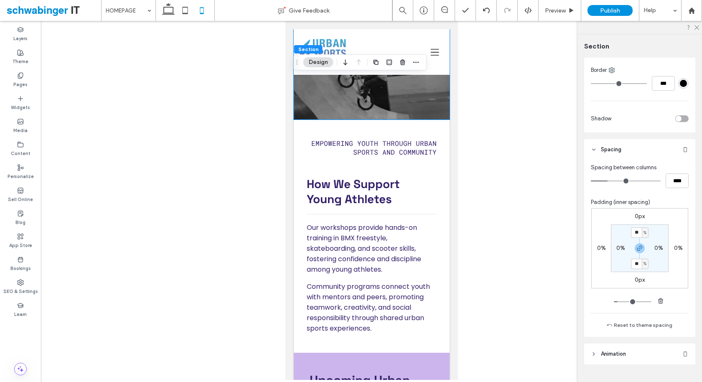
scroll to position [228, 0]
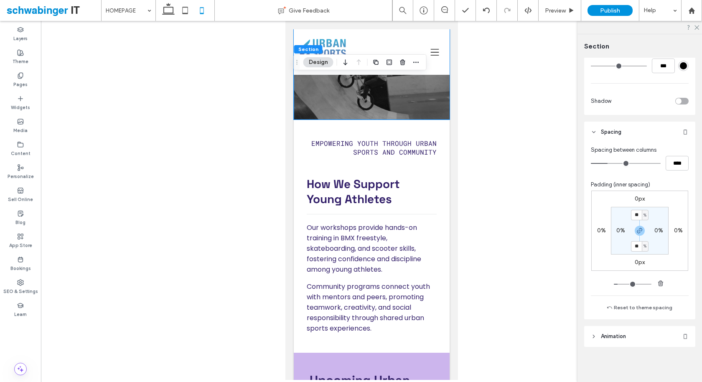
type input "***"
click at [630, 284] on input "range" at bounding box center [632, 284] width 38 height 1
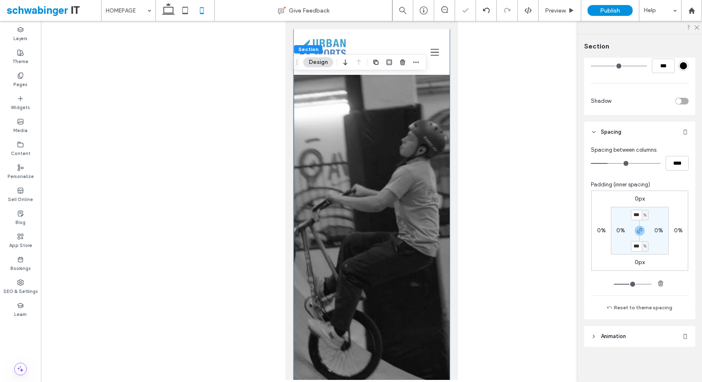
type input "**"
click at [625, 284] on input "range" at bounding box center [632, 284] width 38 height 1
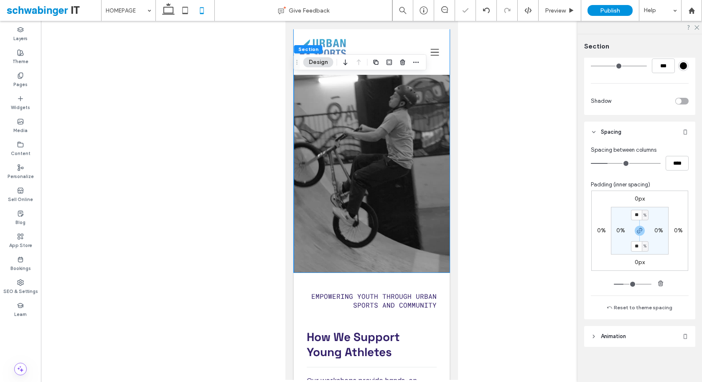
type input "**"
click at [621, 284] on input "range" at bounding box center [632, 284] width 38 height 1
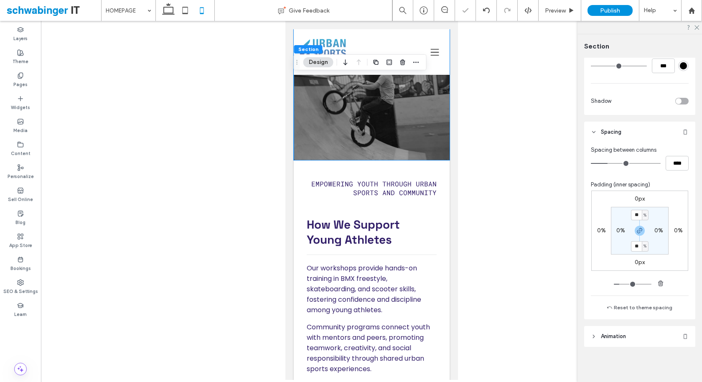
type input "**"
click at [624, 284] on input "range" at bounding box center [632, 284] width 38 height 1
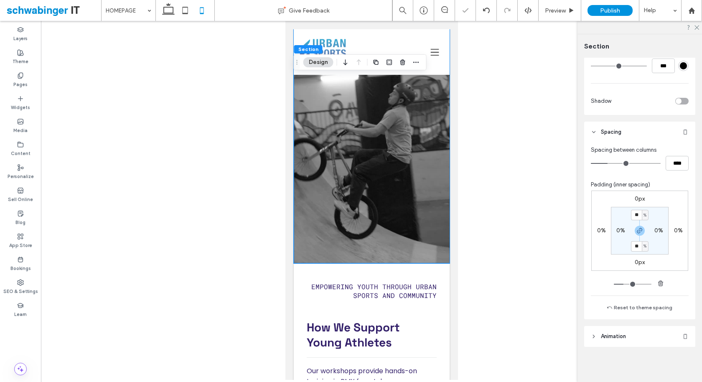
type input "**"
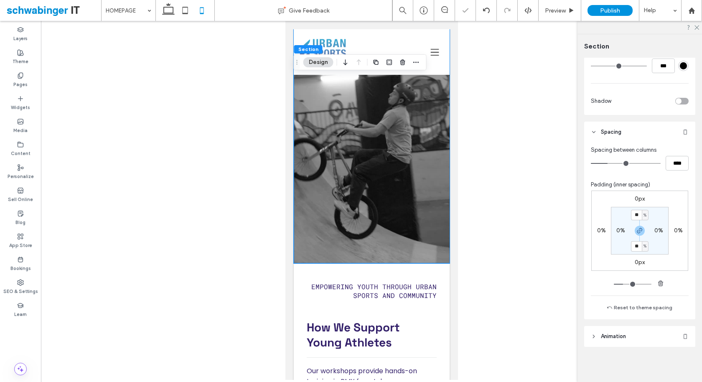
type input "**"
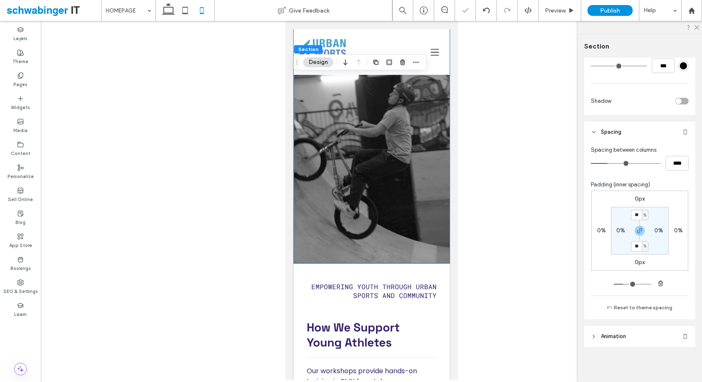
type input "**"
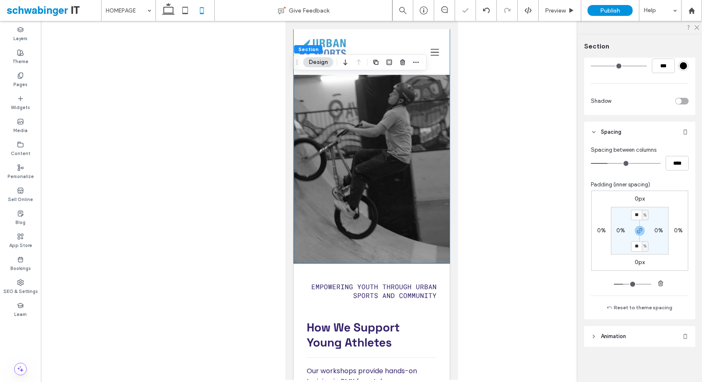
type input "**"
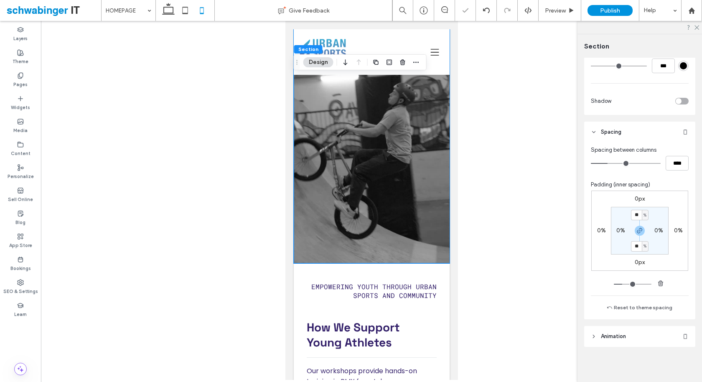
type input "**"
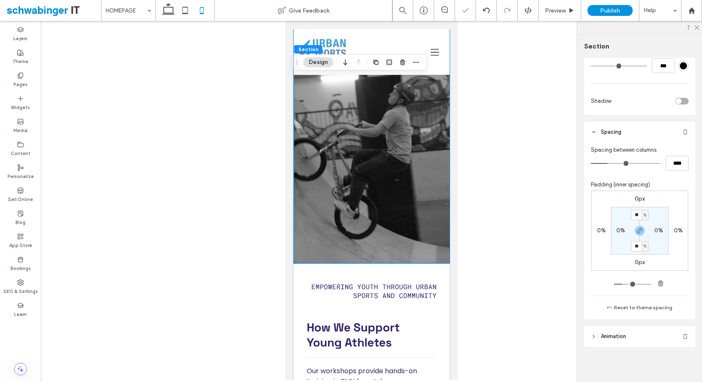
type input "**"
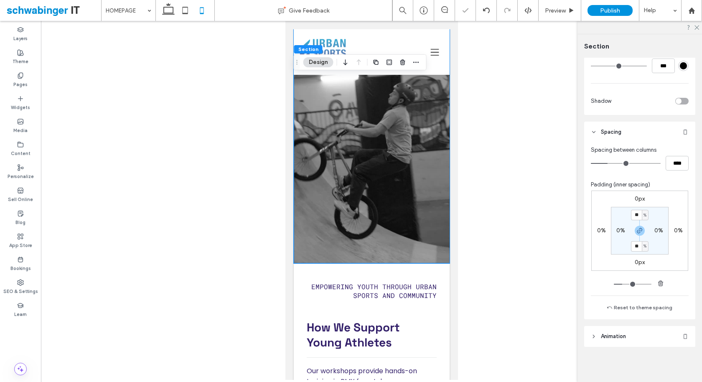
type input "**"
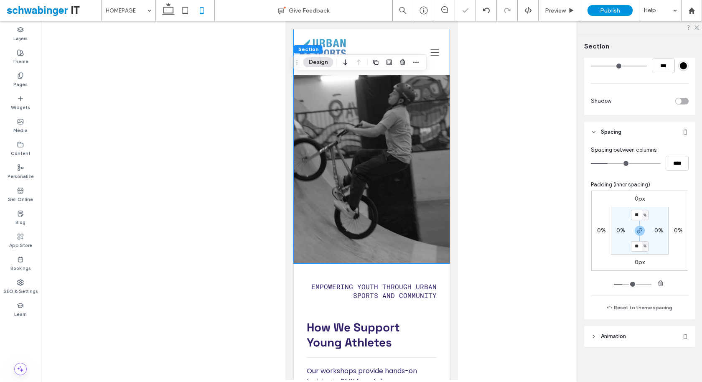
type input "**"
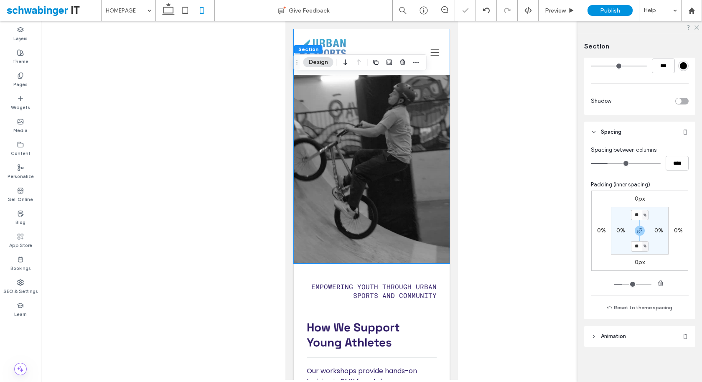
type input "**"
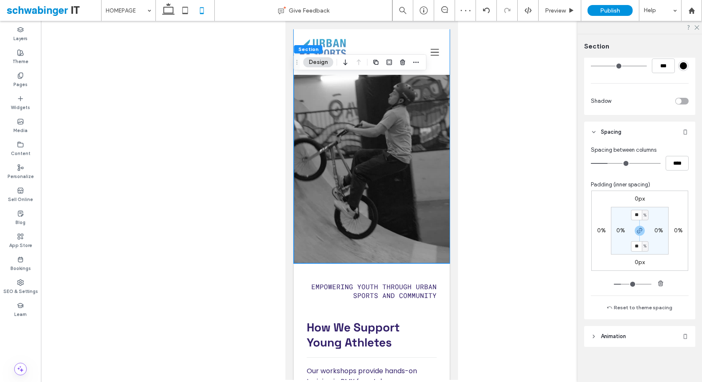
click at [622, 284] on input "range" at bounding box center [632, 284] width 38 height 1
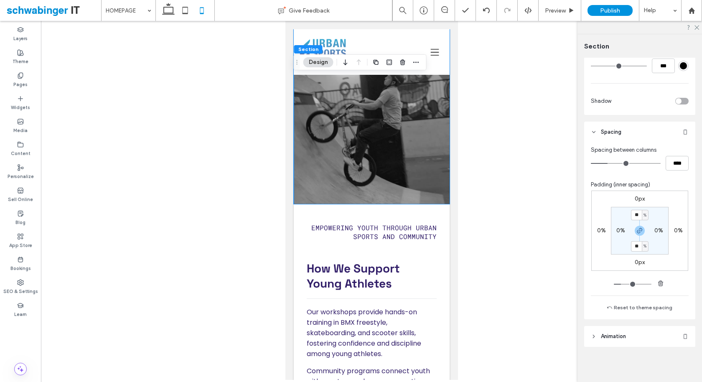
type input "**"
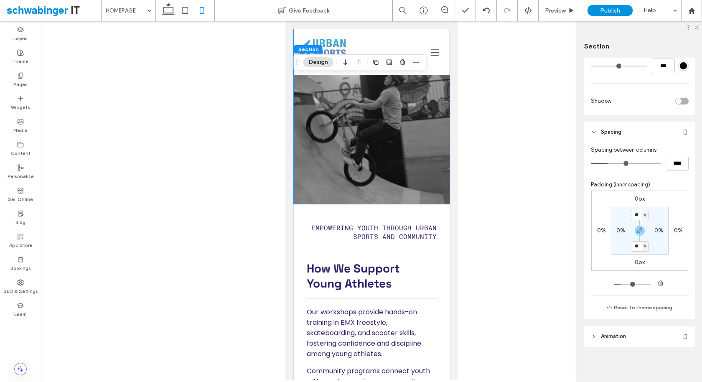
type input "**"
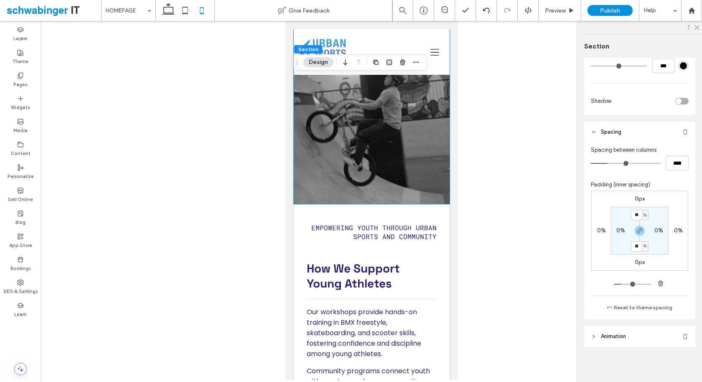
type input "**"
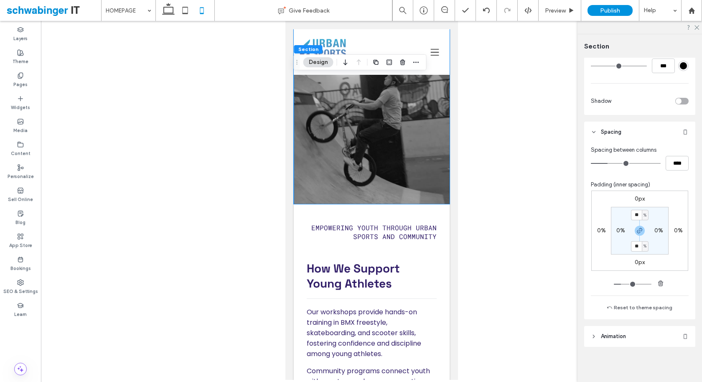
type input "**"
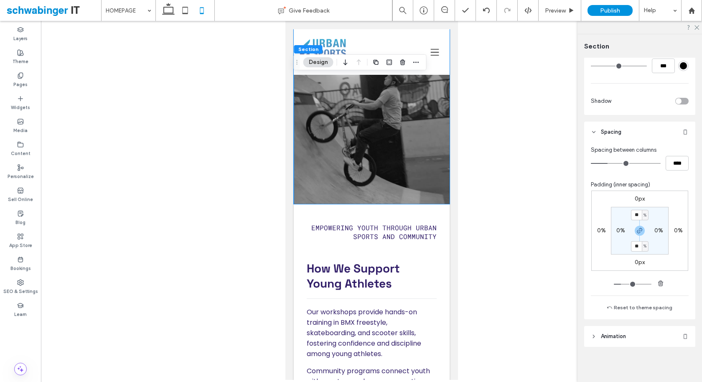
type input "**"
click at [622, 284] on input "range" at bounding box center [632, 284] width 38 height 1
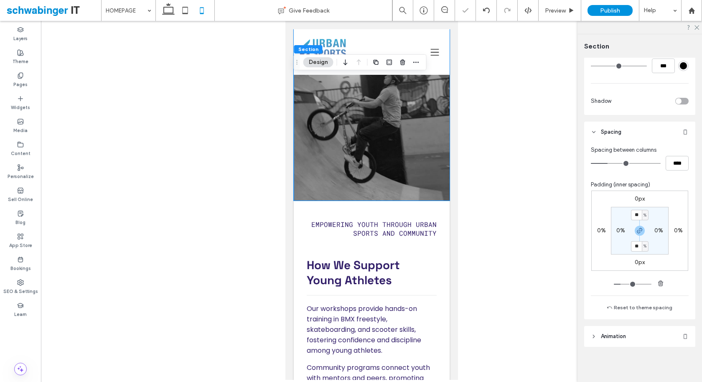
type input "**"
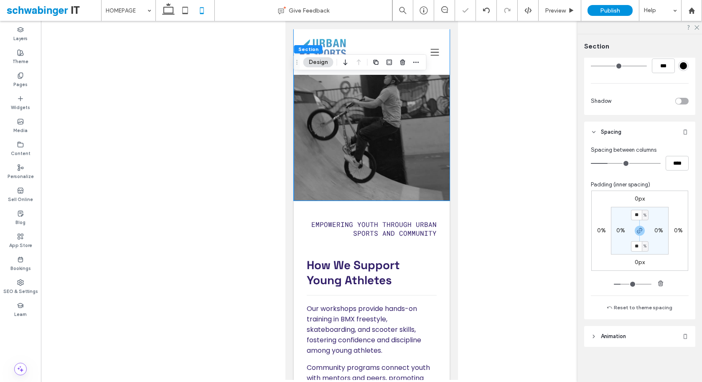
type input "**"
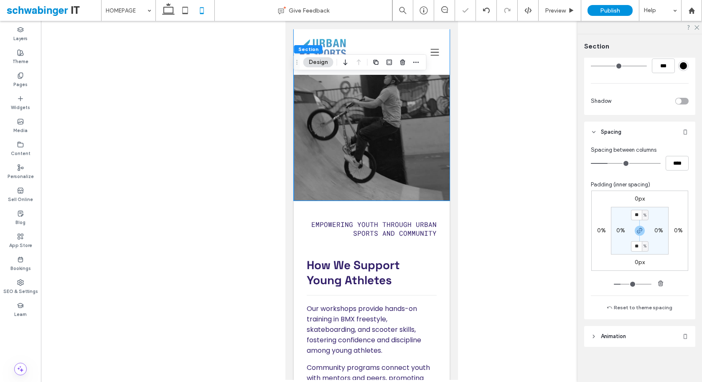
type input "**"
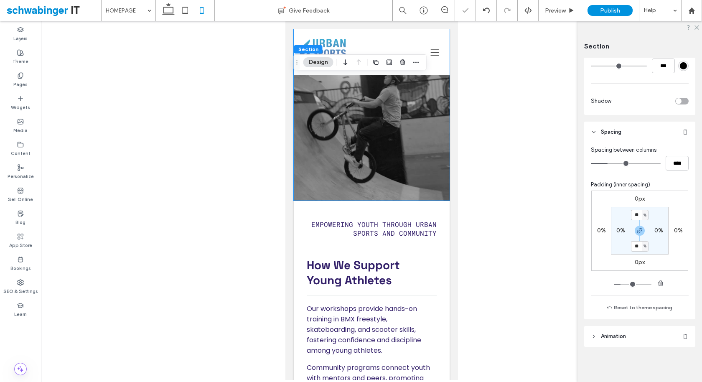
type input "**"
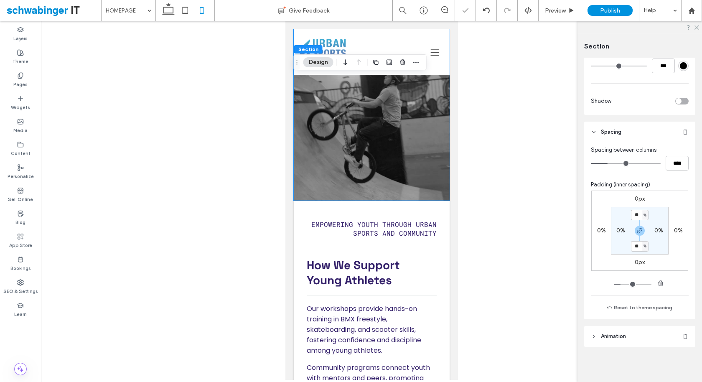
type input "**"
click at [621, 284] on input "range" at bounding box center [632, 284] width 38 height 1
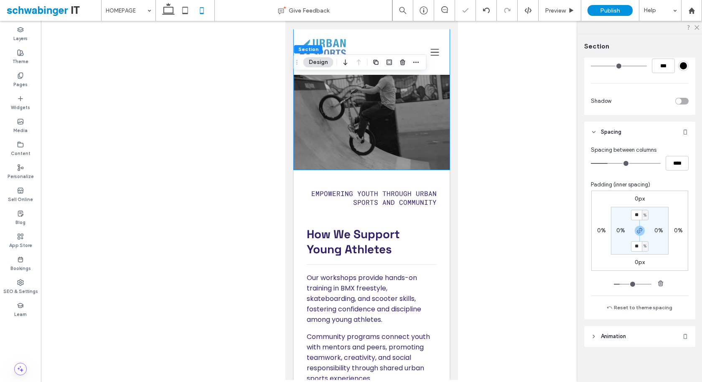
type input "**"
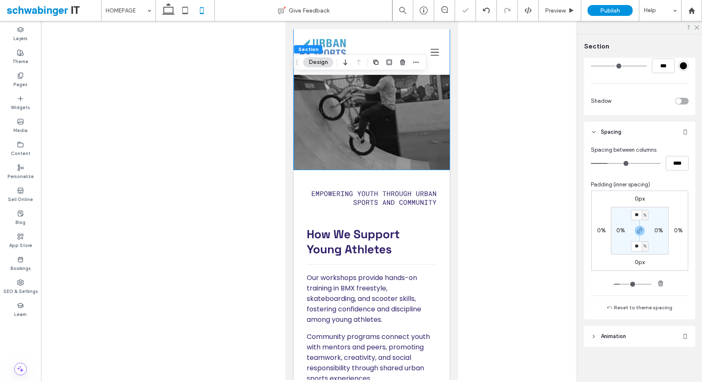
type input "**"
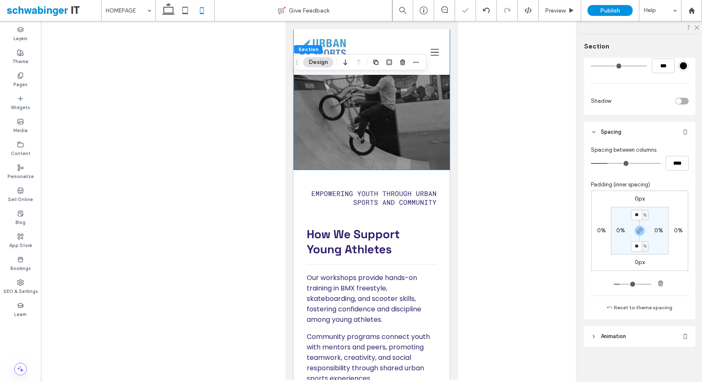
type input "**"
click at [622, 284] on input "range" at bounding box center [632, 284] width 38 height 1
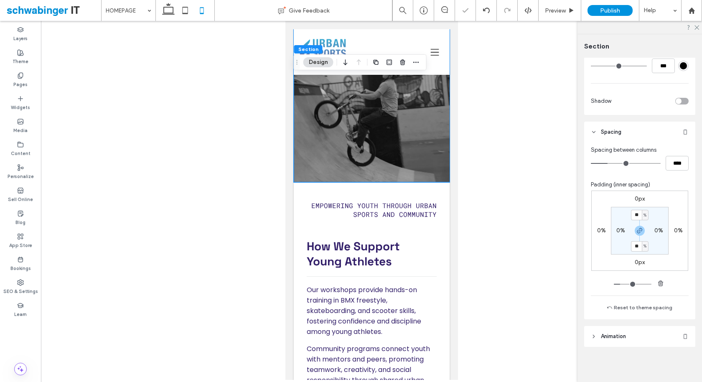
click at [521, 209] on div at bounding box center [371, 200] width 661 height 359
click at [697, 27] on use at bounding box center [696, 27] width 5 height 5
